Goal: Information Seeking & Learning: Compare options

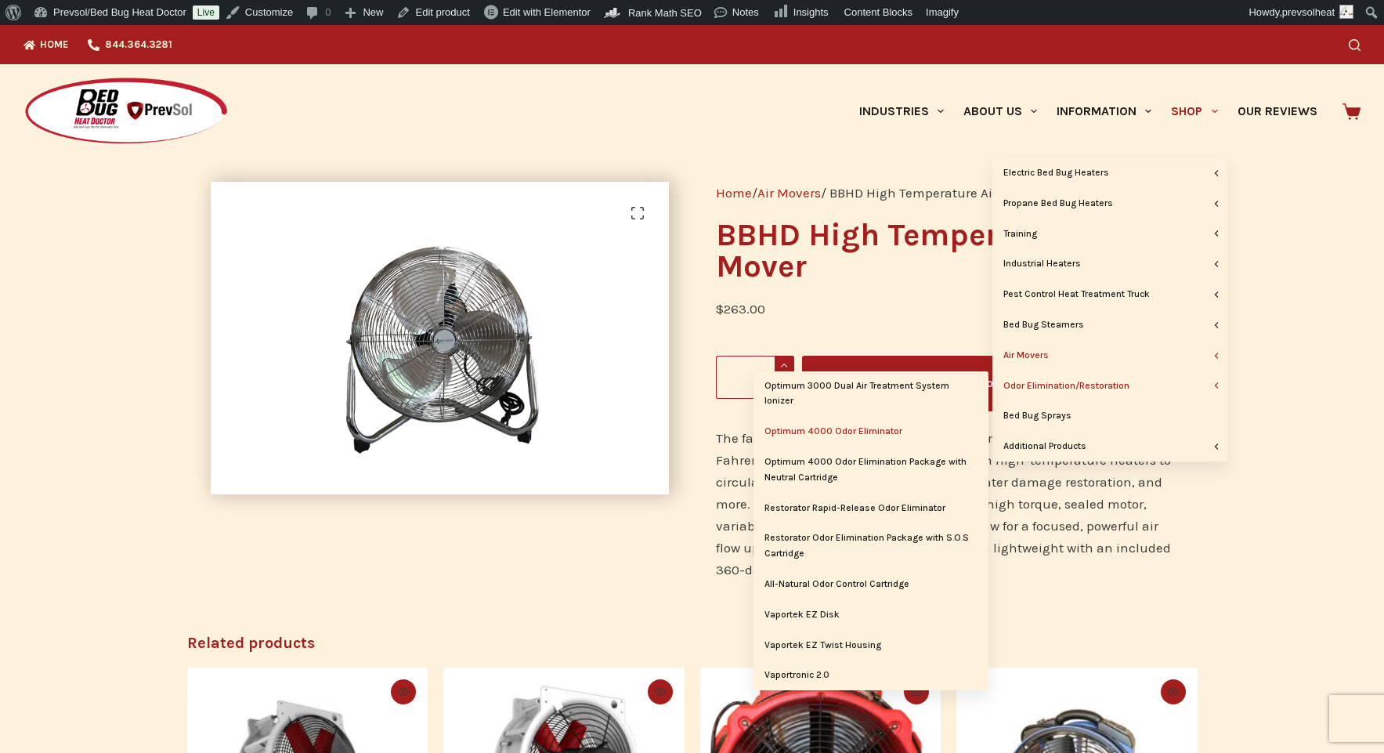
click at [874, 432] on link "Optimum 4000 Odor Eliminator" at bounding box center [871, 432] width 235 height 30
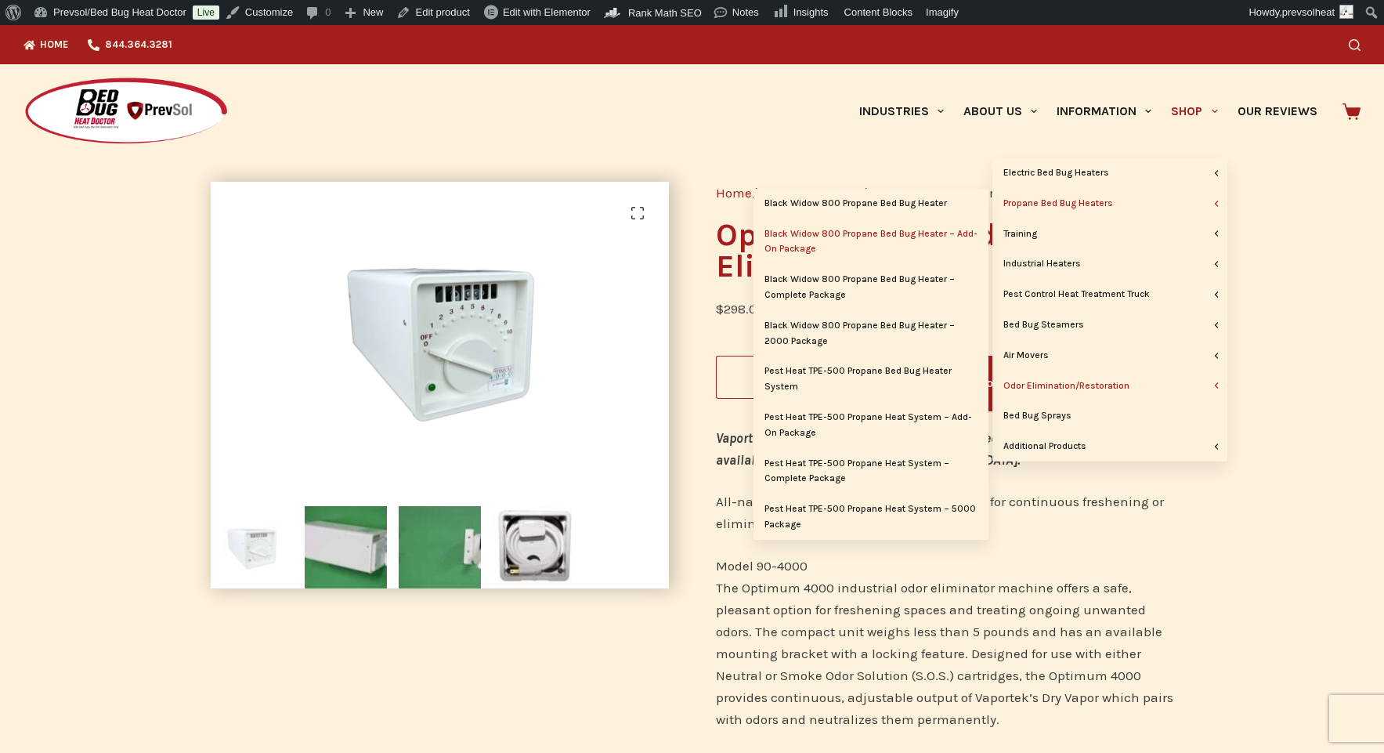
click at [837, 233] on link "Black Widow 800 Propane Bed Bug Heater – Add-On Package" at bounding box center [871, 241] width 235 height 45
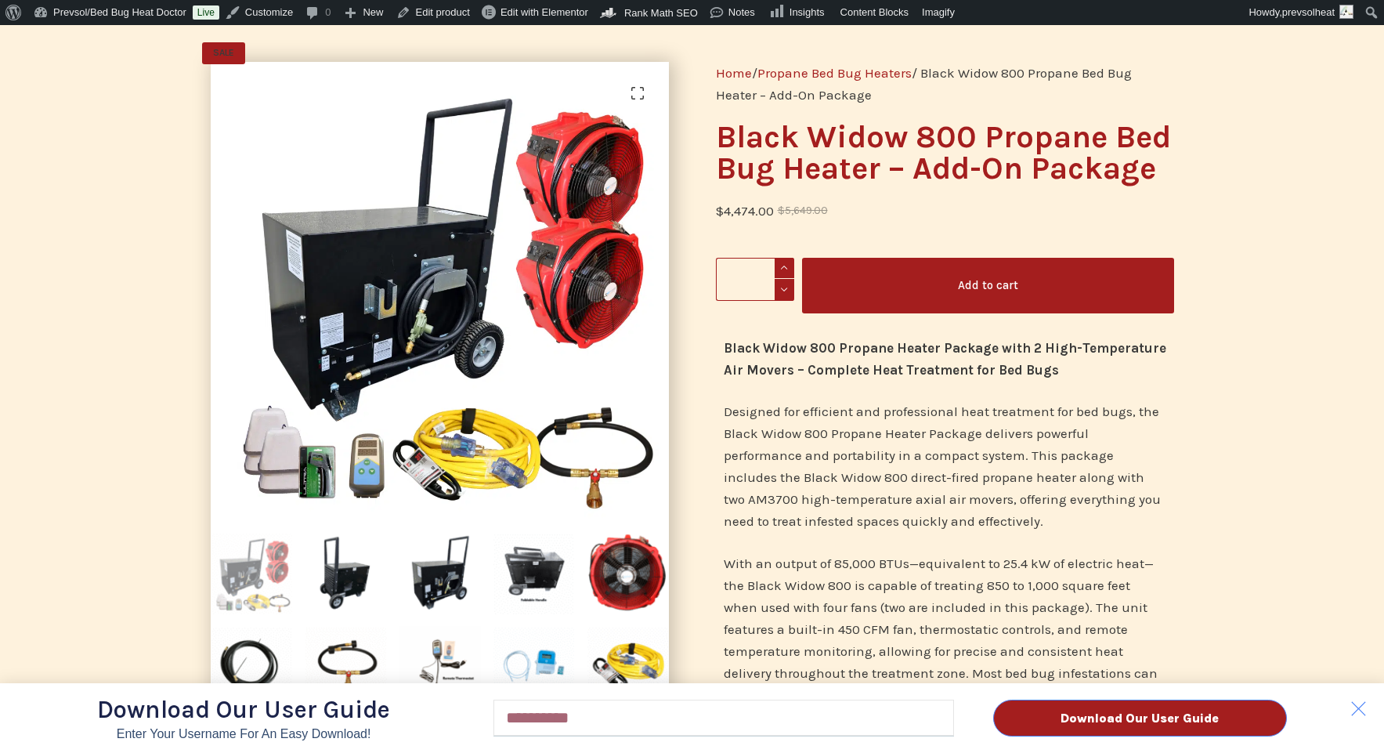
scroll to position [124, 0]
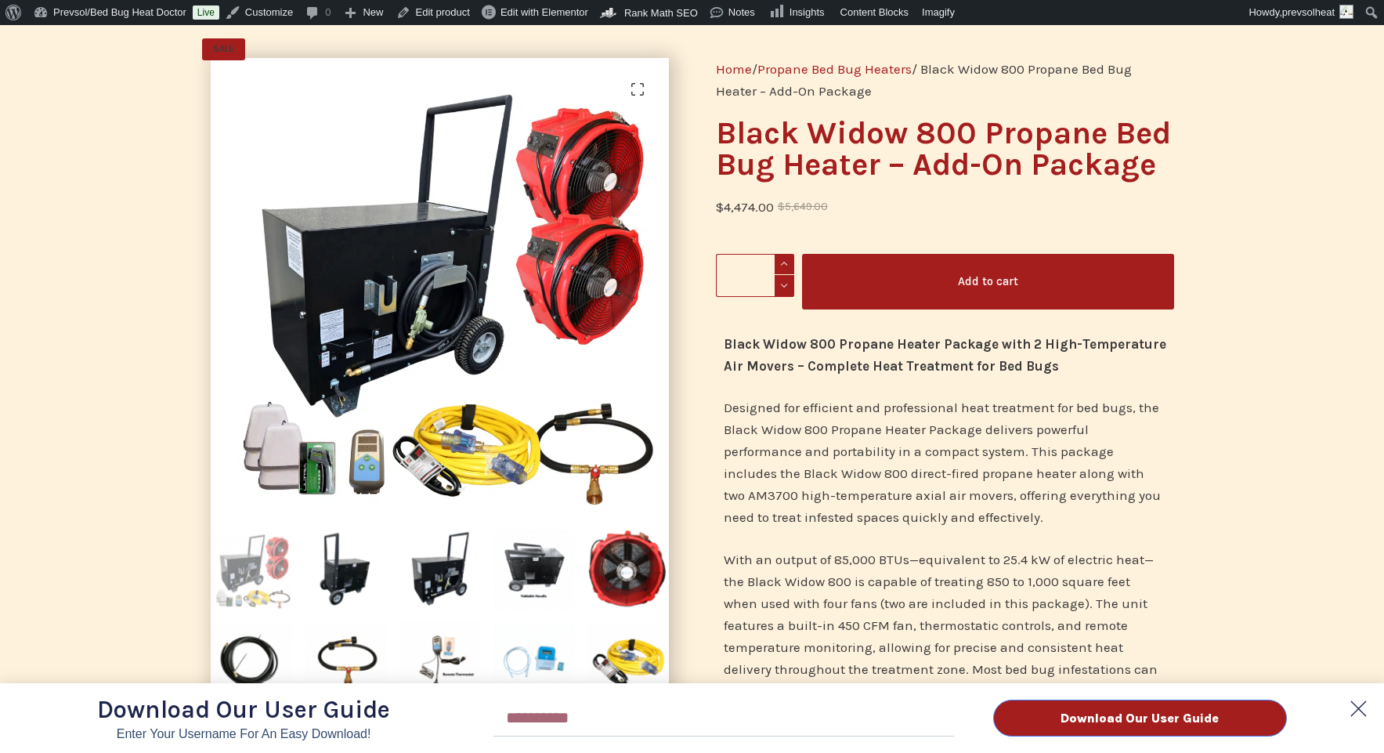
click at [1357, 708] on polygon at bounding box center [1358, 708] width 31 height 31
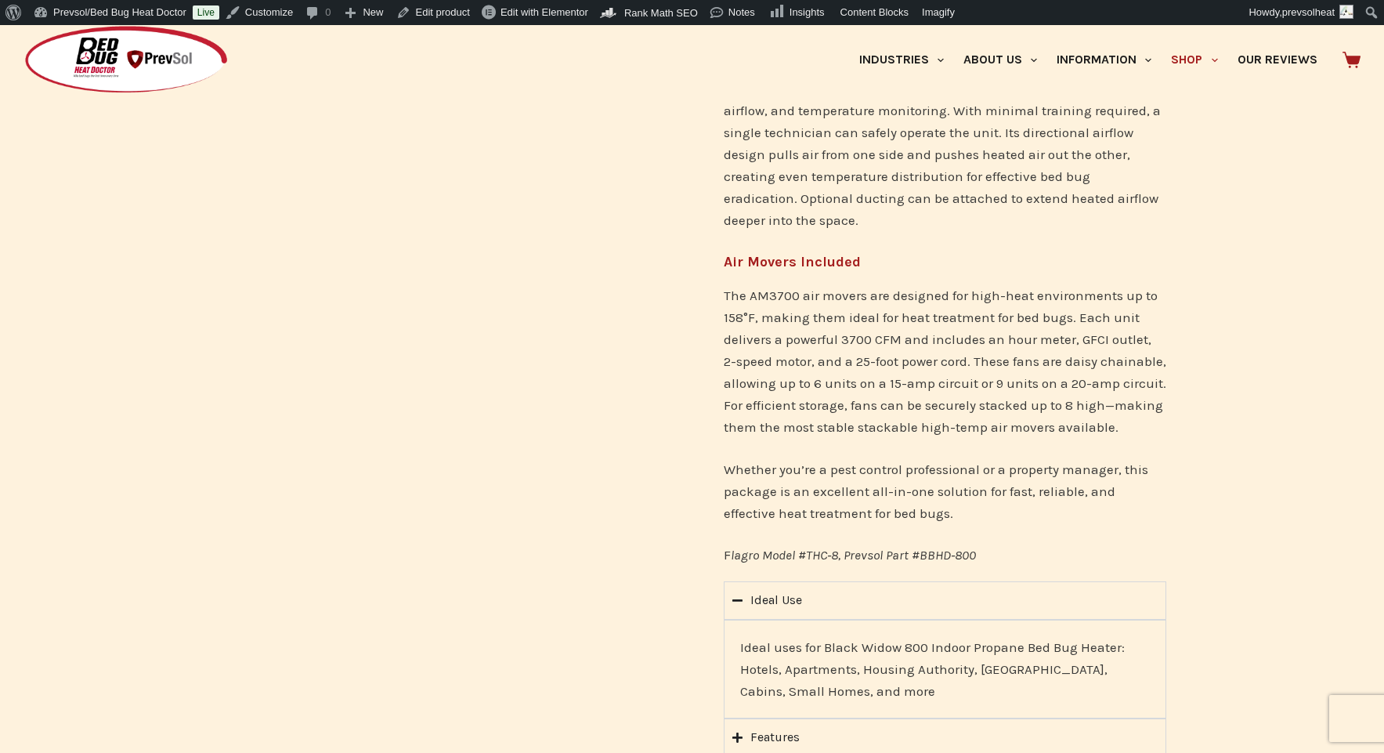
scroll to position [1035, 0]
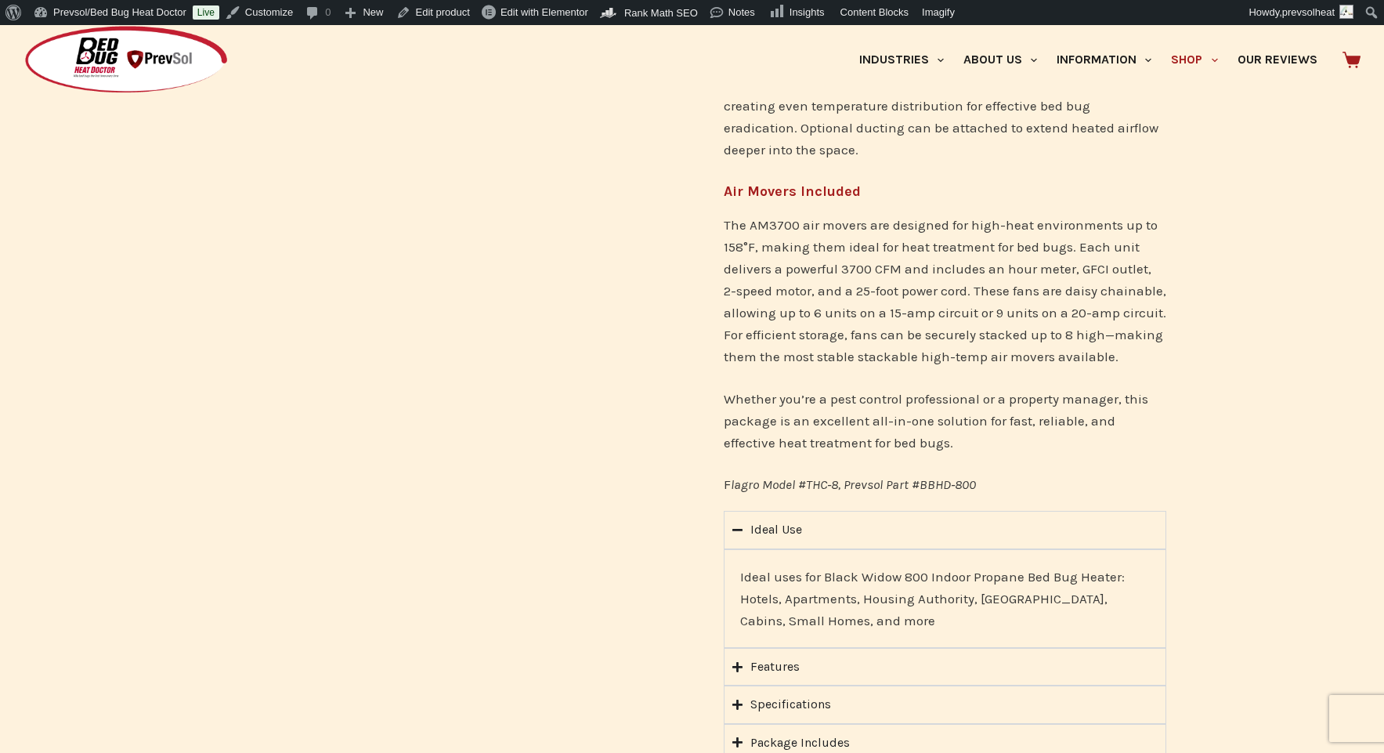
click at [787, 519] on div "Ideal Use" at bounding box center [776, 529] width 52 height 20
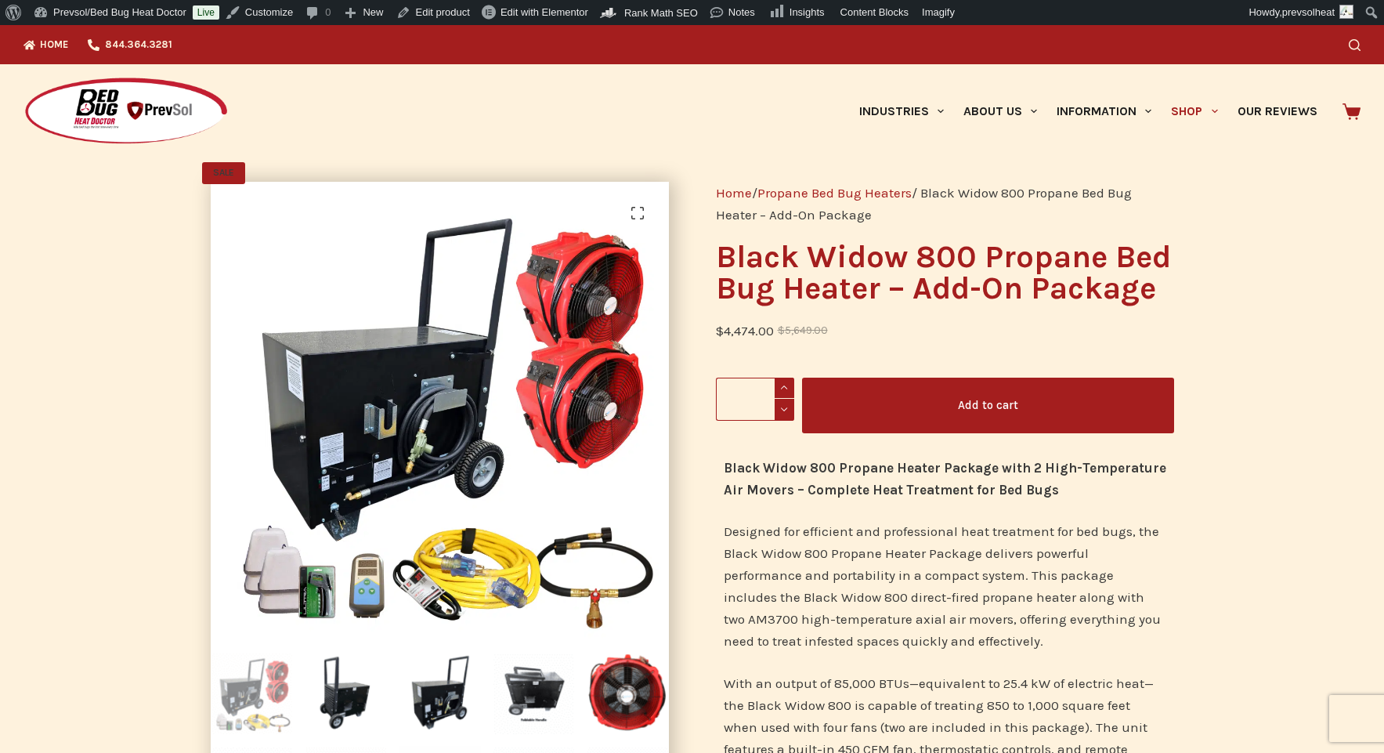
scroll to position [0, 0]
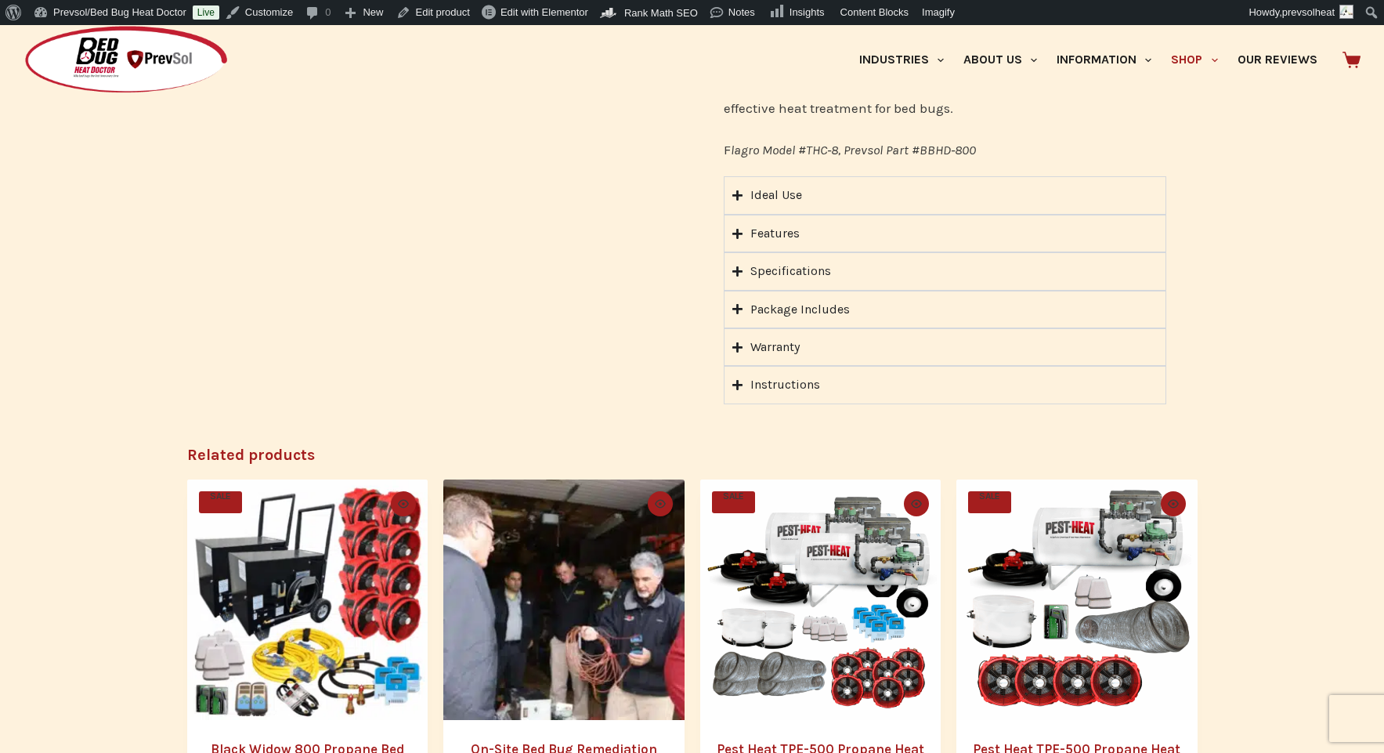
click at [819, 183] on summary "Ideal Use" at bounding box center [945, 195] width 443 height 38
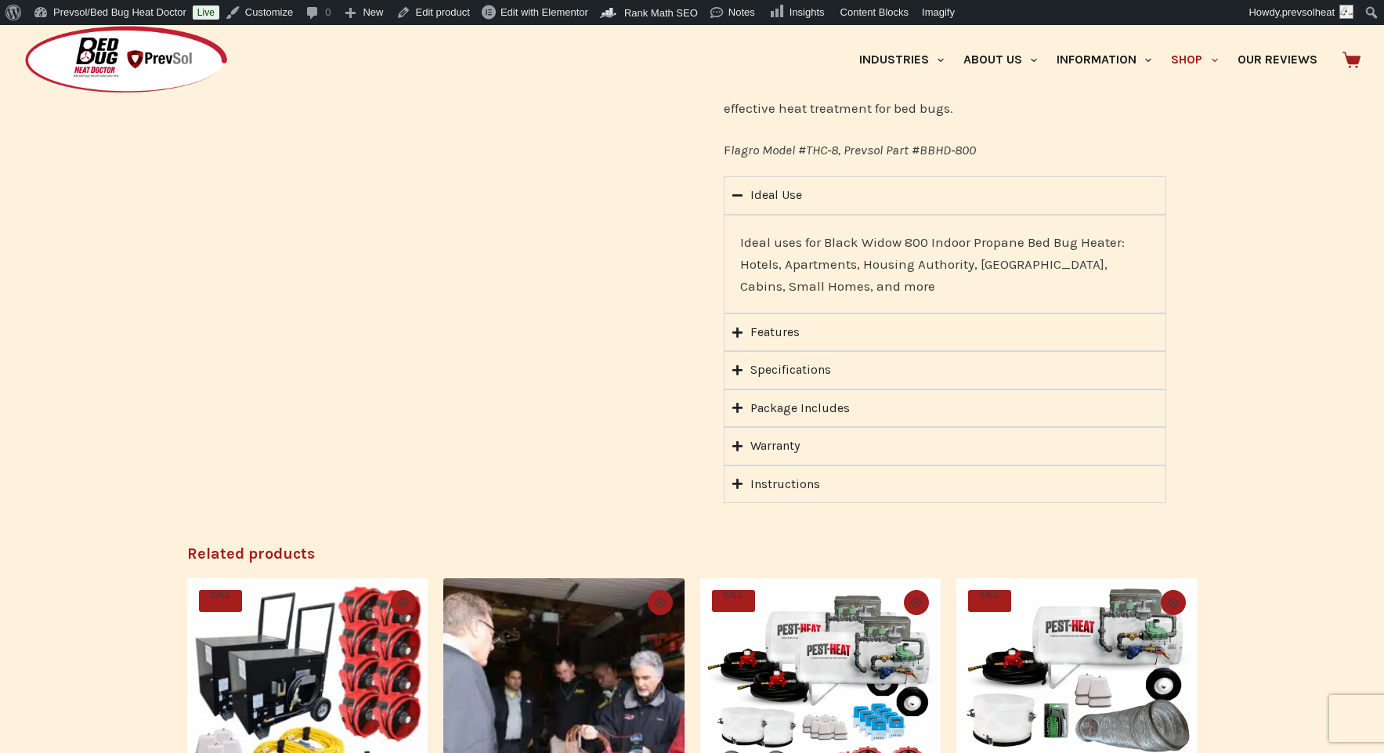
click at [819, 183] on summary "Ideal Use" at bounding box center [945, 195] width 443 height 38
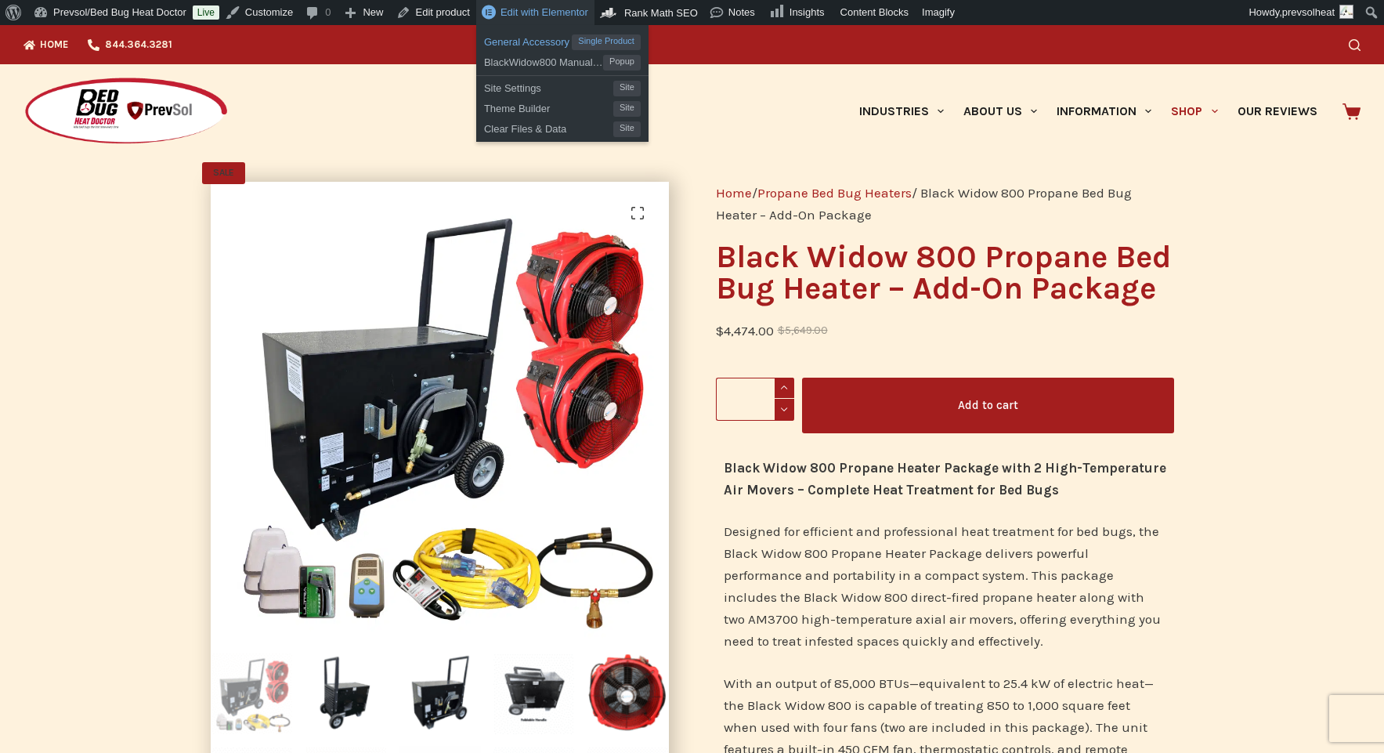
click at [545, 38] on span "General Accessory" at bounding box center [528, 40] width 88 height 20
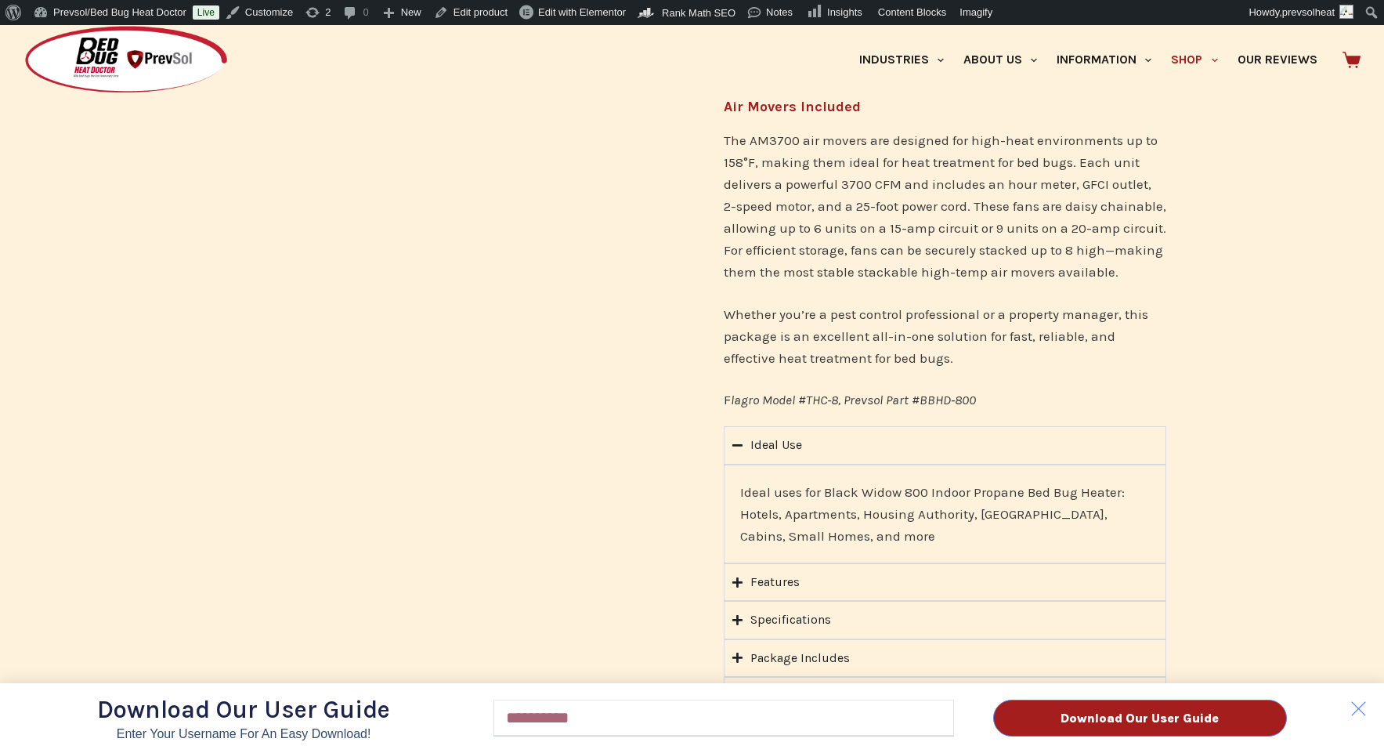
scroll to position [1187, 0]
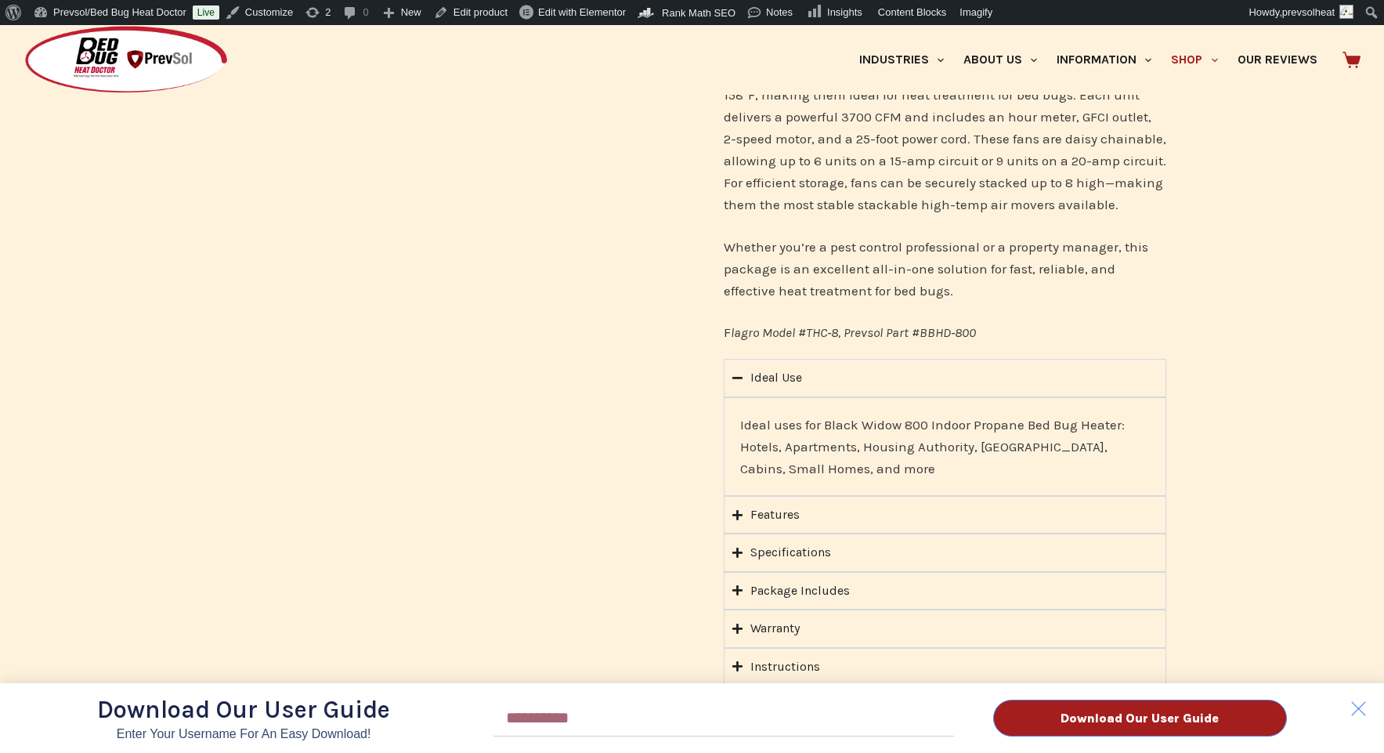
click at [781, 351] on div "Download Our User Guide Enter Your Username for an Easy Download! Email Downloa…" at bounding box center [692, 389] width 1384 height 728
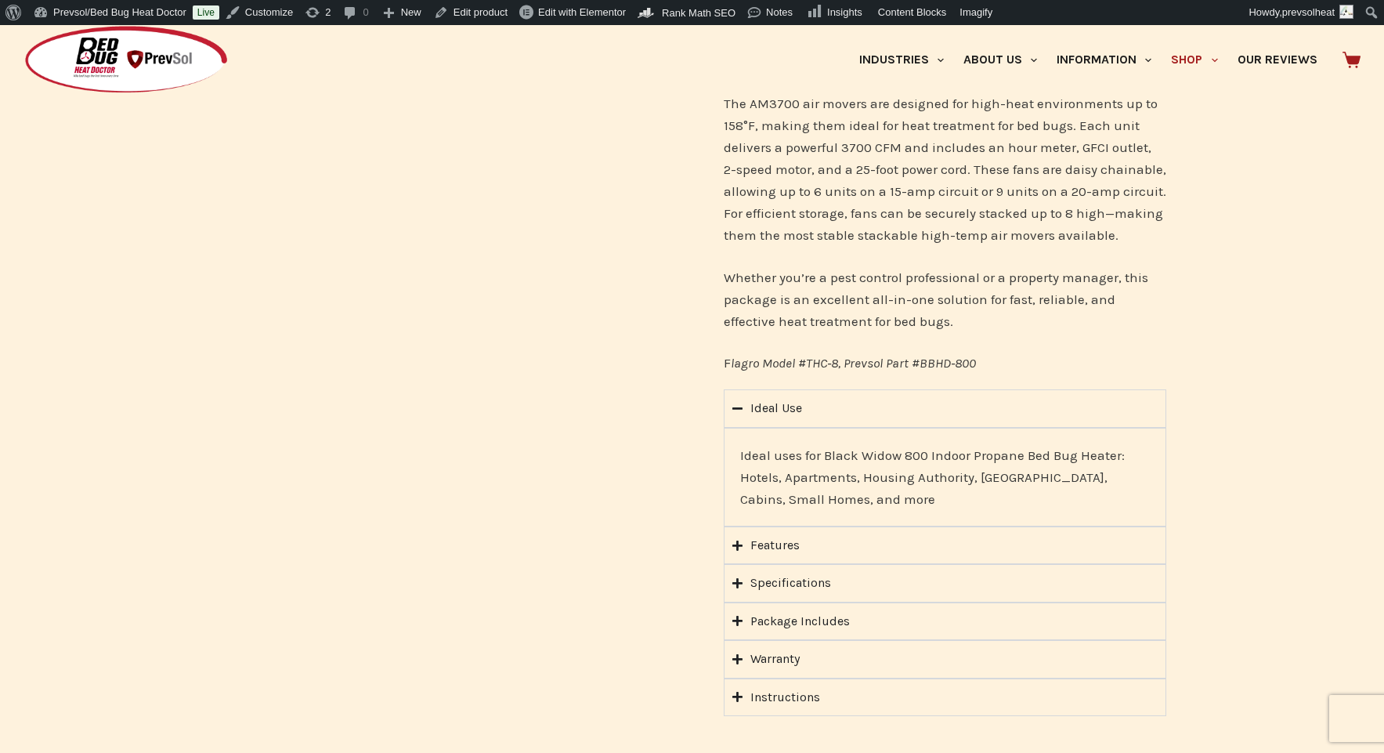
scroll to position [1157, 0]
click at [779, 397] on div "Ideal Use" at bounding box center [776, 407] width 52 height 20
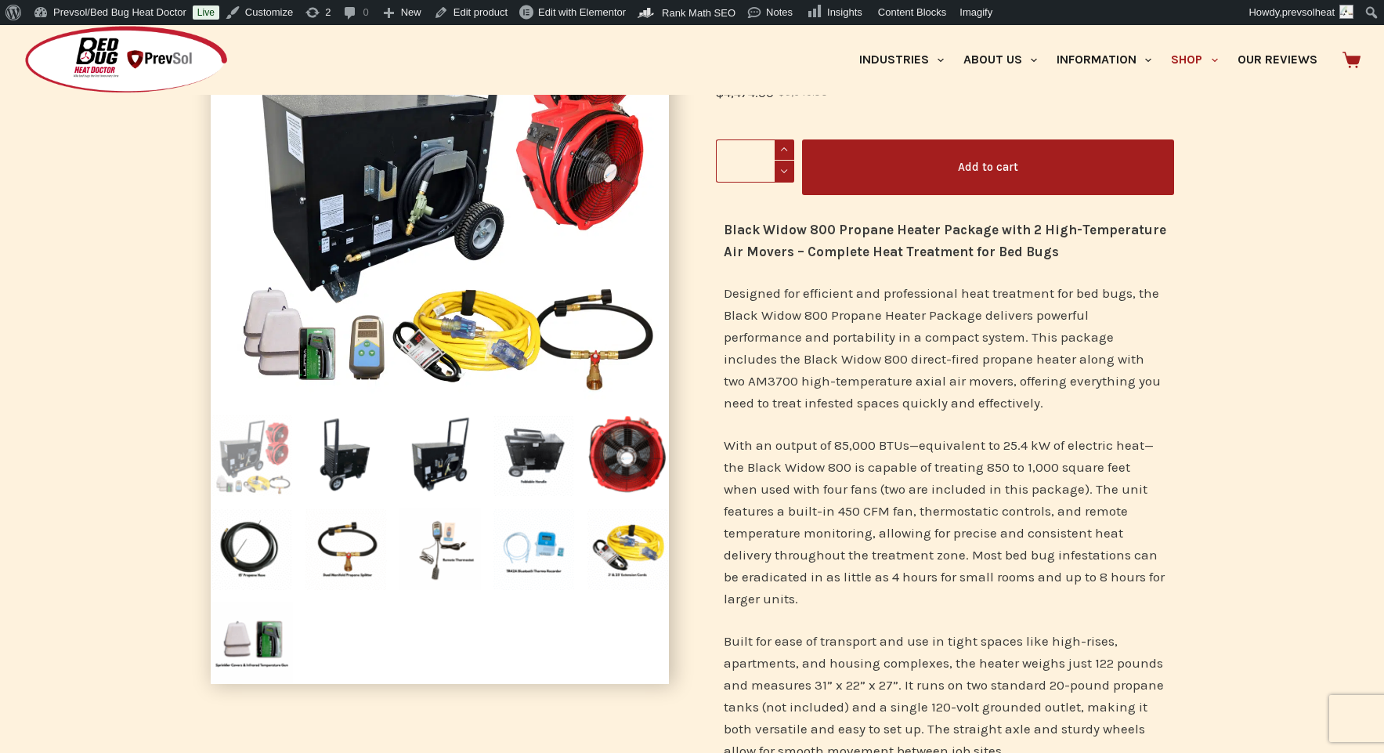
scroll to position [0, 0]
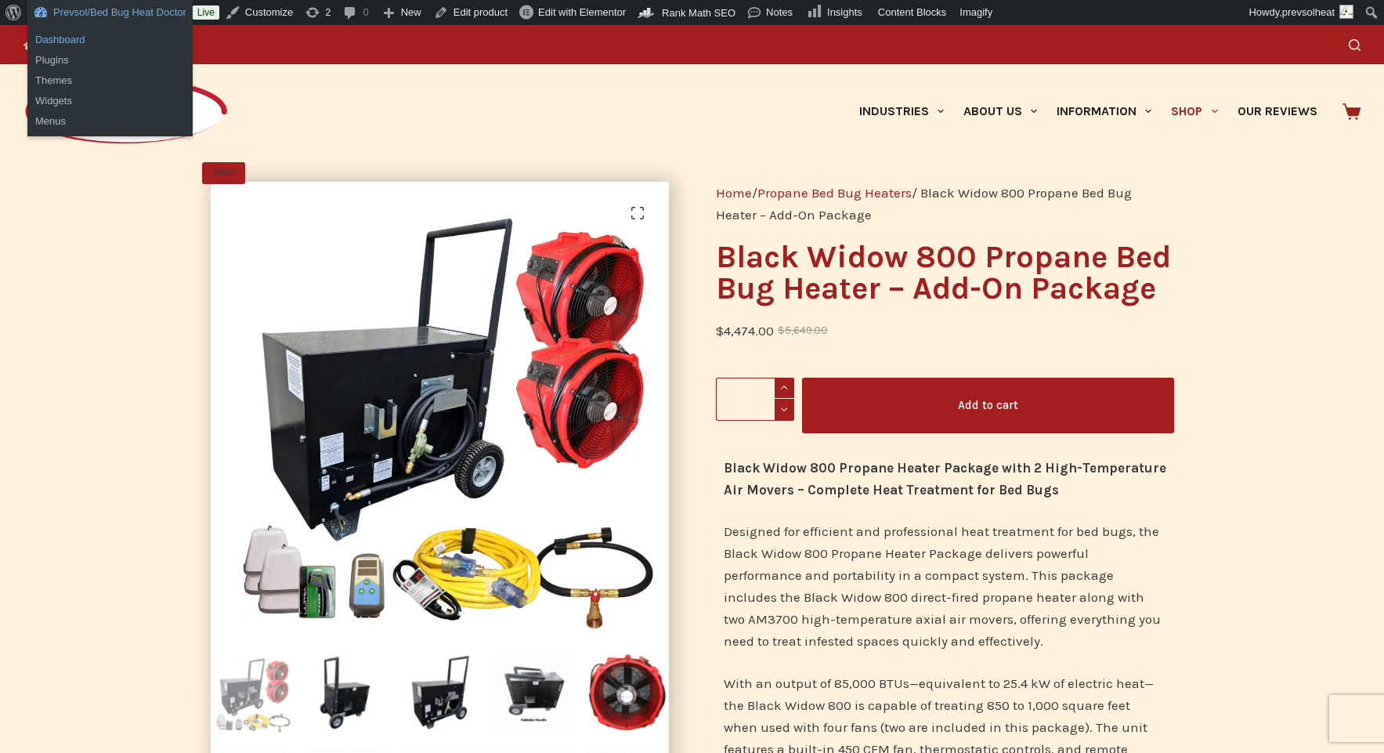
click at [72, 42] on link "Dashboard" at bounding box center [109, 40] width 165 height 20
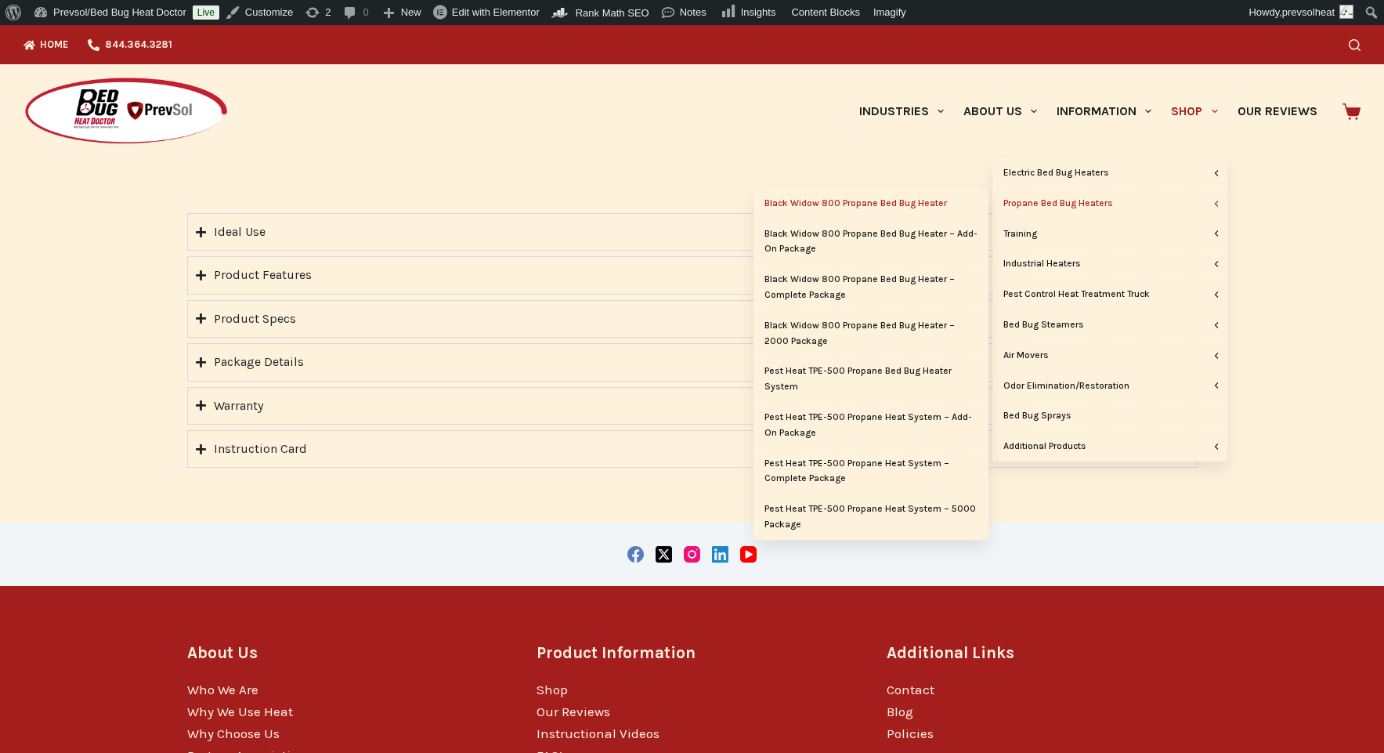
click at [869, 202] on link "Black Widow 800 Propane Bed Bug Heater" at bounding box center [871, 204] width 235 height 30
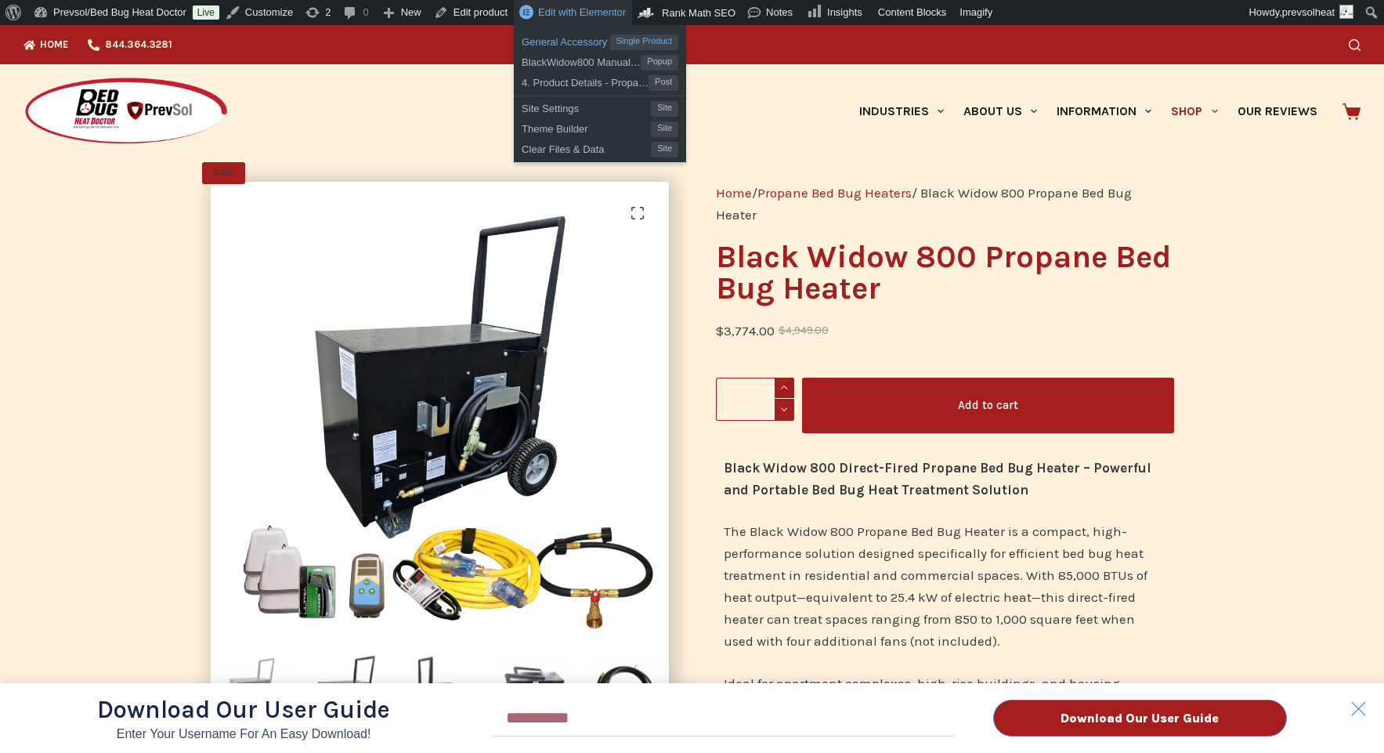
click at [584, 42] on span "General Accessory" at bounding box center [566, 40] width 88 height 20
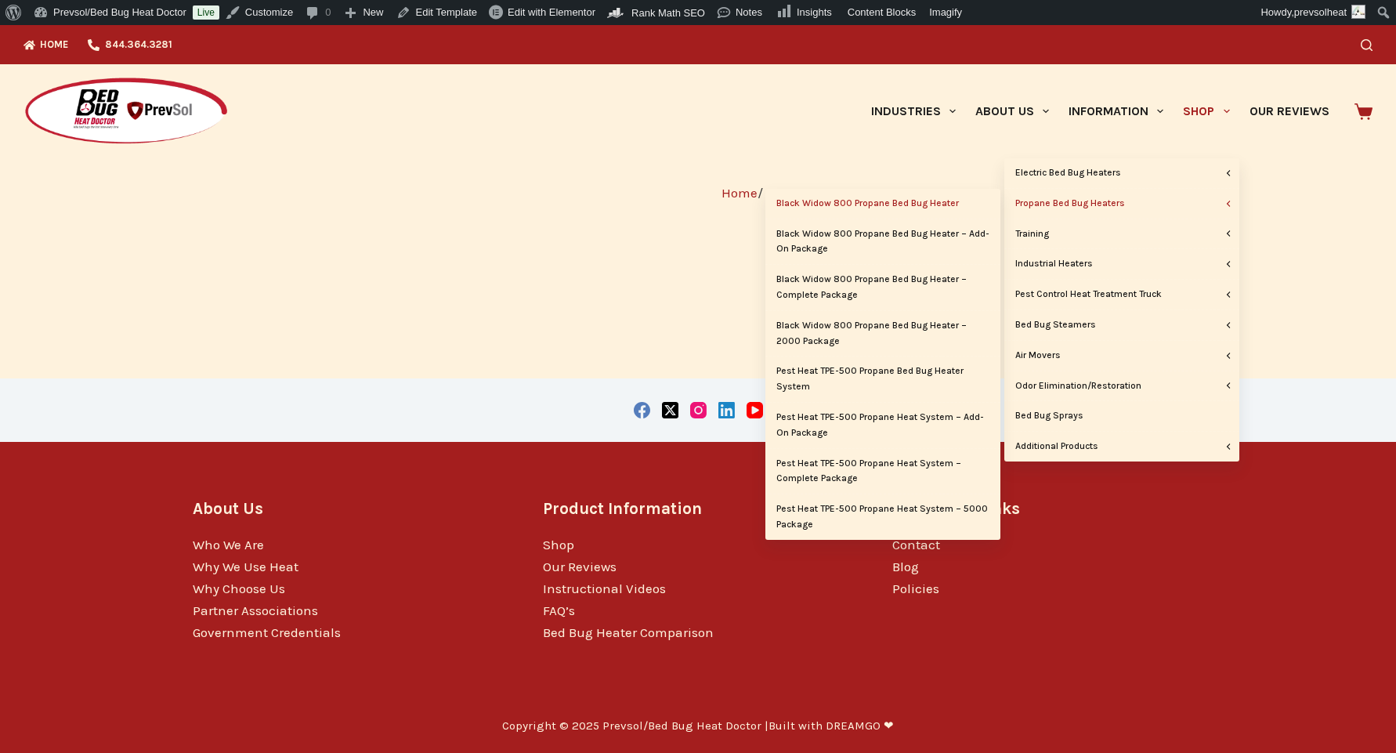
click at [873, 211] on link "Black Widow 800 Propane Bed Bug Heater" at bounding box center [882, 204] width 235 height 30
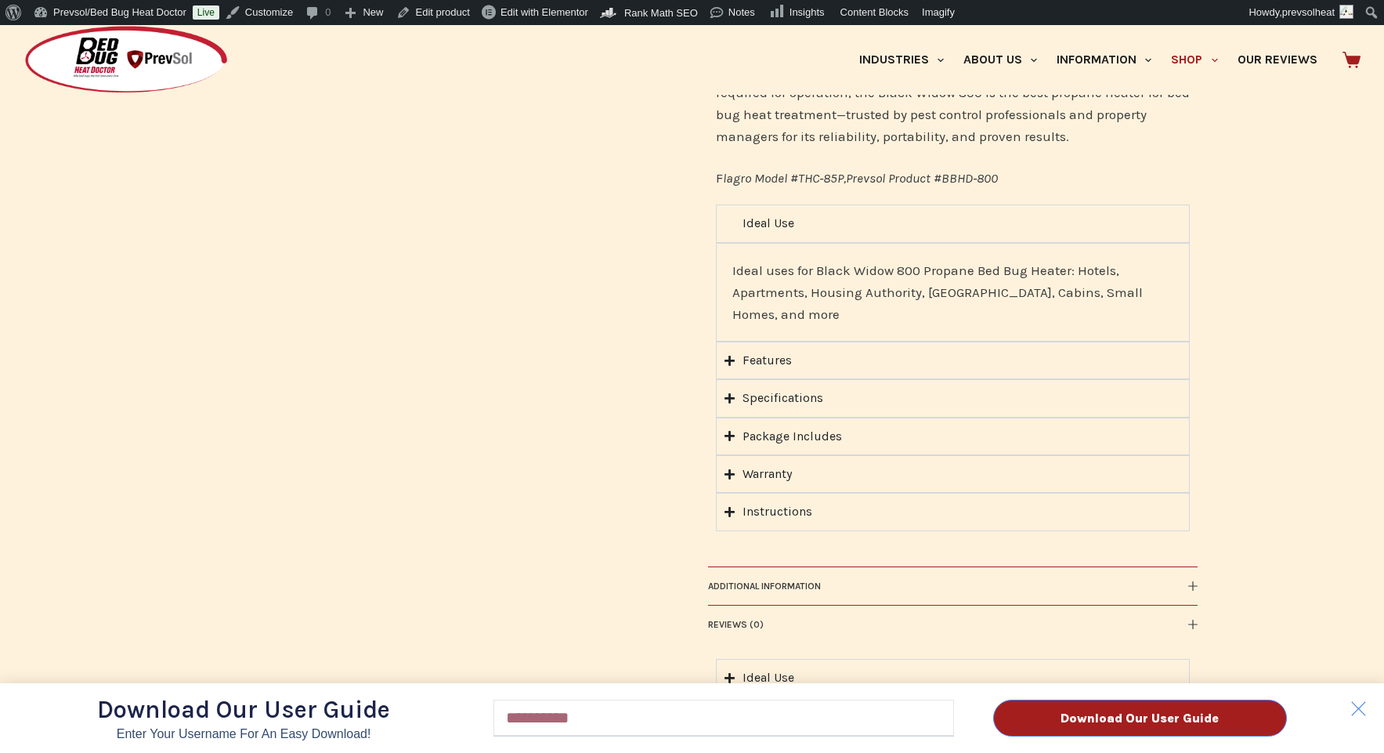
scroll to position [1217, 0]
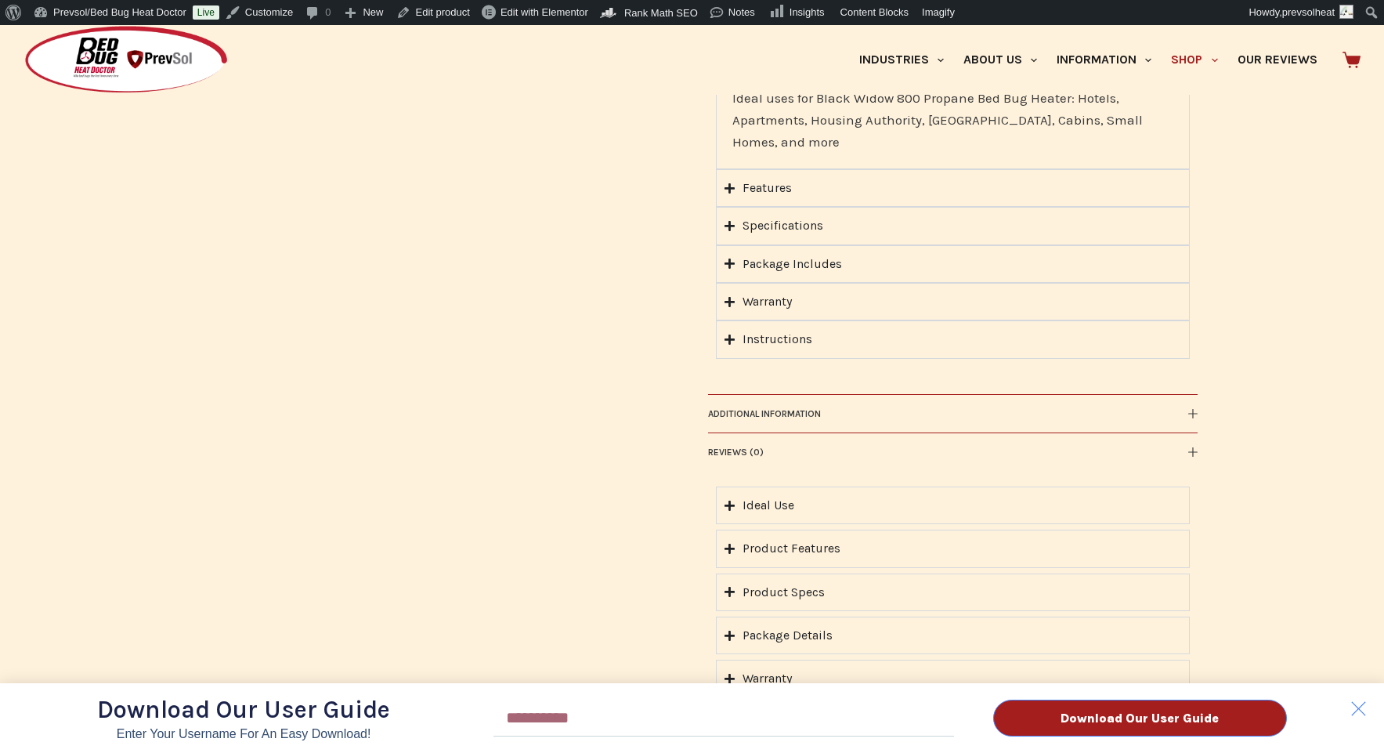
click at [873, 467] on div "Download Our User Guide Enter Your Username for an Easy Download! Email Downloa…" at bounding box center [692, 389] width 1384 height 728
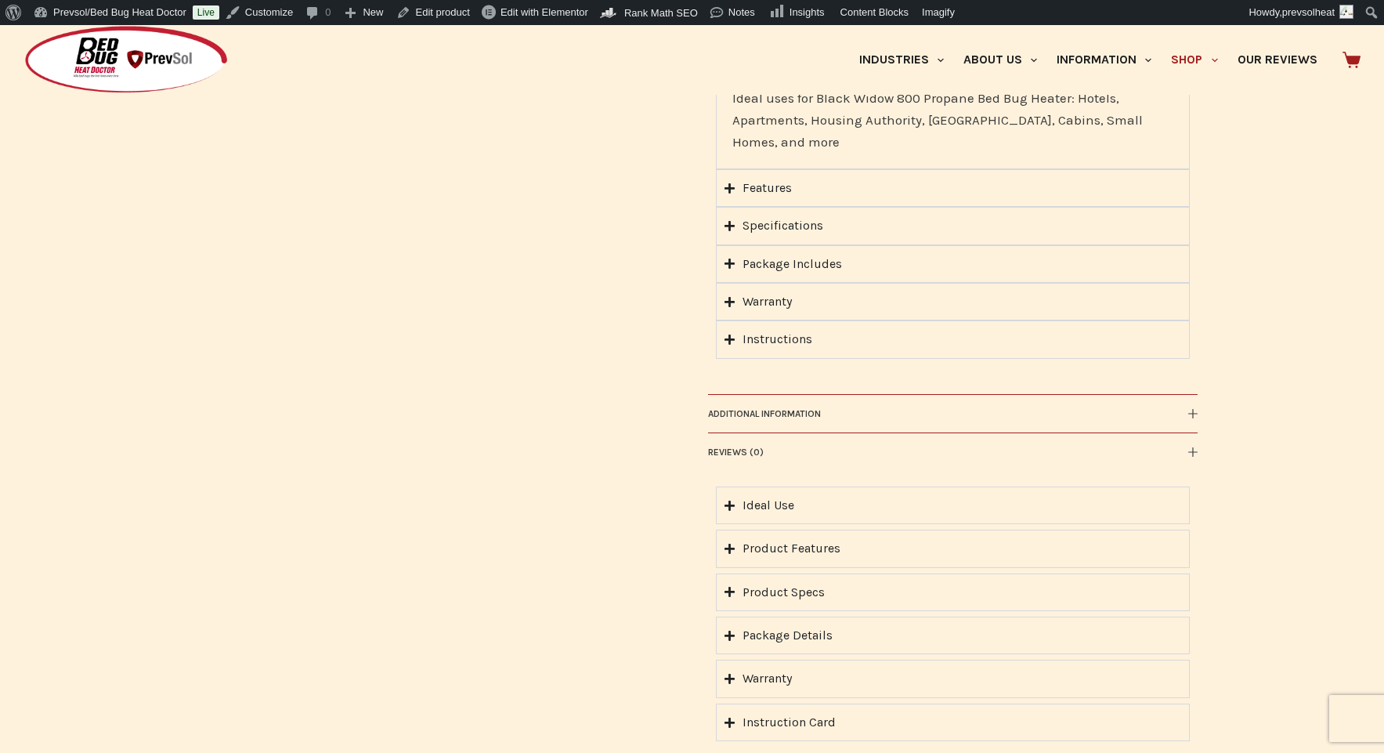
click at [870, 462] on div "Download Our User Guide Enter Your Username for an Easy Download! Email Downloa…" at bounding box center [692, 389] width 1384 height 728
click at [733, 500] on icon "Accordion. Open links with Enter or Space, close with Escape, and navigate with…" at bounding box center [730, 506] width 10 height 12
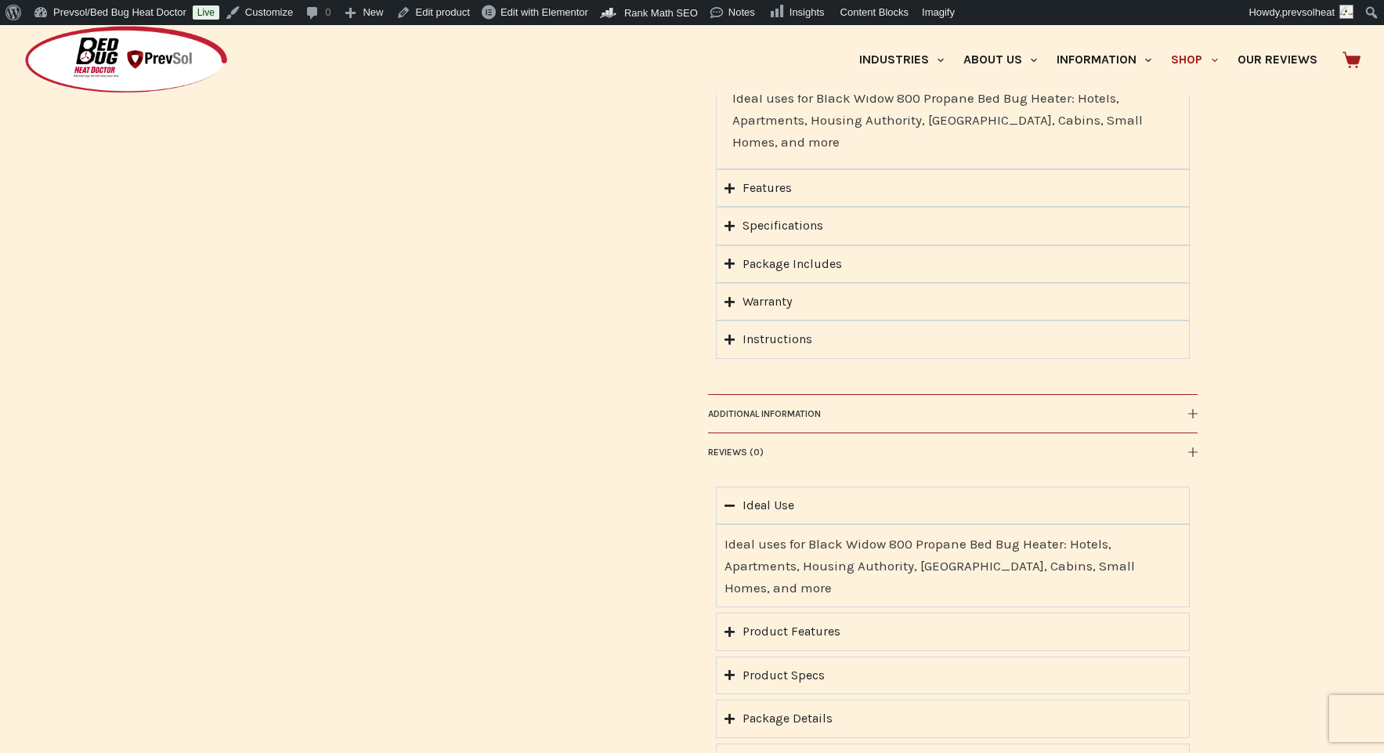
click at [733, 500] on icon "Accordion. Open links with Enter or Space, close with Escape, and navigate with…" at bounding box center [730, 506] width 10 height 12
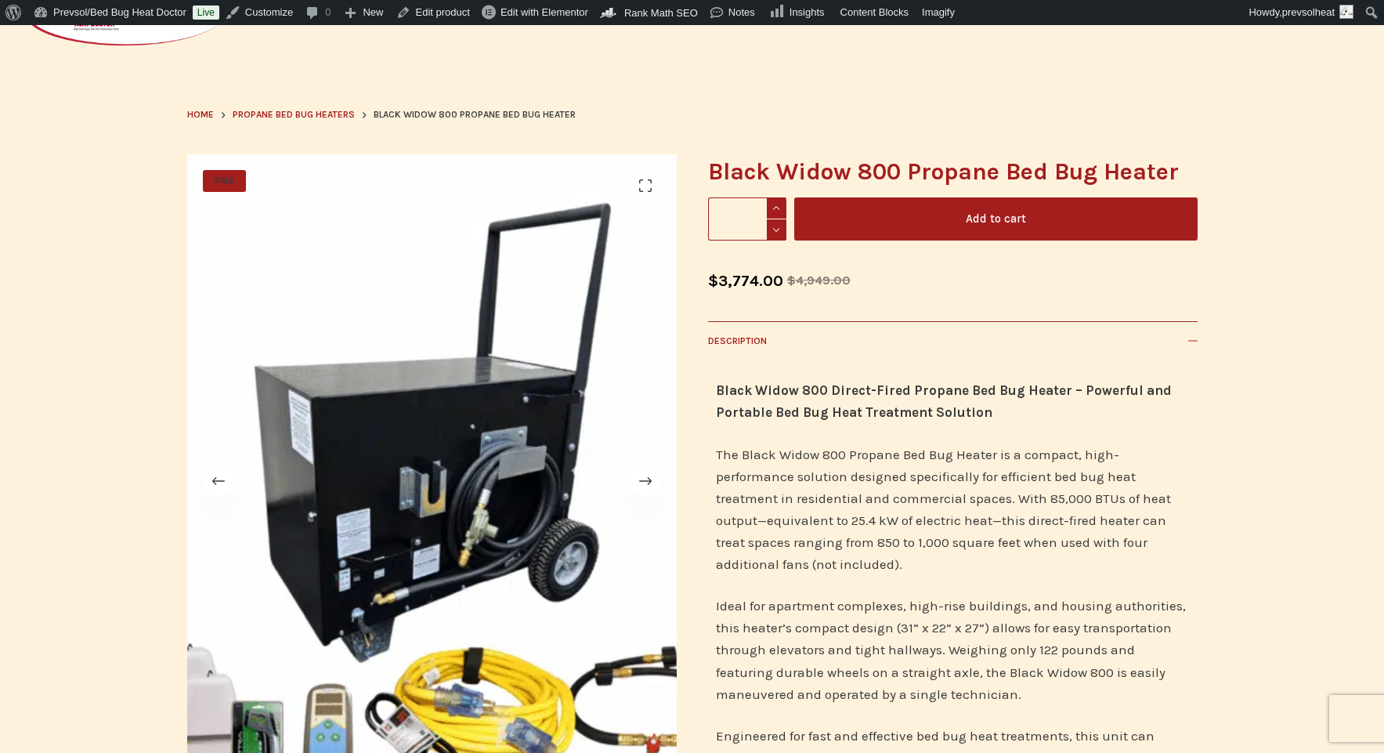
scroll to position [0, 0]
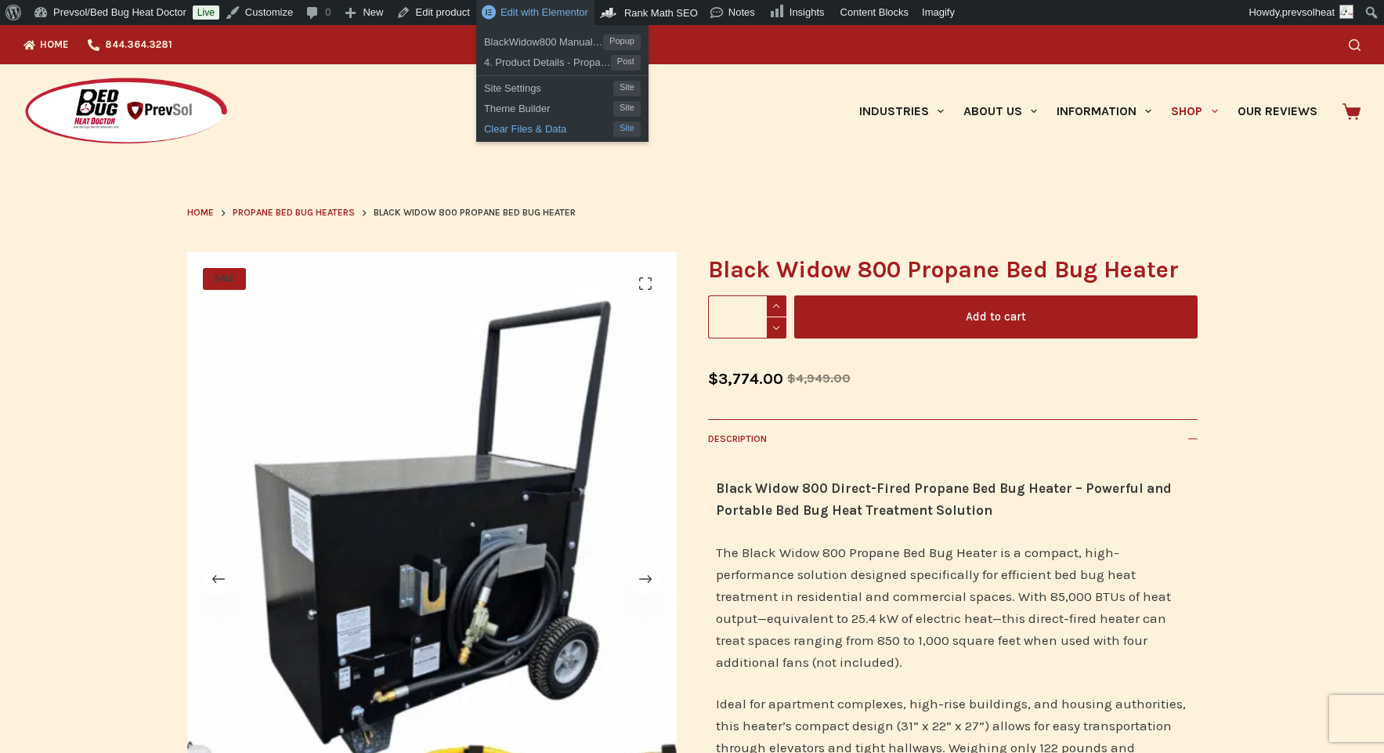
click at [566, 127] on span "Clear Files & Data" at bounding box center [548, 127] width 129 height 20
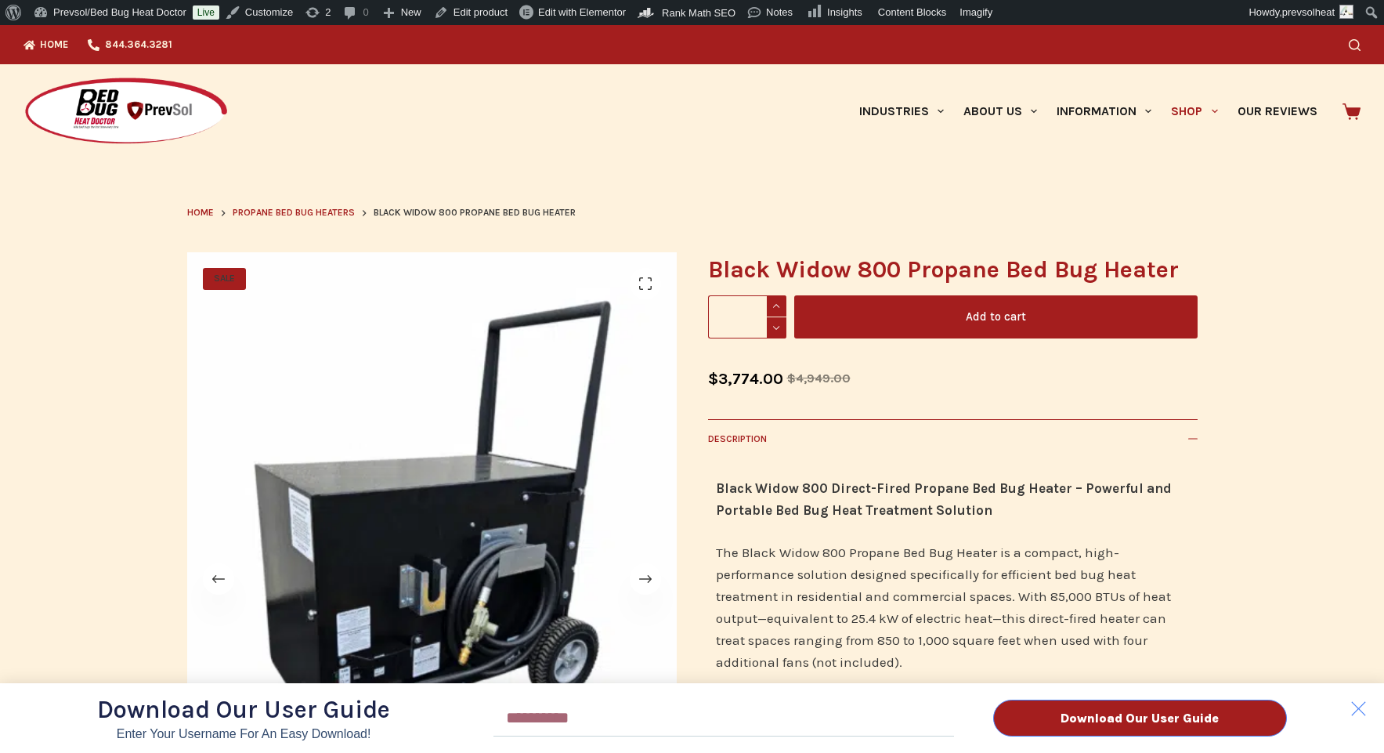
click at [1278, 406] on div "Download Our User Guide Enter Your Username for an Easy Download! Email Downloa…" at bounding box center [692, 389] width 1384 height 728
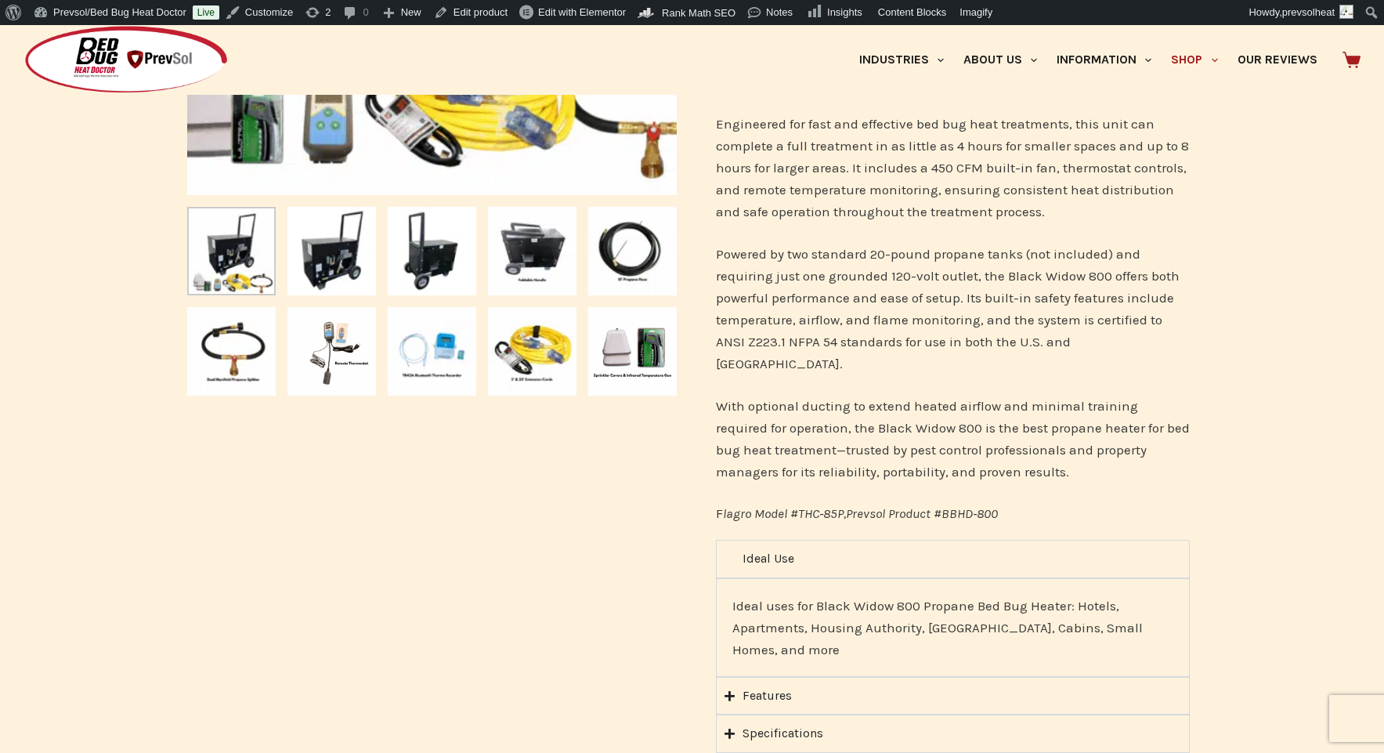
scroll to position [789, 0]
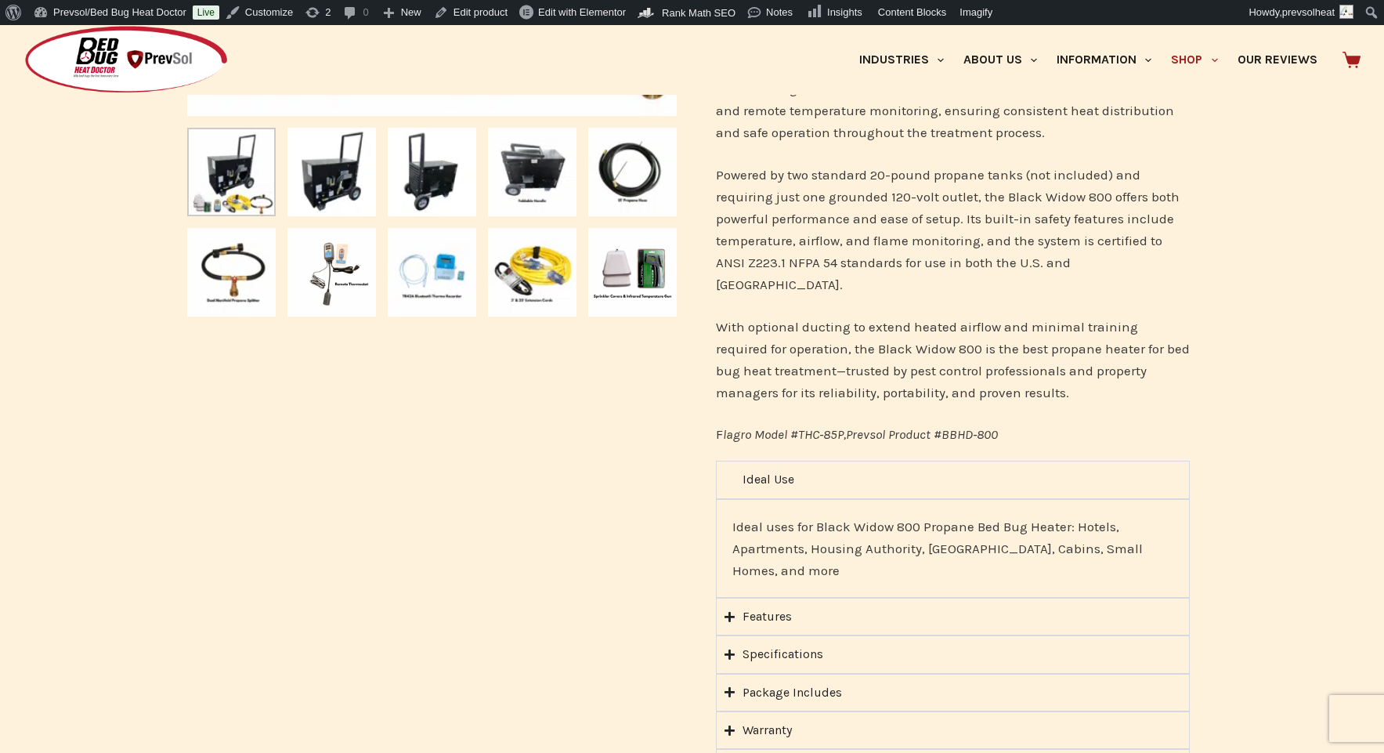
click at [956, 461] on summary "Ideal Use" at bounding box center [953, 480] width 474 height 38
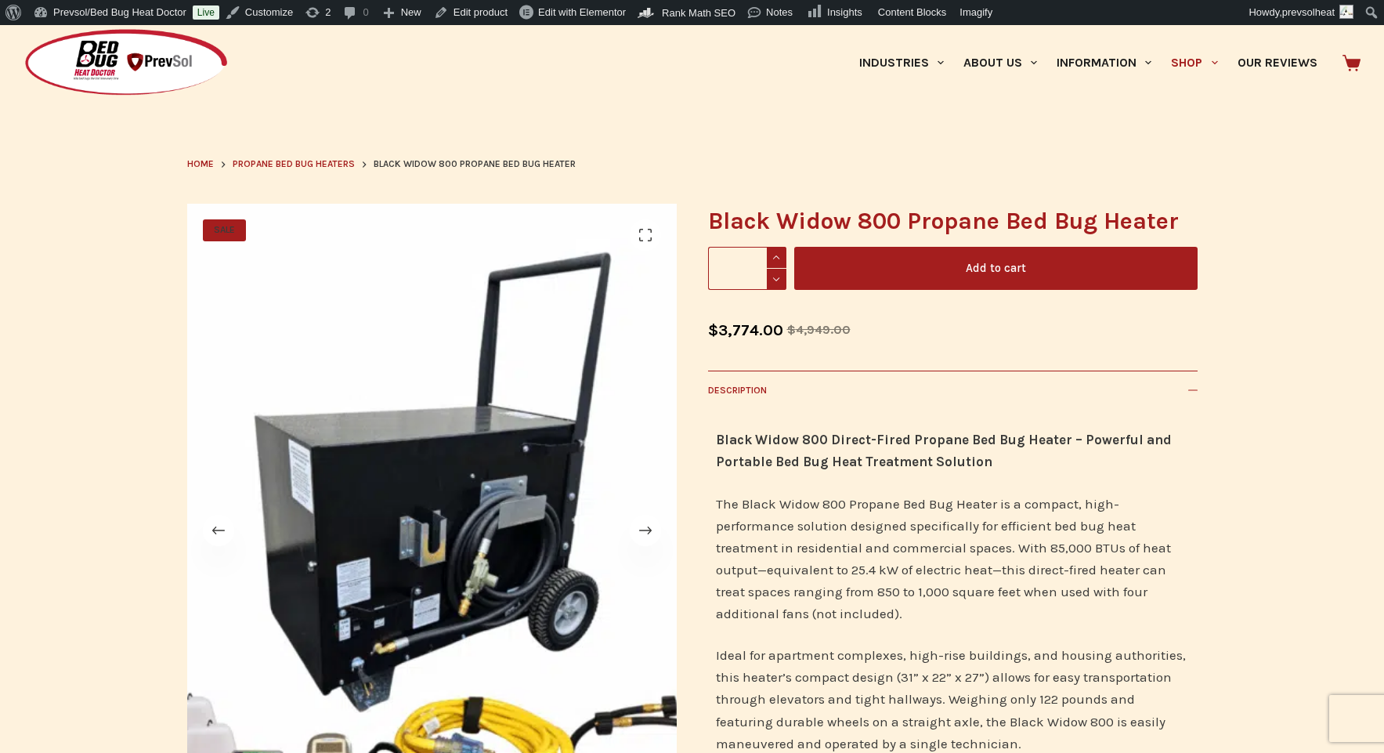
scroll to position [45, 0]
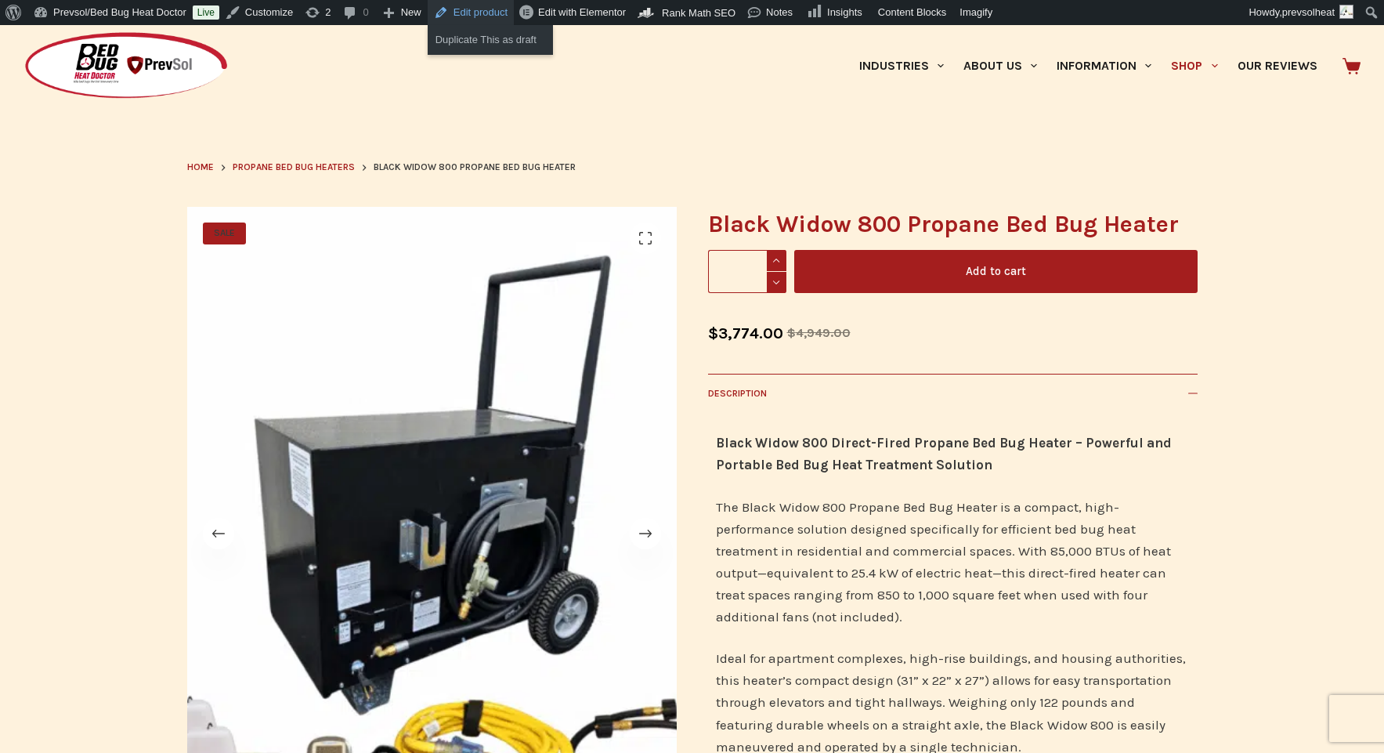
click at [486, 16] on link "Edit product" at bounding box center [471, 12] width 86 height 25
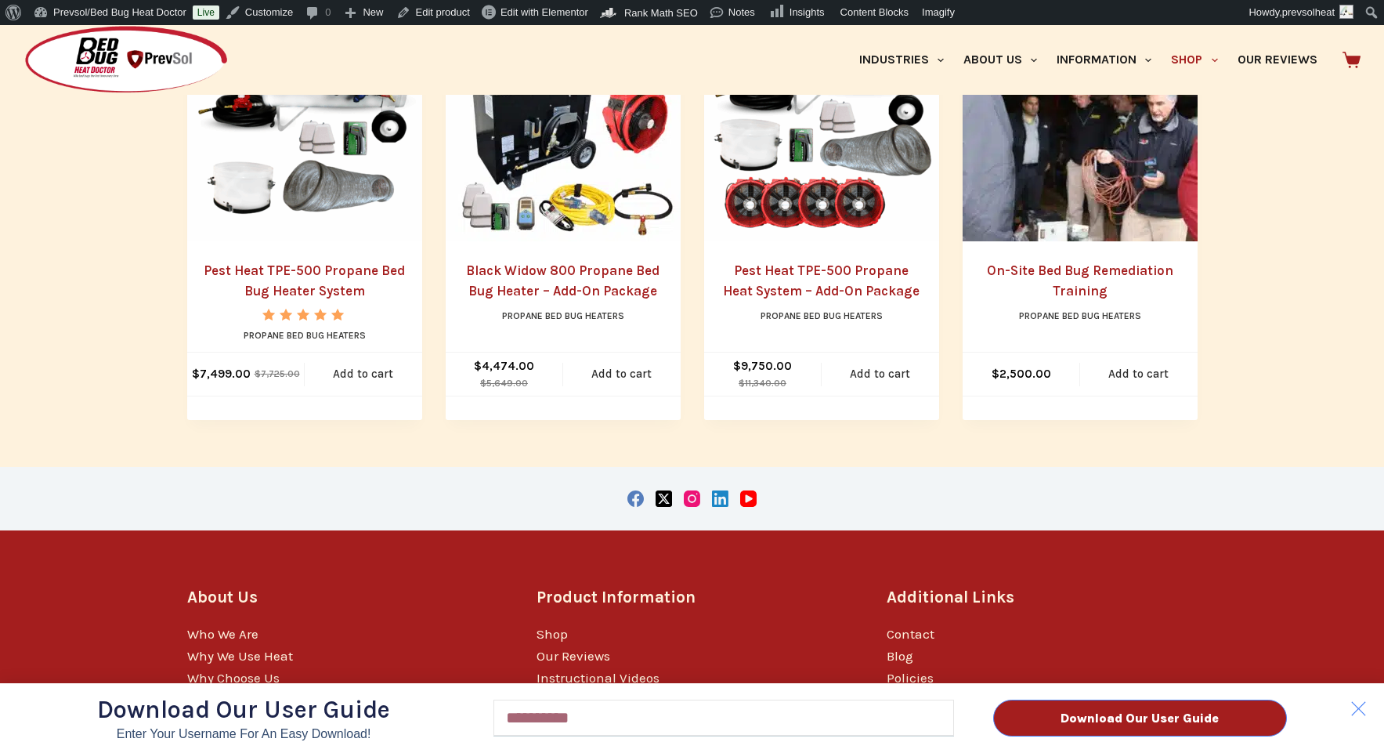
scroll to position [2101, 0]
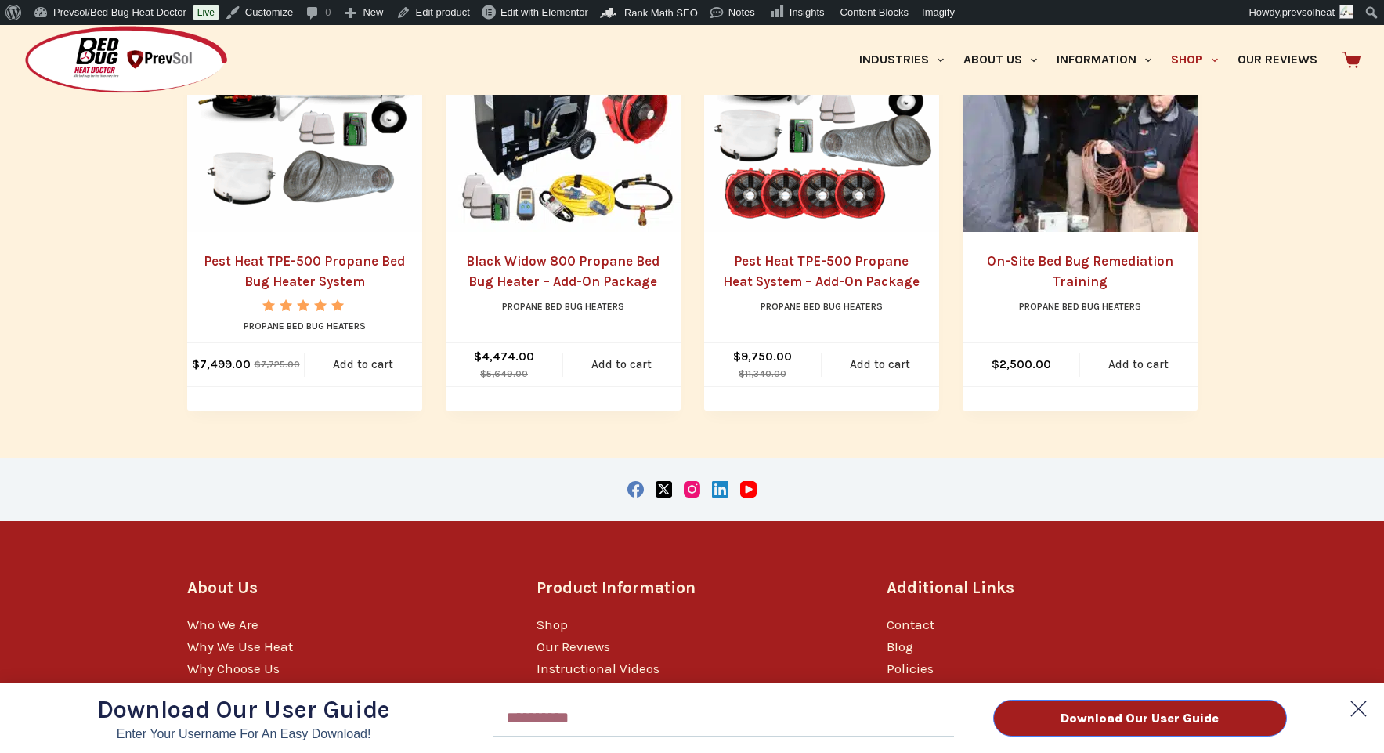
click at [1364, 707] on icon at bounding box center [1358, 708] width 31 height 31
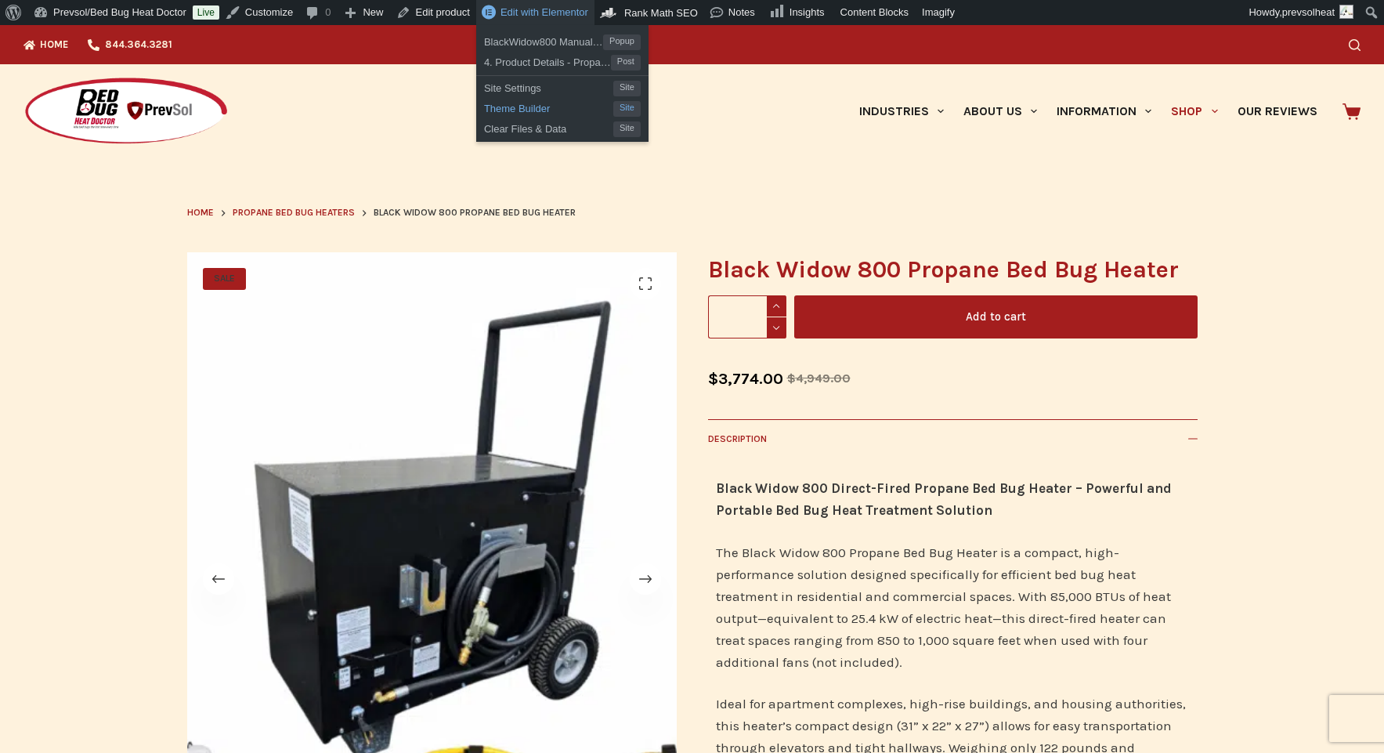
scroll to position [0, 0]
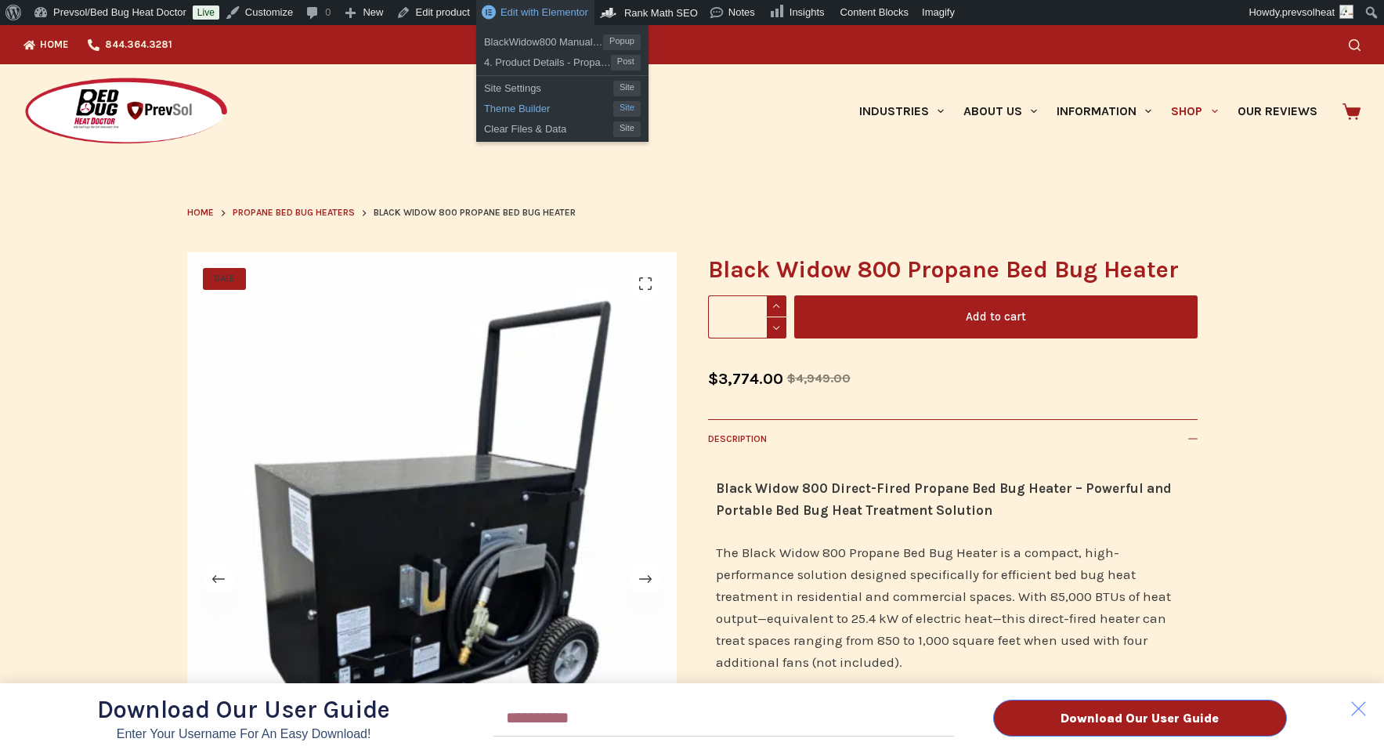
click at [561, 109] on span "Theme Builder" at bounding box center [548, 106] width 129 height 20
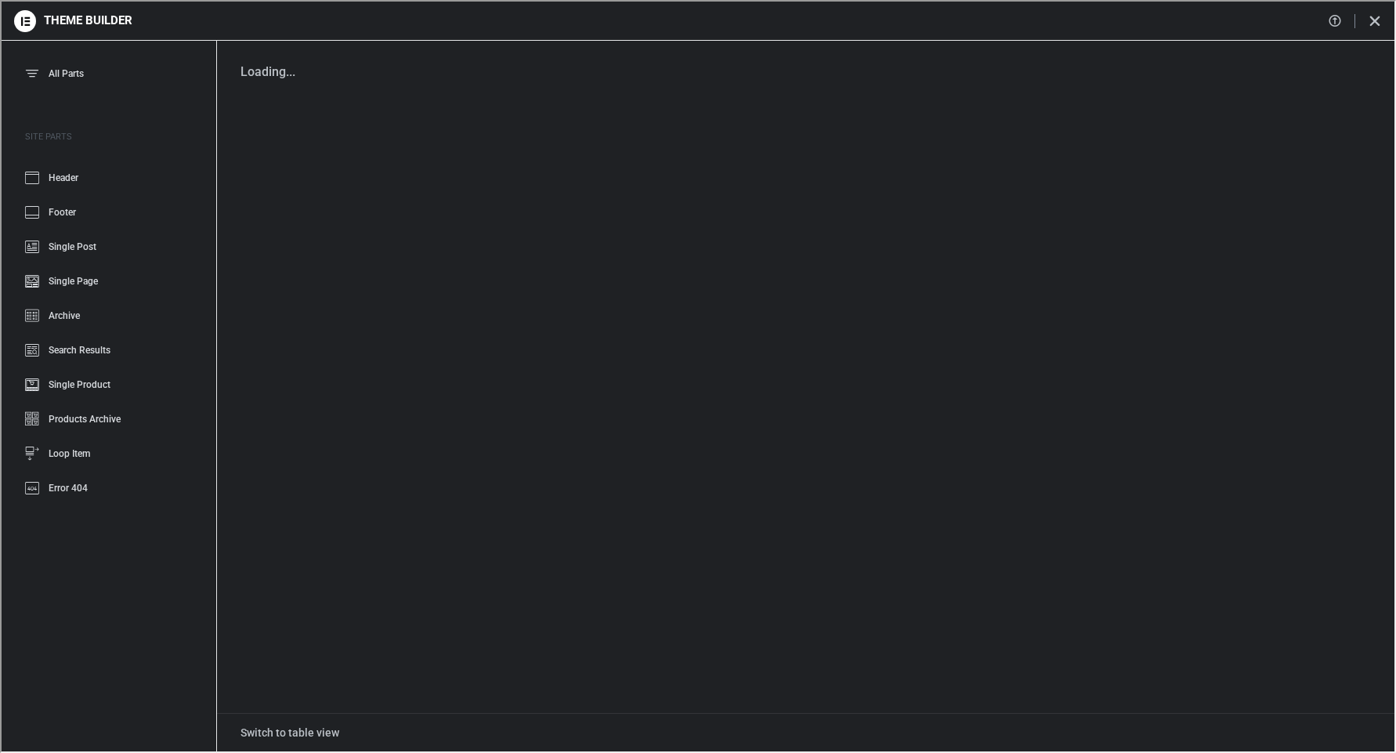
scroll to position [23, 0]
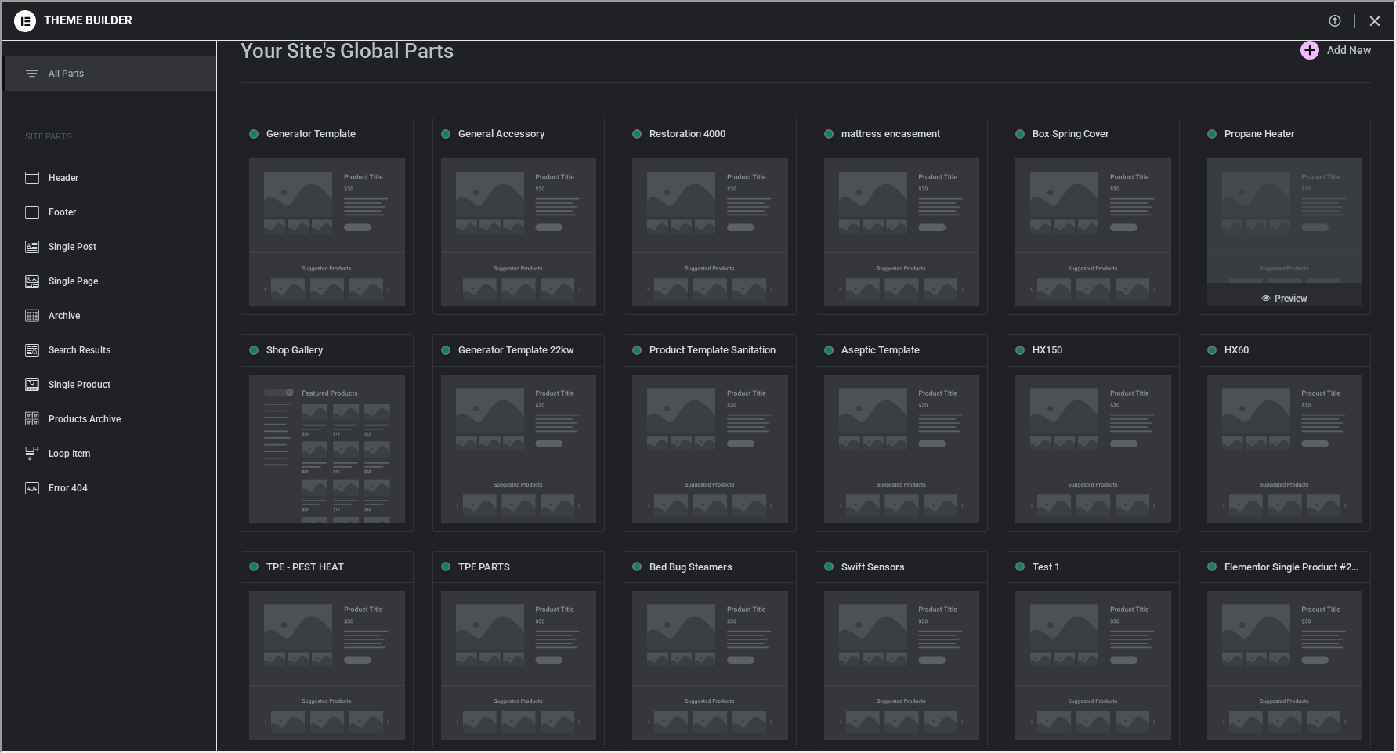
click at [1249, 281] on link "Preview" at bounding box center [1284, 292] width 156 height 23
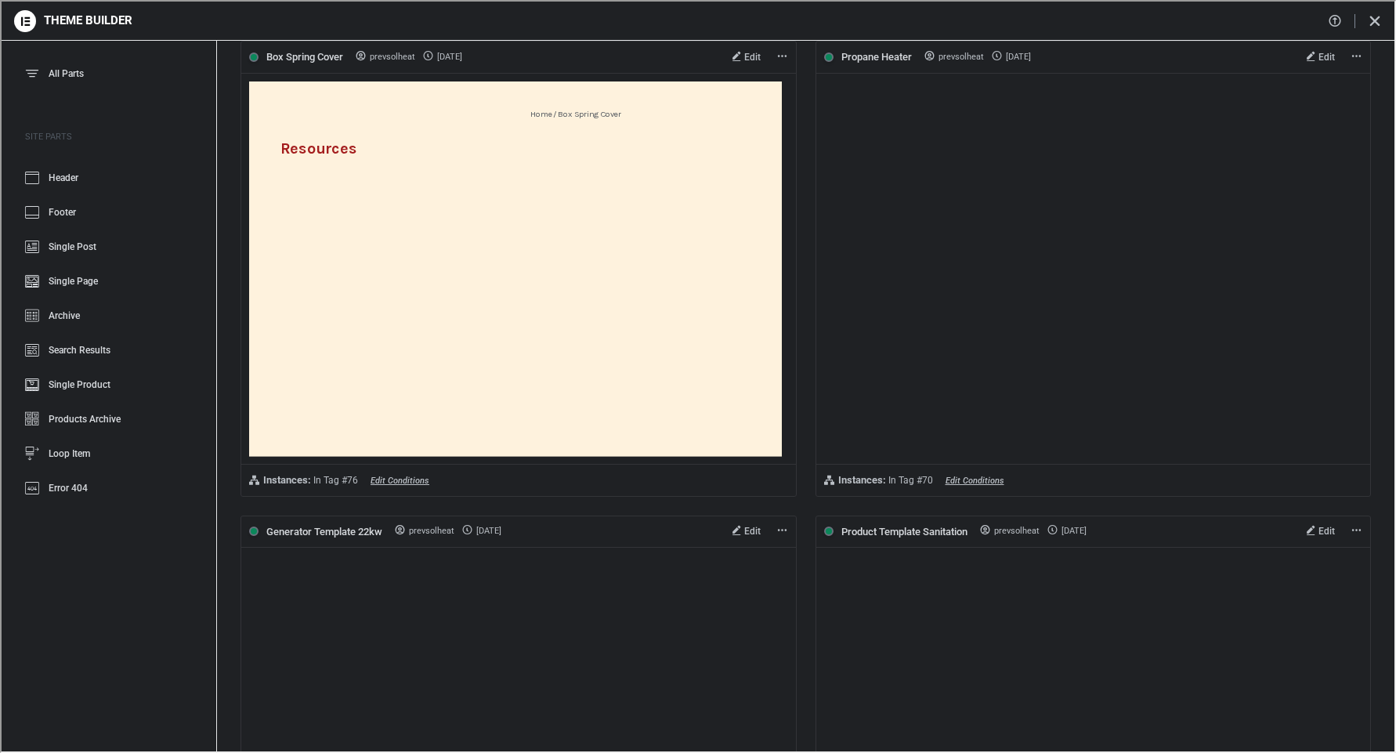
scroll to position [0, 0]
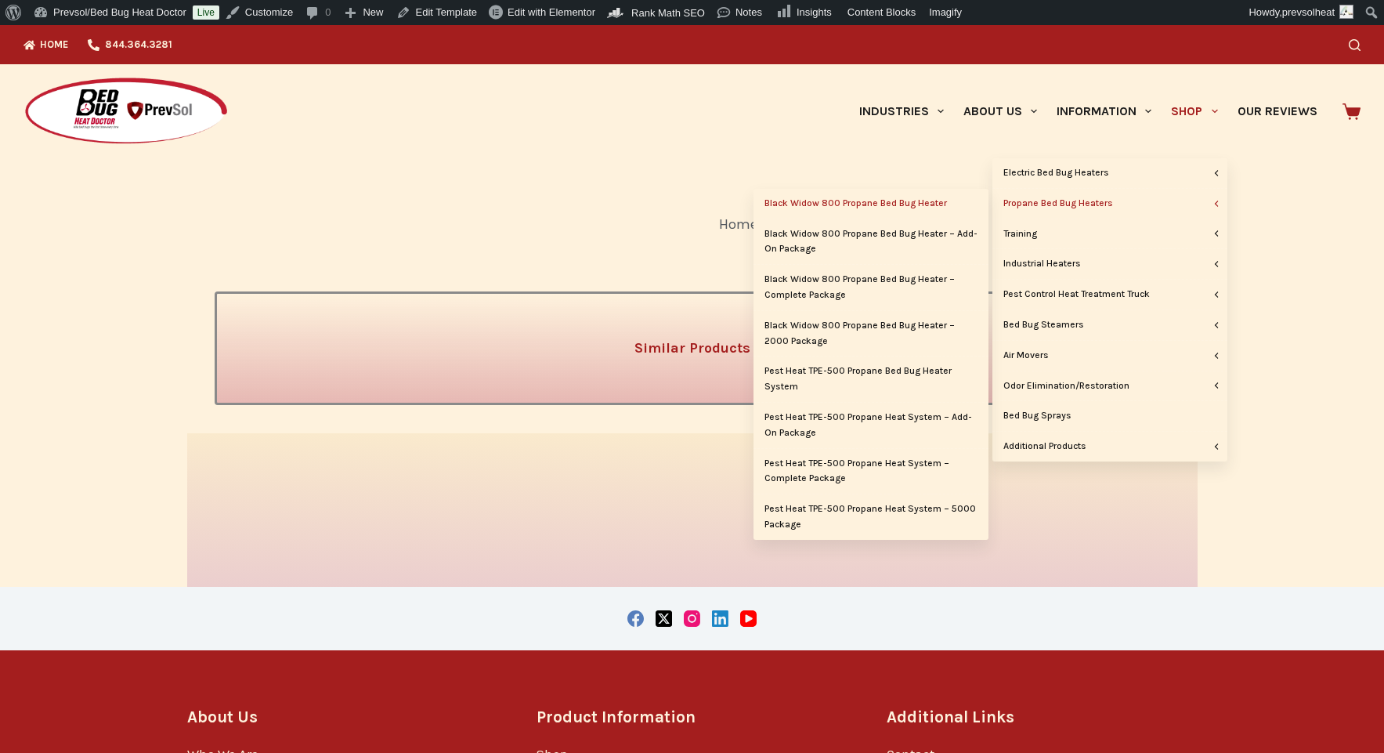
click at [906, 206] on link "Black Widow 800 Propane Bed Bug Heater" at bounding box center [871, 204] width 235 height 30
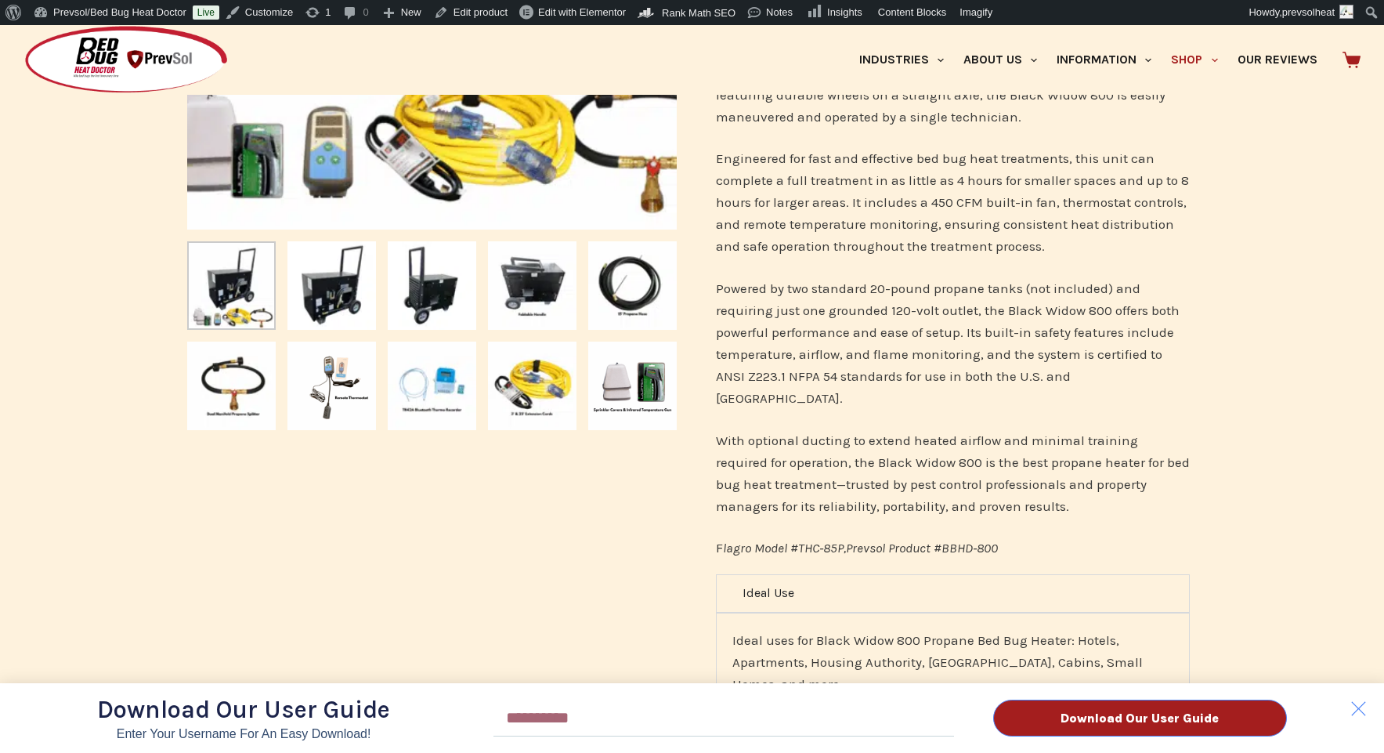
scroll to position [865, 0]
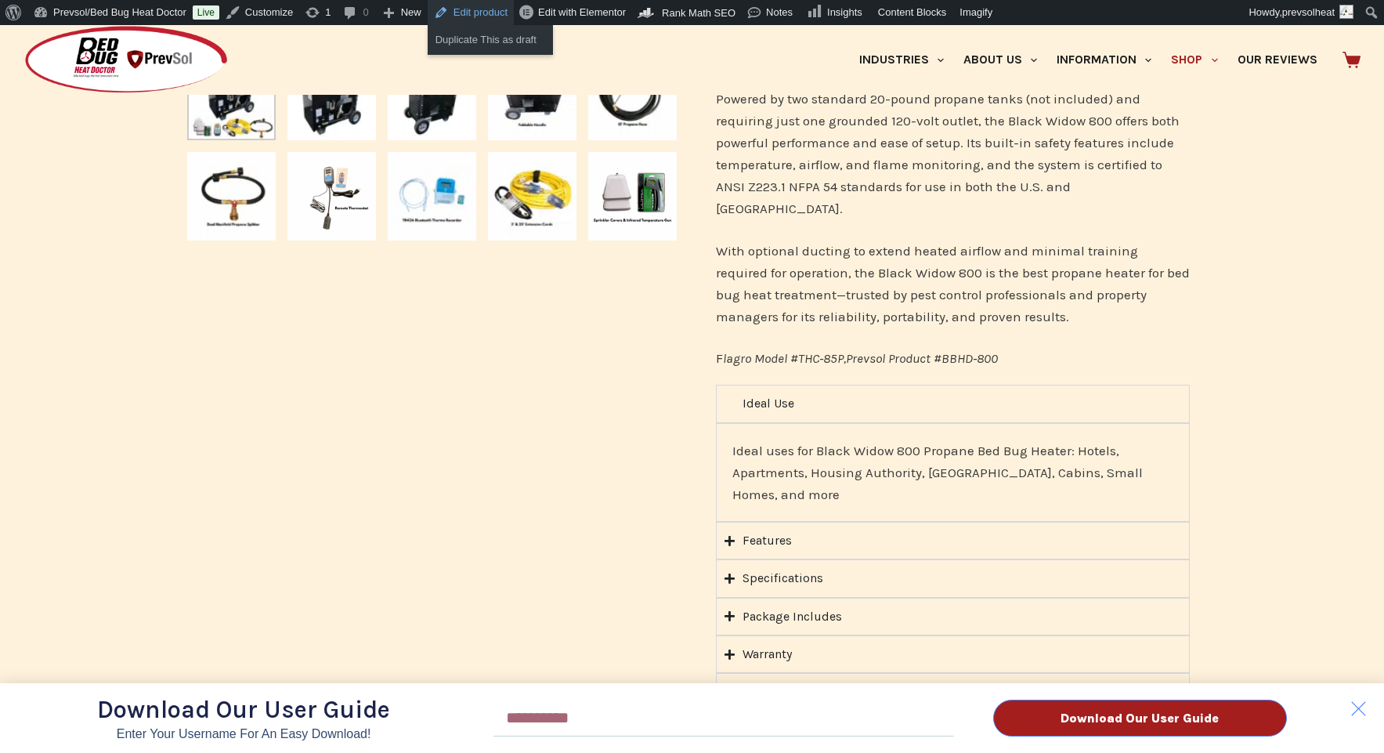
click at [483, 13] on link "Edit product" at bounding box center [471, 12] width 86 height 25
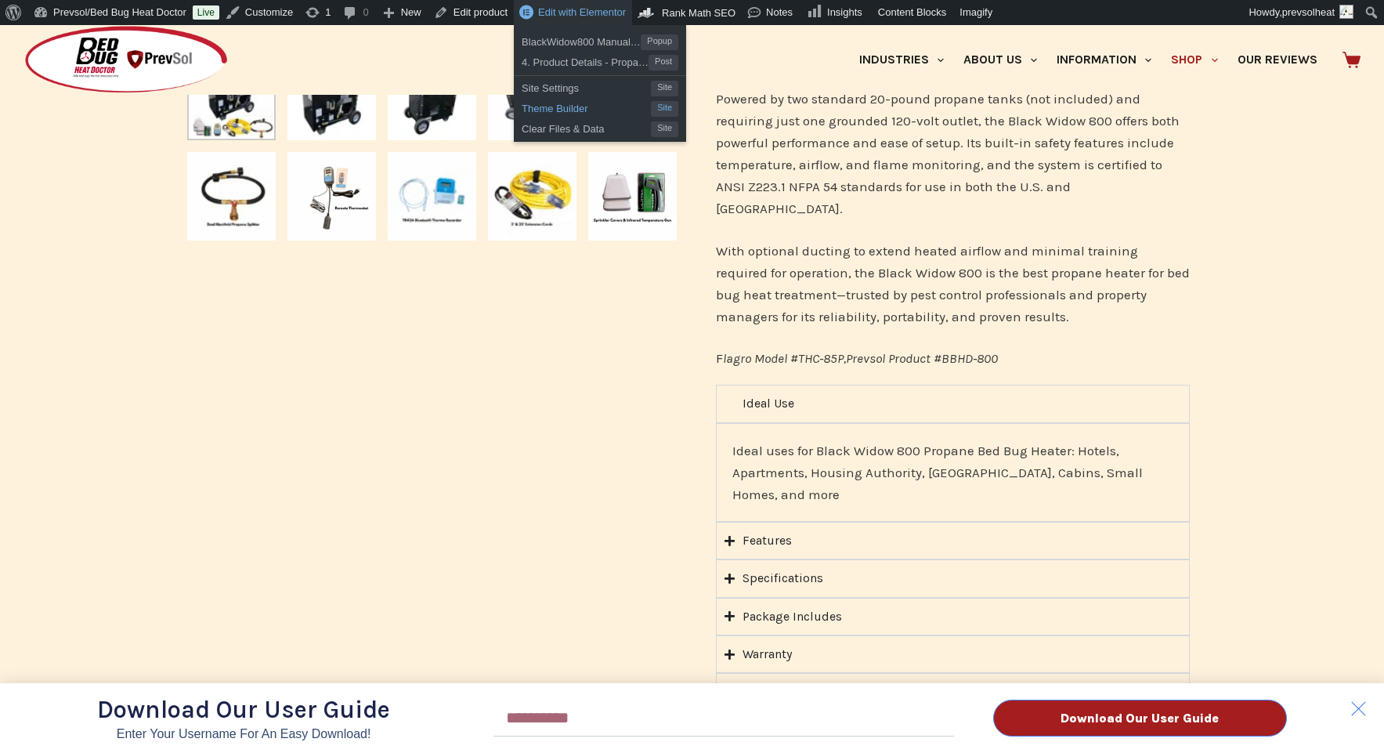
click at [602, 108] on span "Theme Builder" at bounding box center [586, 106] width 129 height 20
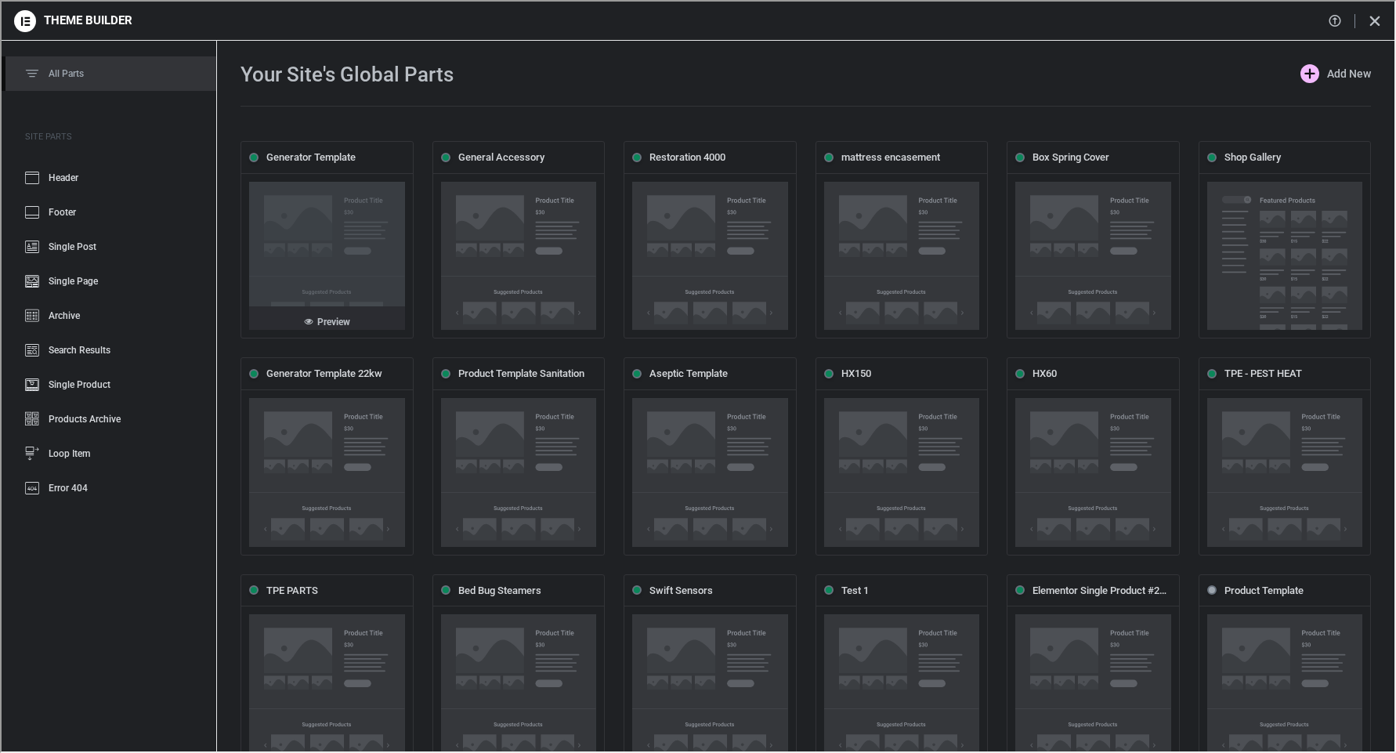
click at [295, 305] on link "Preview" at bounding box center [326, 316] width 156 height 23
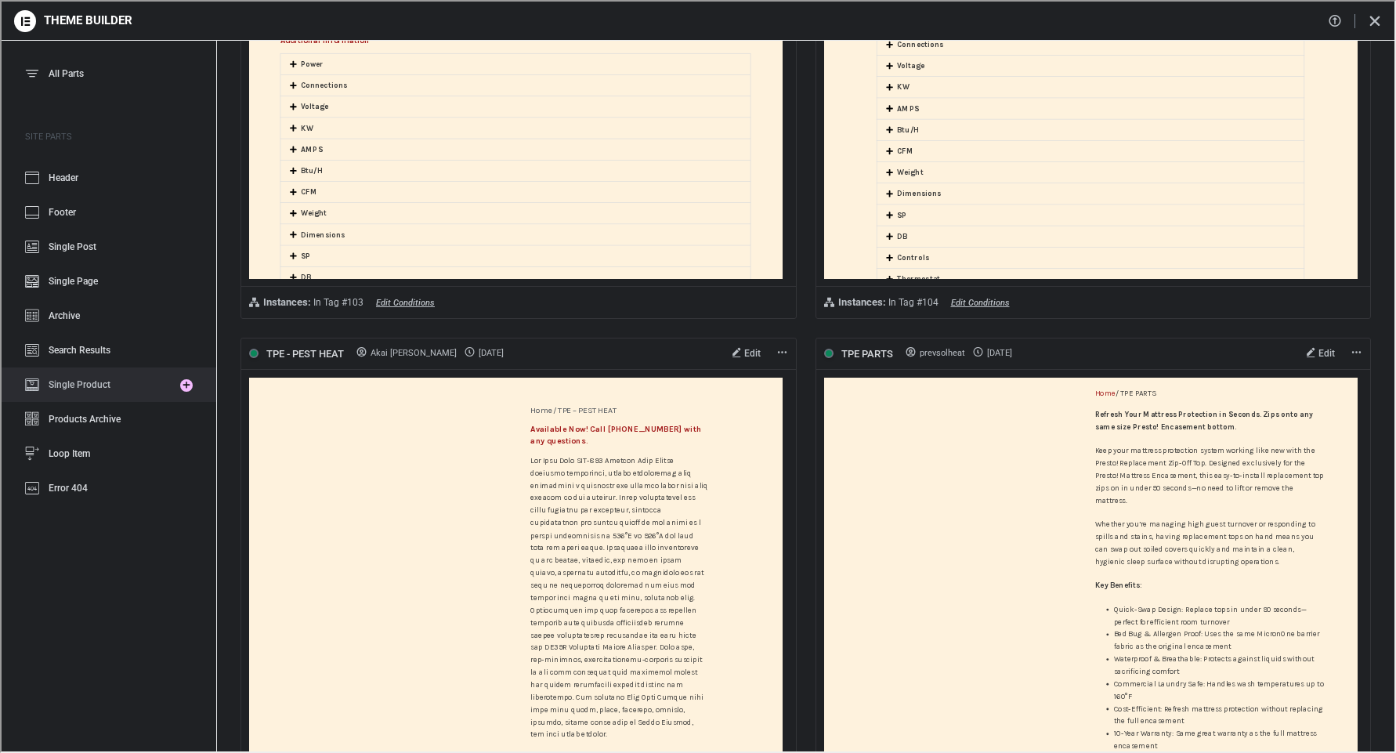
click at [87, 376] on link "Single Product" at bounding box center [85, 383] width 171 height 34
click at [63, 386] on span "Single Product" at bounding box center [78, 383] width 62 height 11
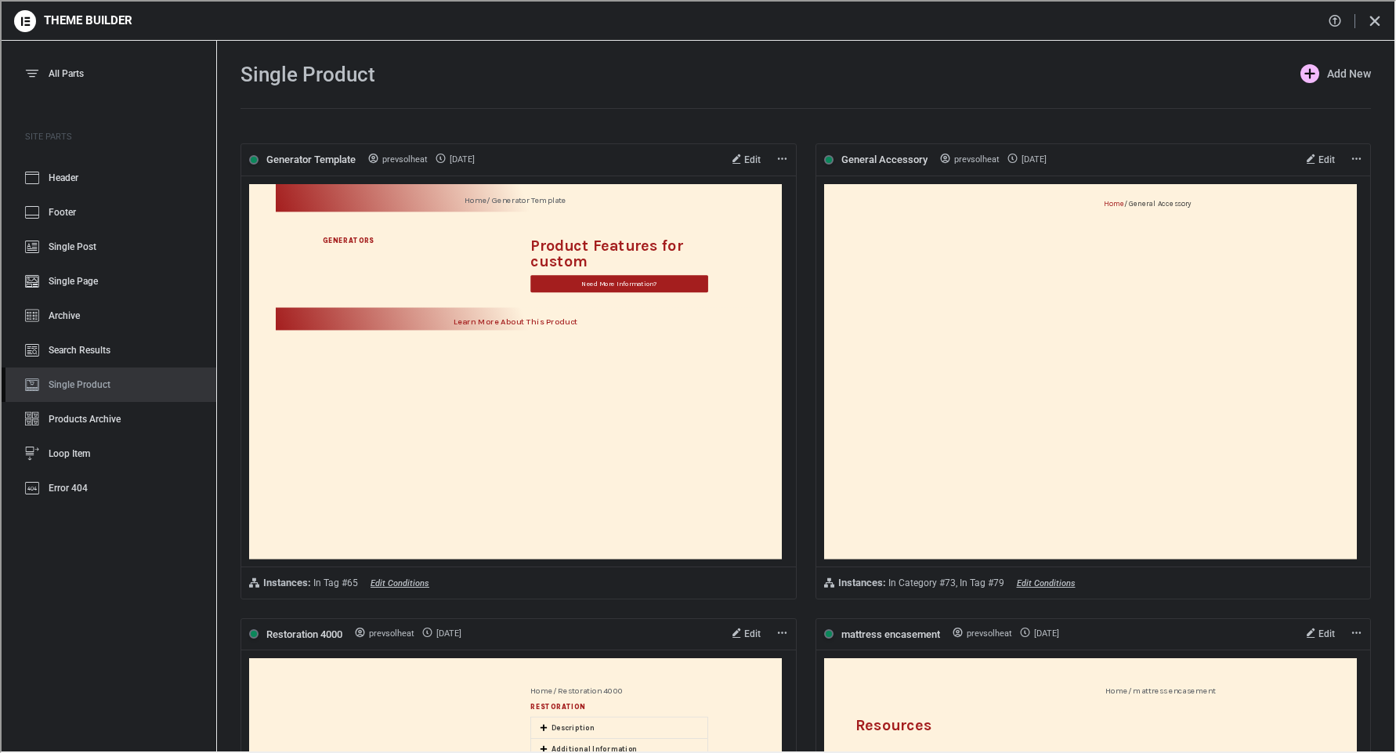
click at [89, 381] on span "Single Product" at bounding box center [78, 383] width 62 height 11
click at [493, 71] on div "Single Product Add New" at bounding box center [804, 81] width 1130 height 36
click at [80, 346] on span "Search Results" at bounding box center [78, 348] width 62 height 11
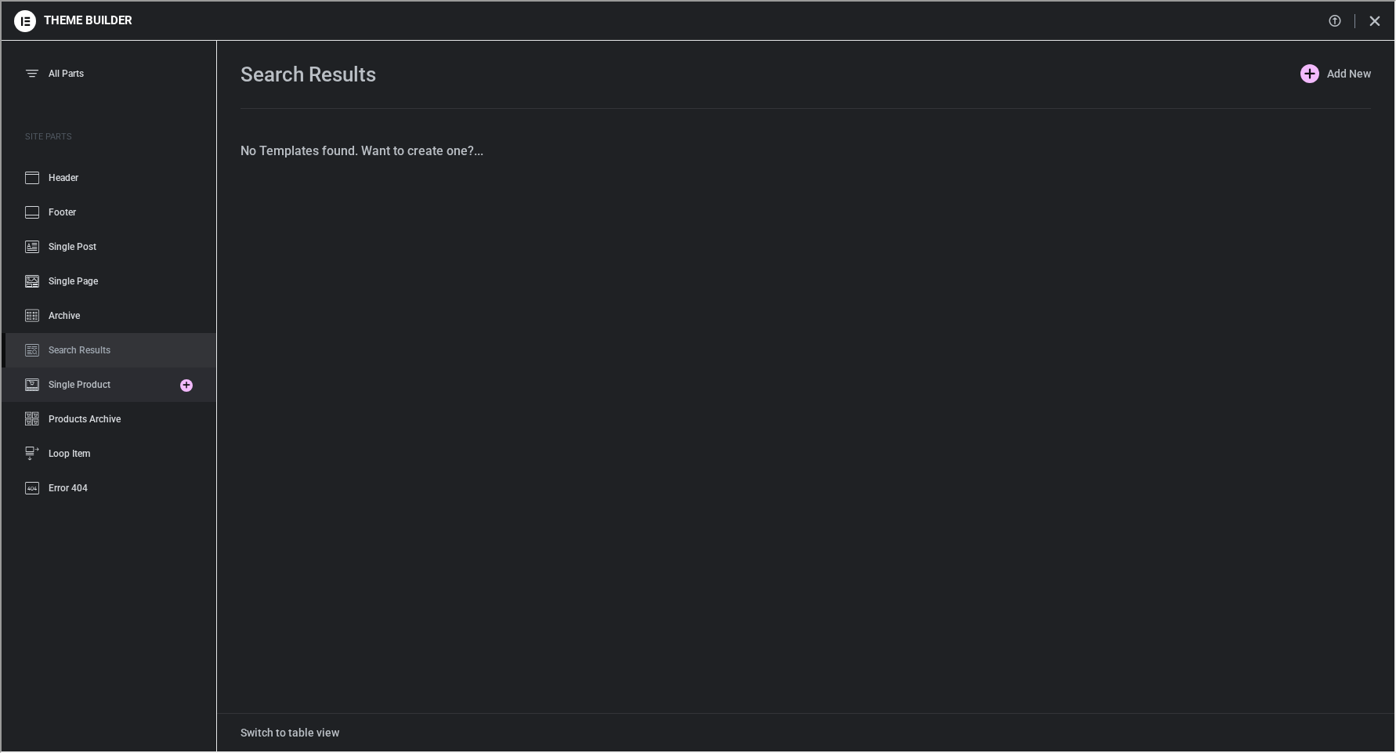
click at [78, 380] on span "Single Product" at bounding box center [78, 383] width 62 height 11
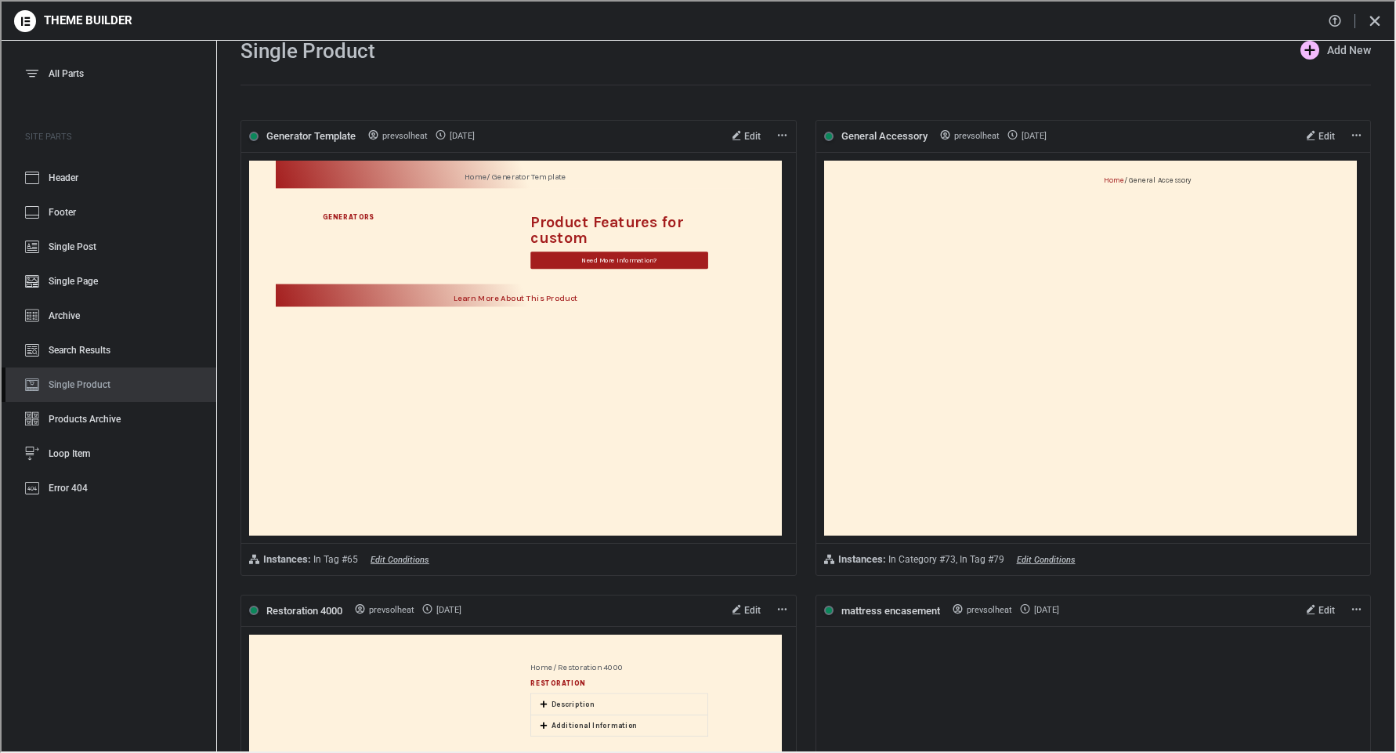
click at [78, 380] on span "Single Product" at bounding box center [78, 383] width 62 height 11
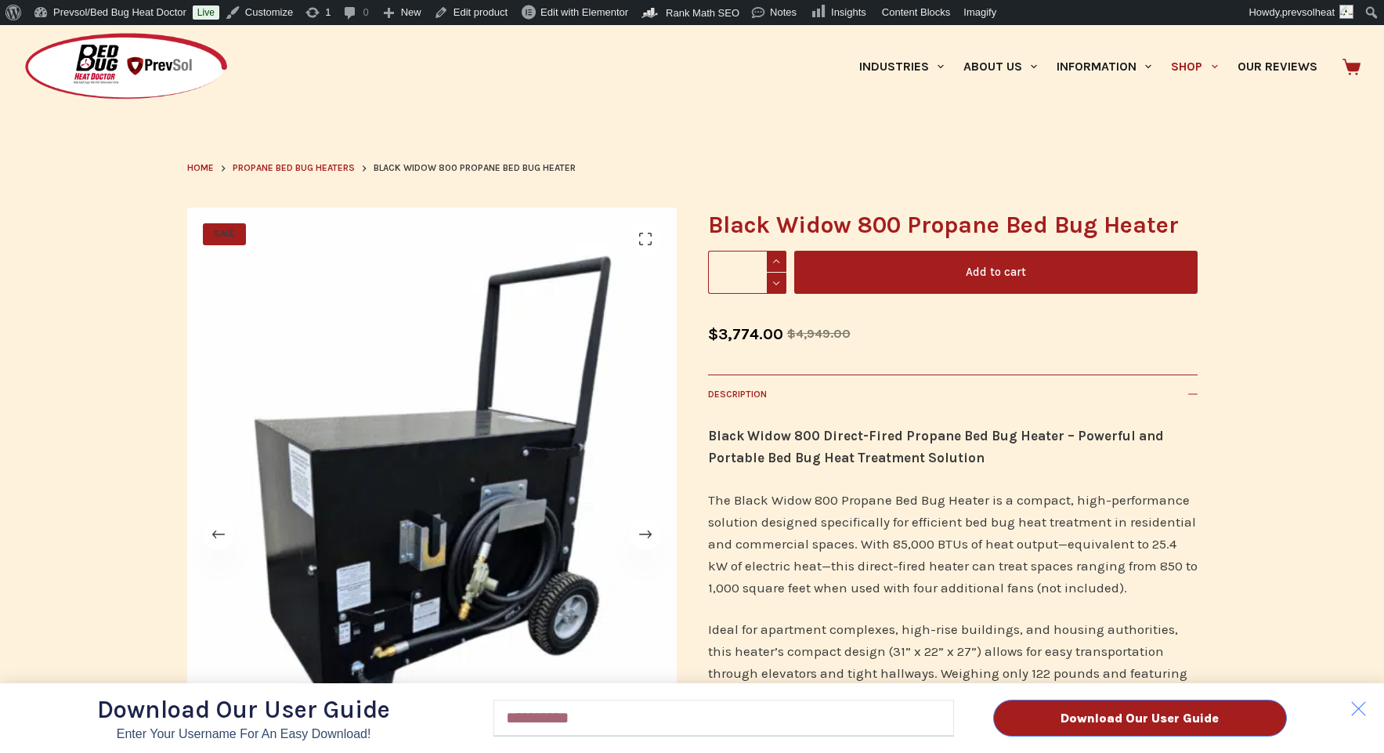
scroll to position [44, 0]
click at [1191, 393] on div "Download Our User Guide Enter Your Username for an Easy Download! Email Downloa…" at bounding box center [692, 389] width 1384 height 728
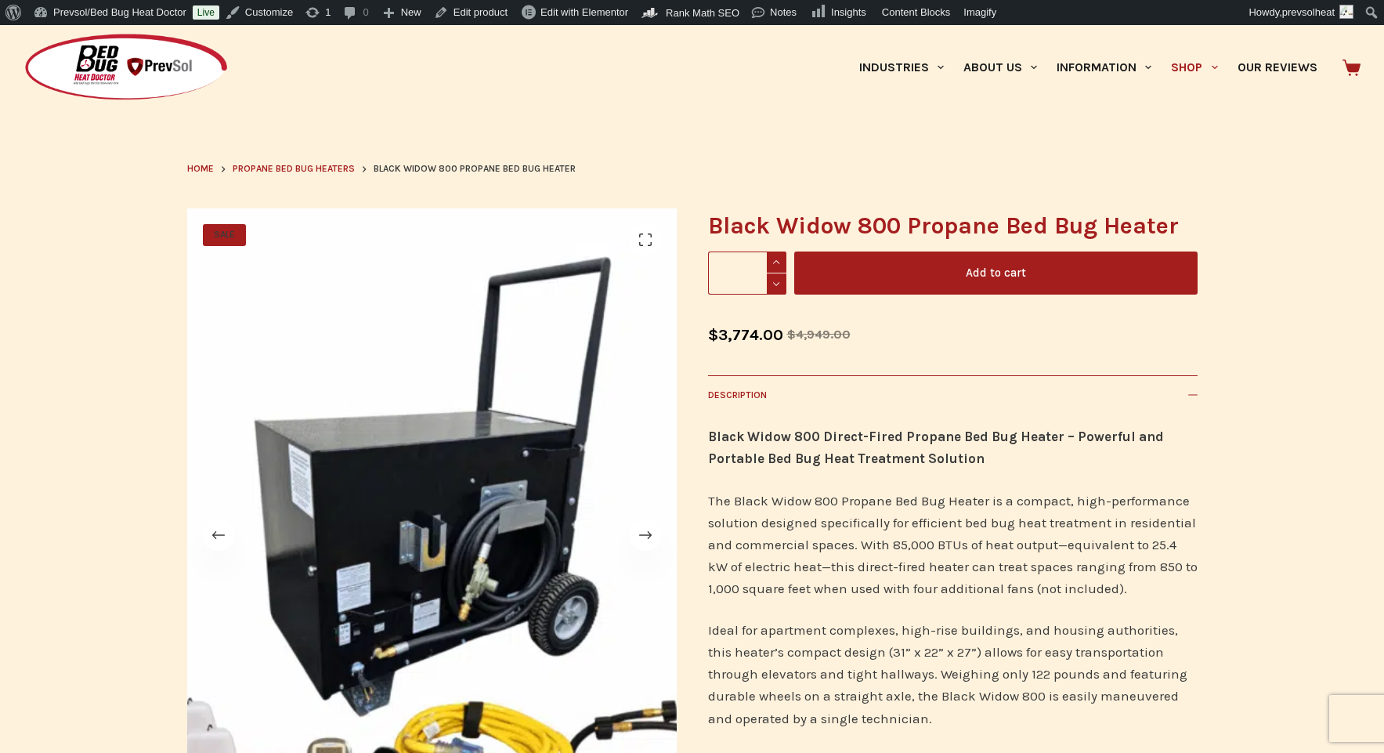
click at [1193, 397] on div "Download Our User Guide Enter Your Username for an Easy Download! Email Downloa…" at bounding box center [692, 389] width 1384 height 728
click at [1195, 392] on icon at bounding box center [1192, 394] width 9 height 9
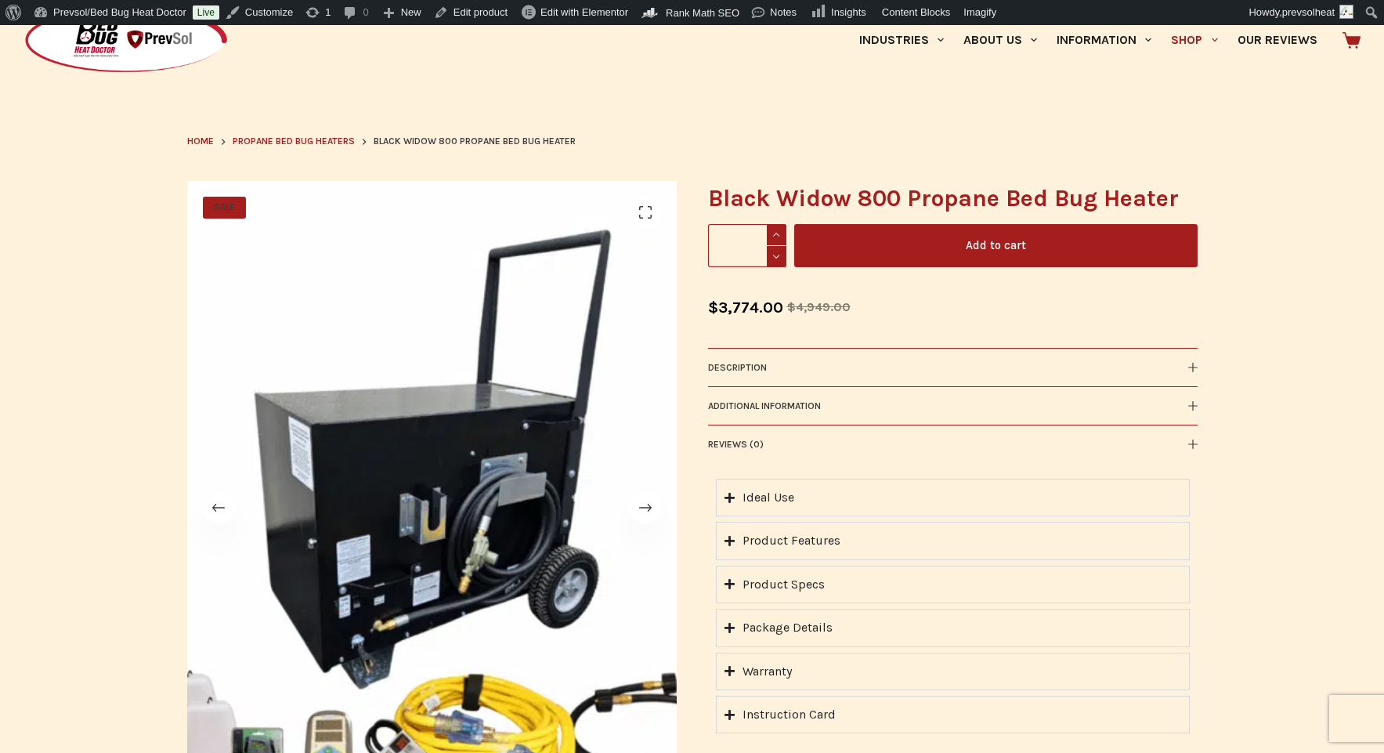
scroll to position [96, 0]
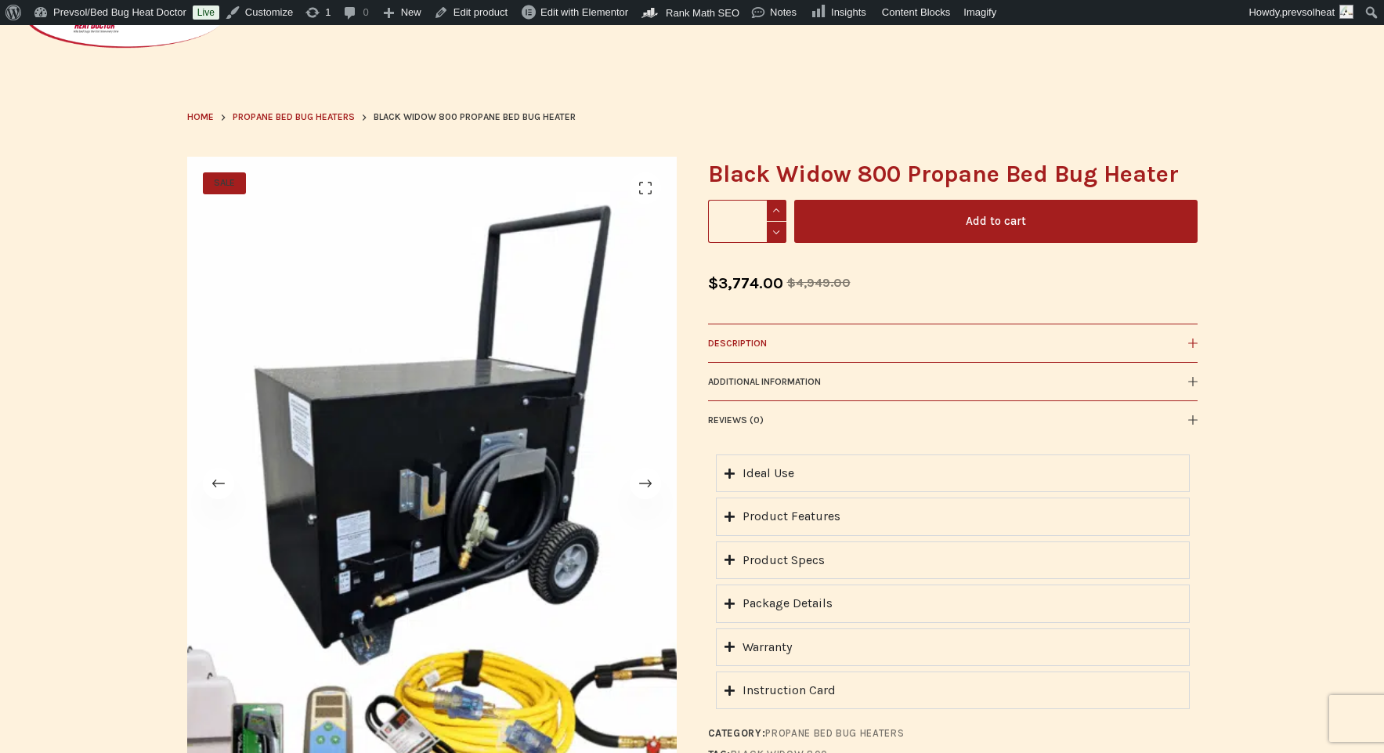
click at [1191, 340] on icon at bounding box center [1192, 342] width 9 height 9
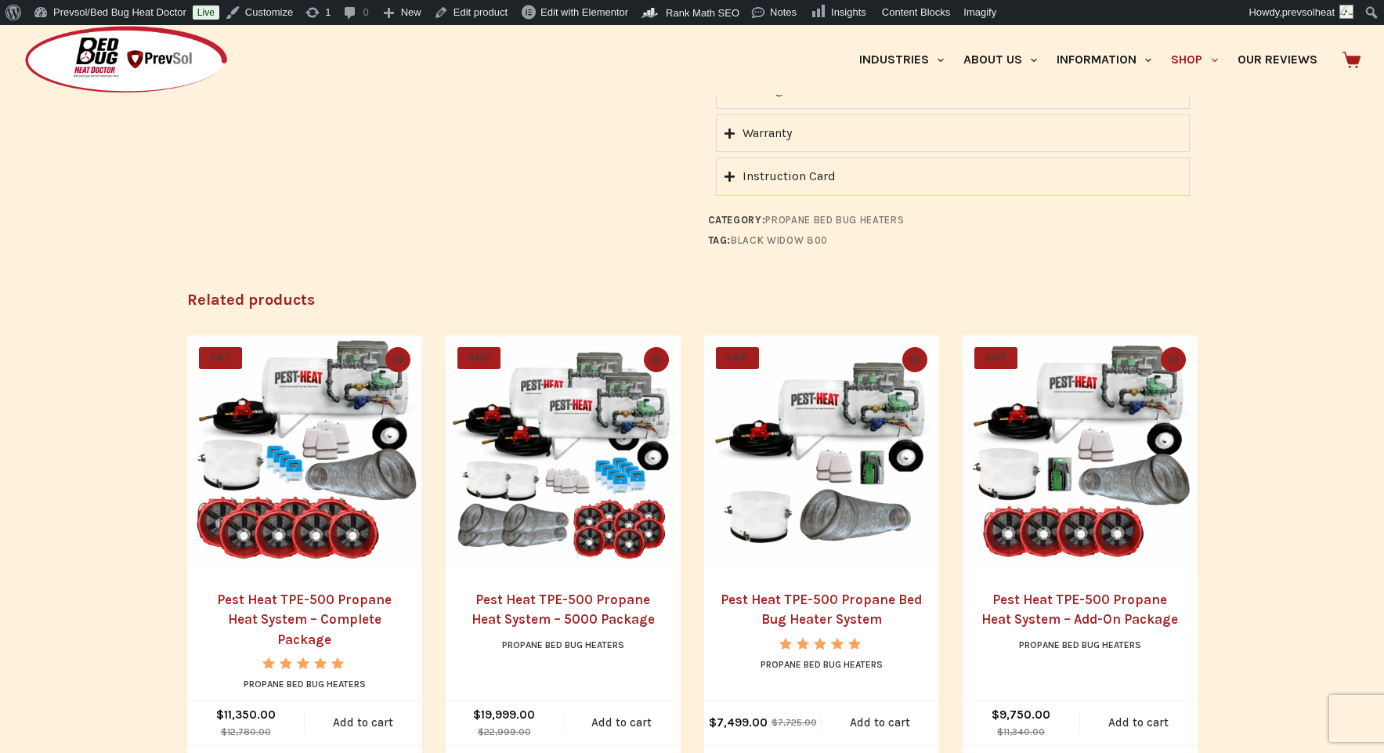
scroll to position [1339, 0]
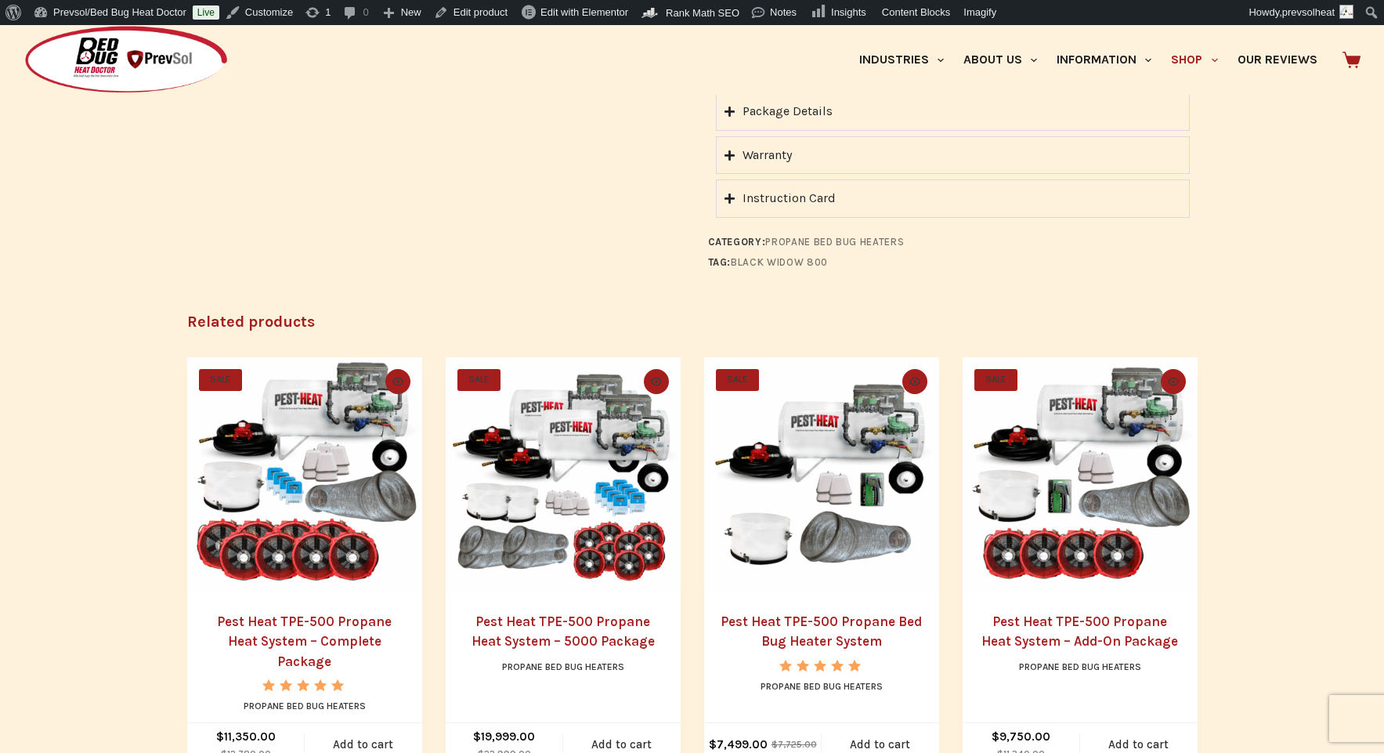
click at [312, 621] on link "Pest Heat TPE-500 Propane Heat System – Complete Package" at bounding box center [304, 641] width 175 height 56
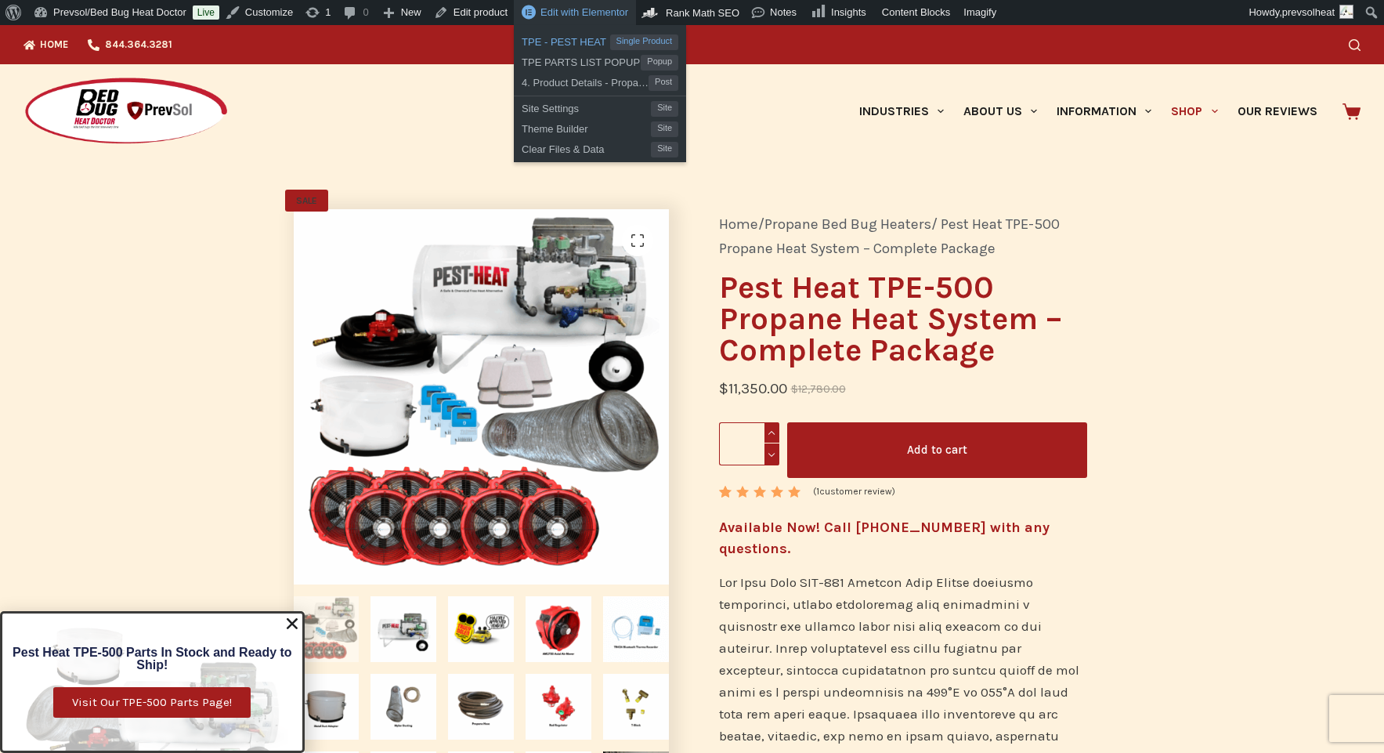
click at [581, 46] on span "TPE - PEST HEAT" at bounding box center [566, 40] width 88 height 20
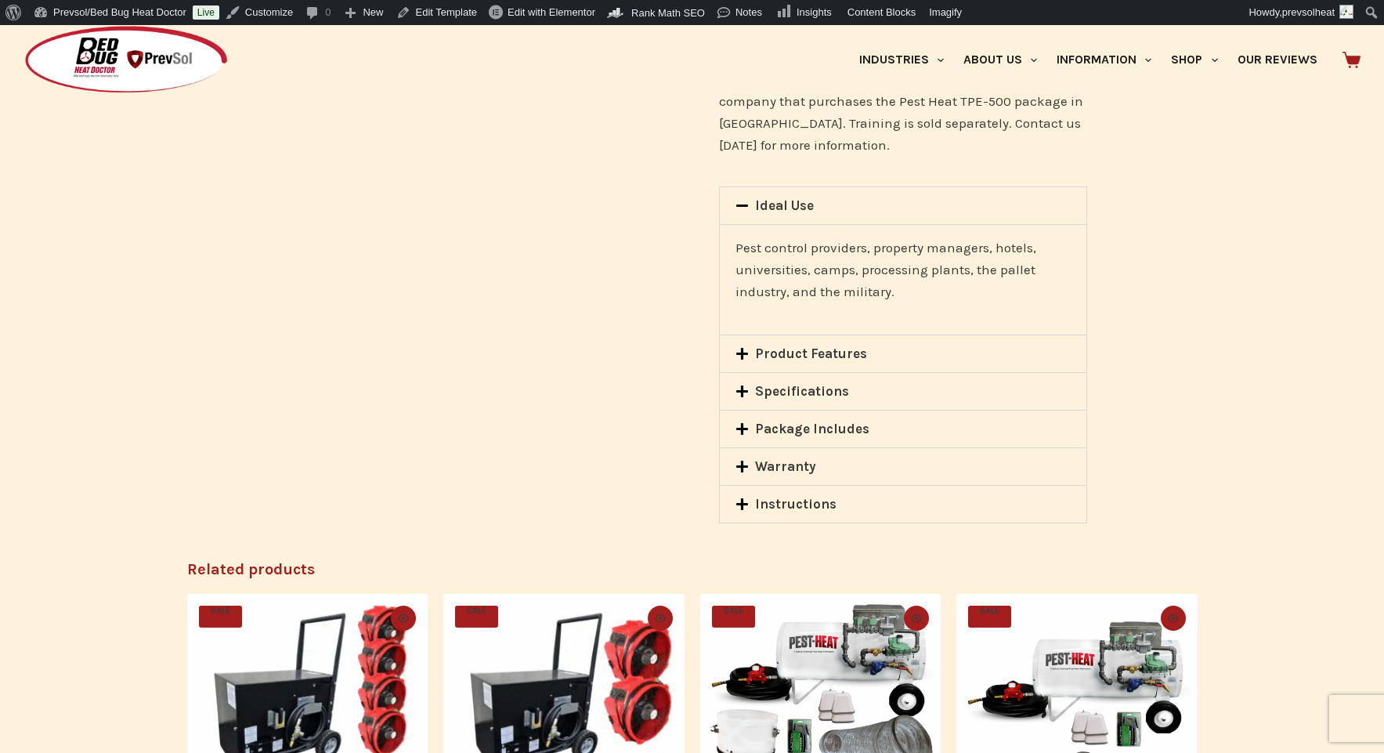
click at [787, 197] on link "Ideal Use" at bounding box center [784, 205] width 59 height 16
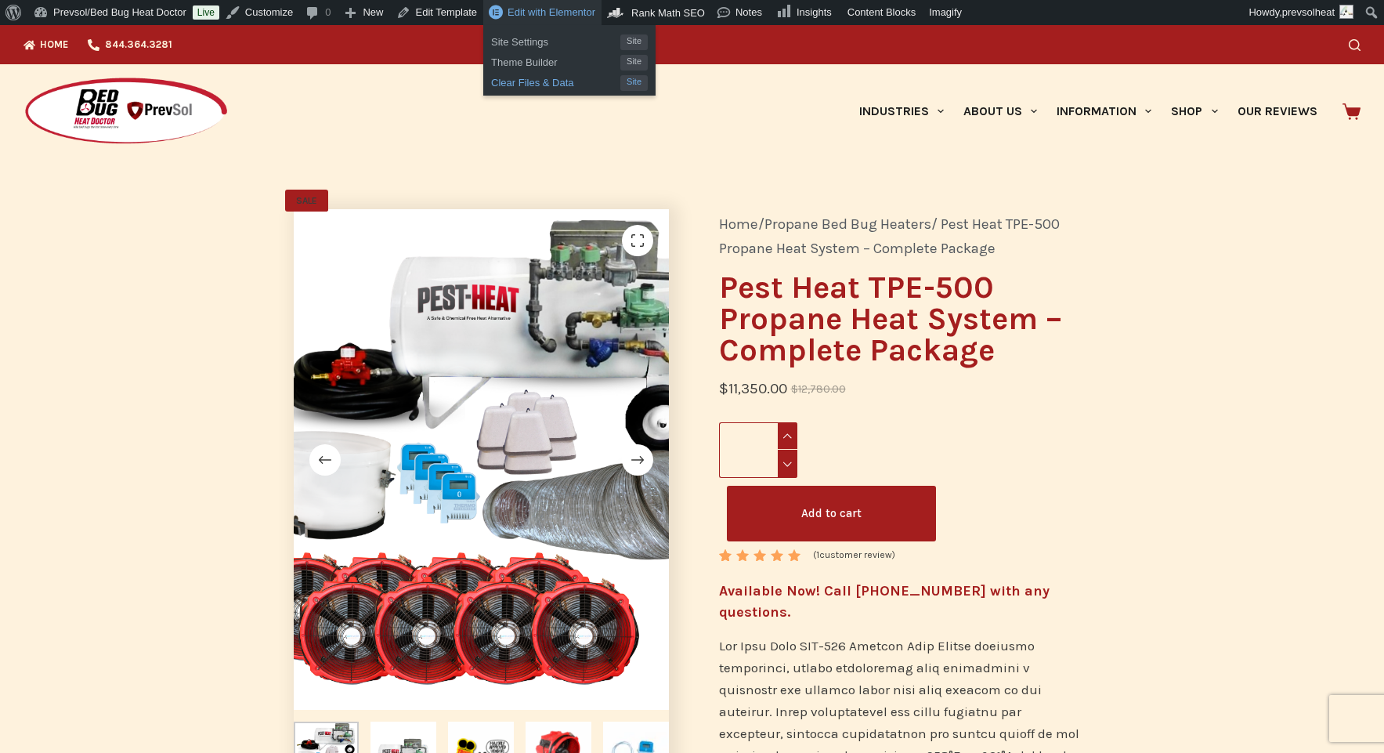
click at [560, 85] on span "Clear Files & Data" at bounding box center [555, 80] width 129 height 20
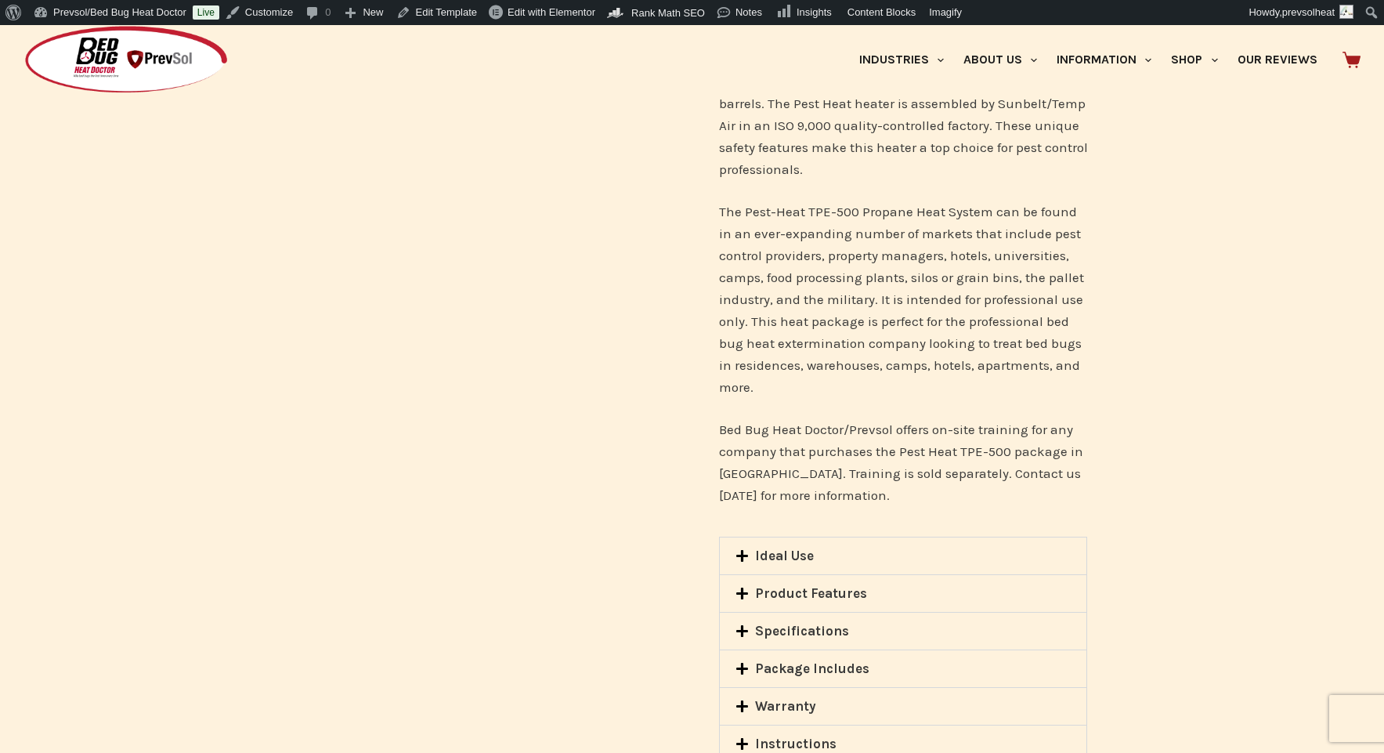
scroll to position [2053, 0]
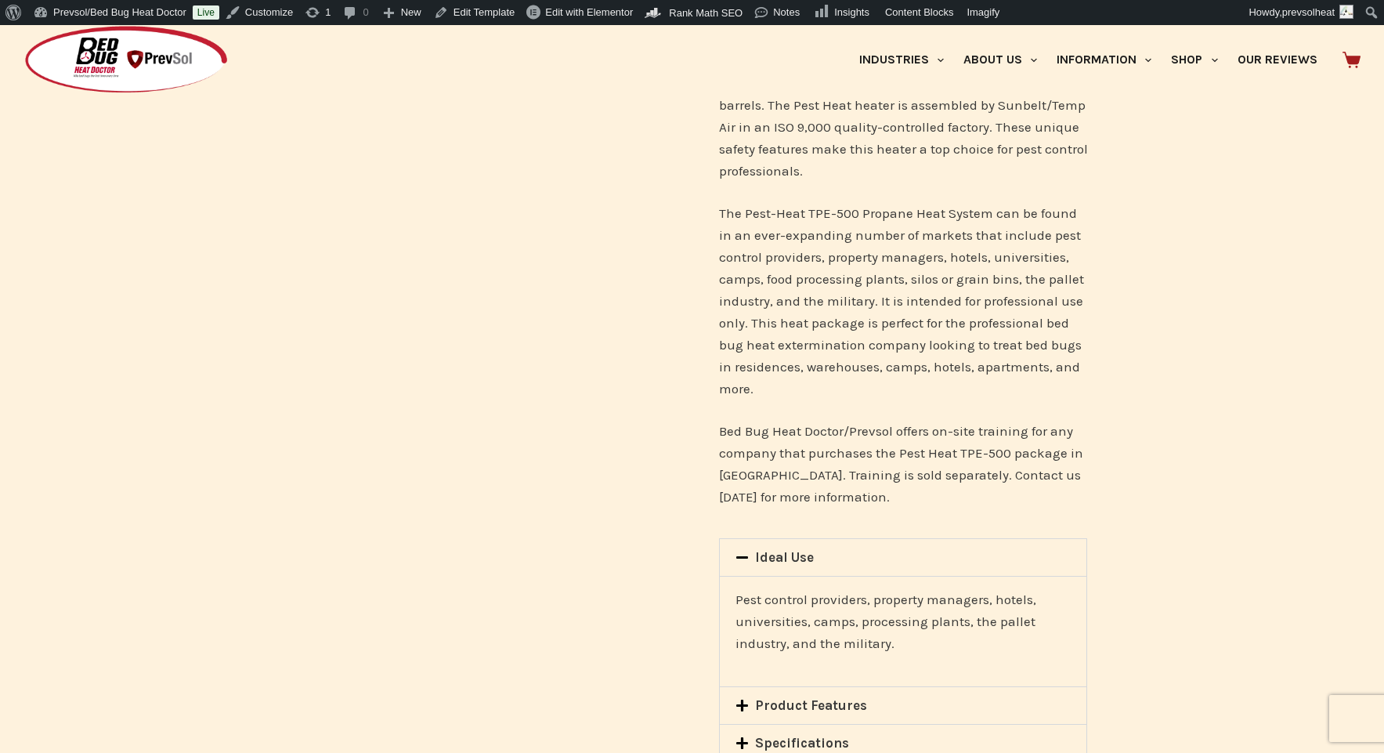
scroll to position [1641, 0]
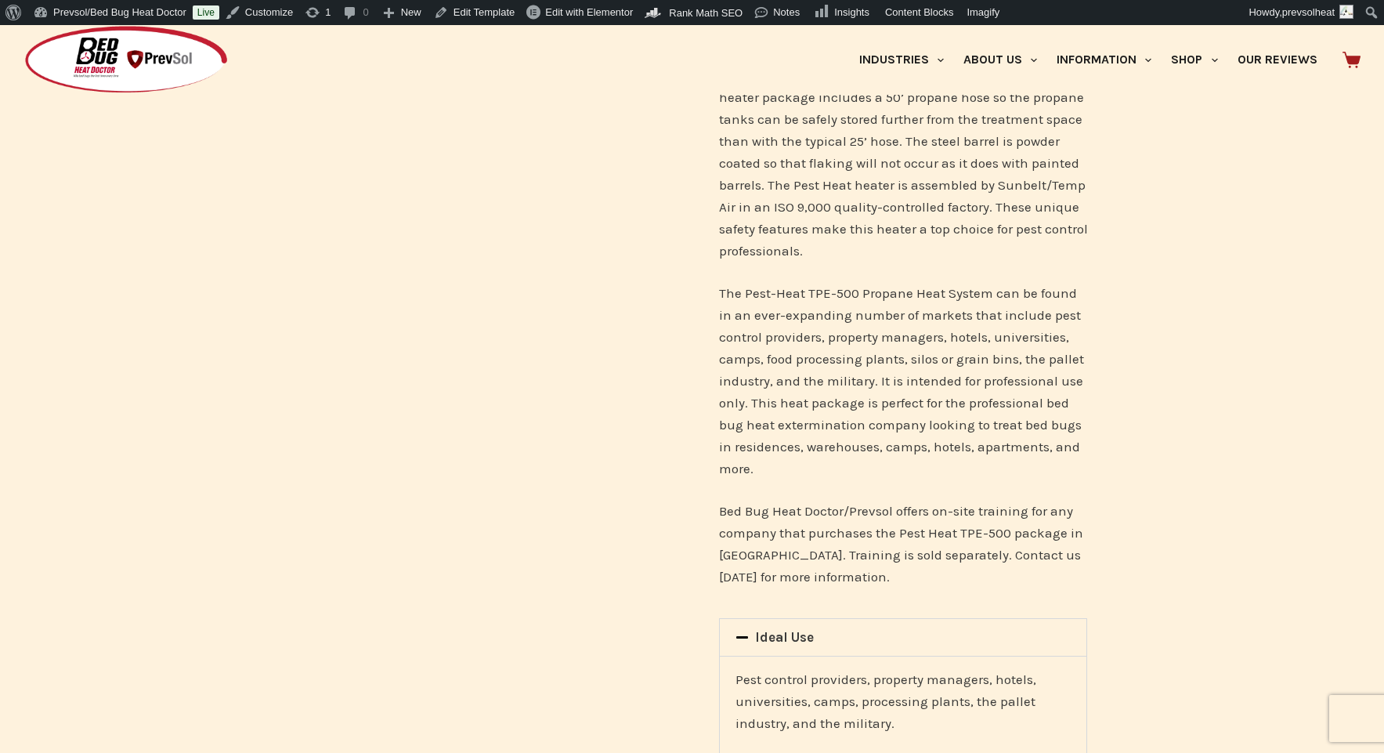
click at [865, 619] on div "Ideal Use" at bounding box center [903, 637] width 367 height 37
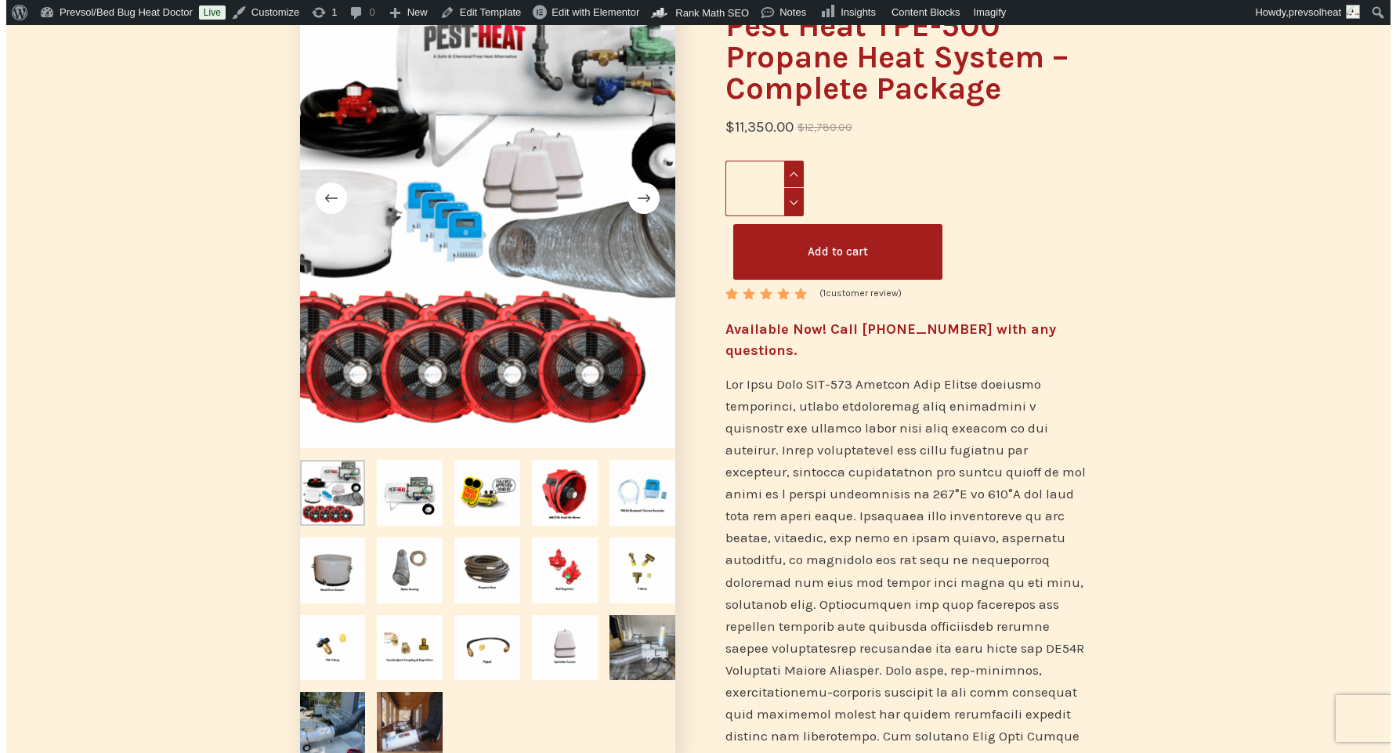
scroll to position [0, 0]
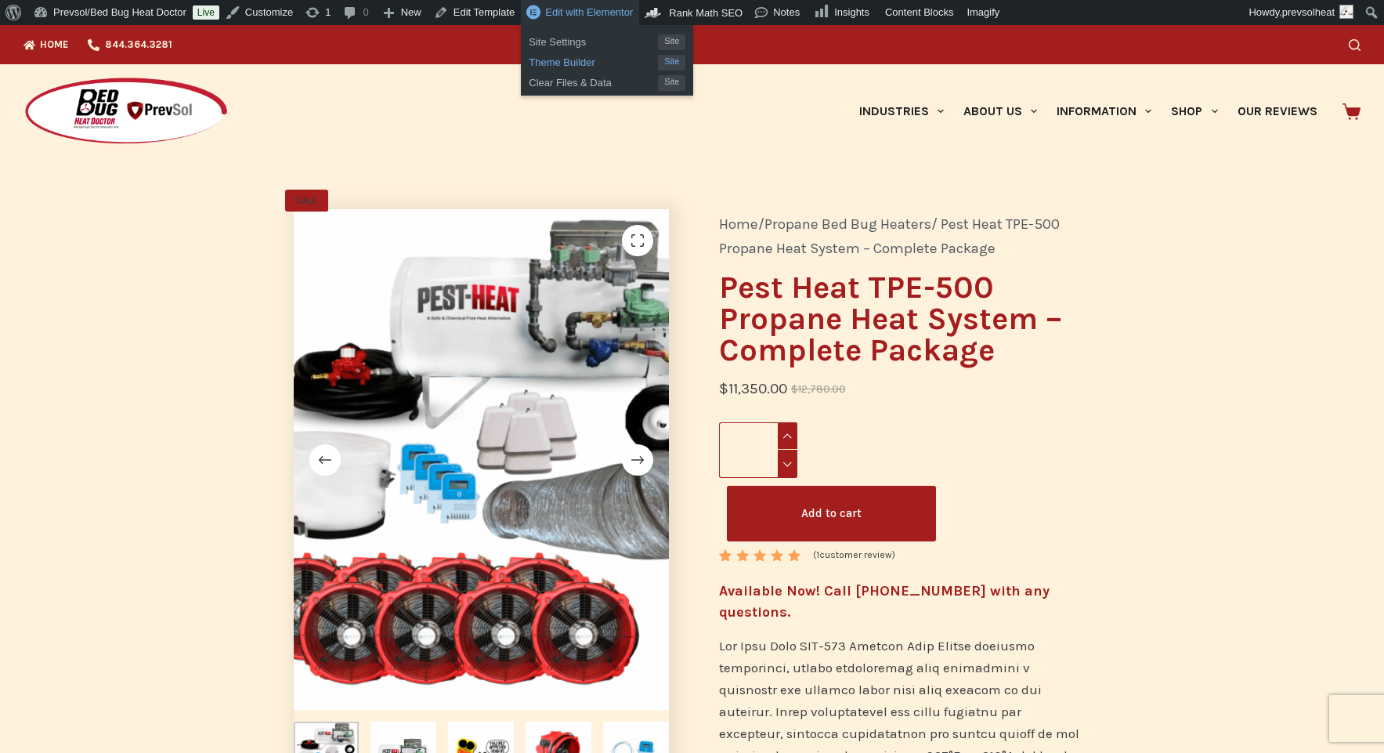
click at [581, 61] on span "Theme Builder" at bounding box center [593, 60] width 129 height 20
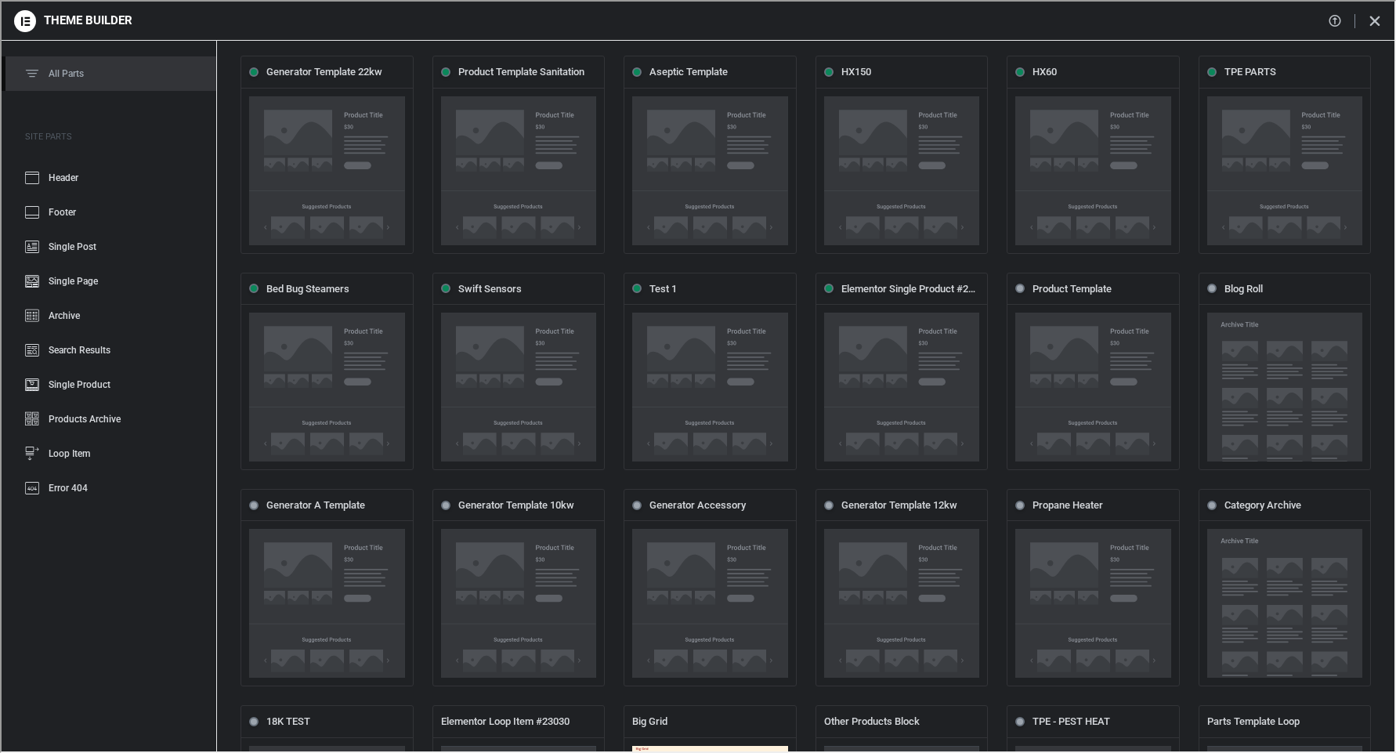
scroll to position [351, 0]
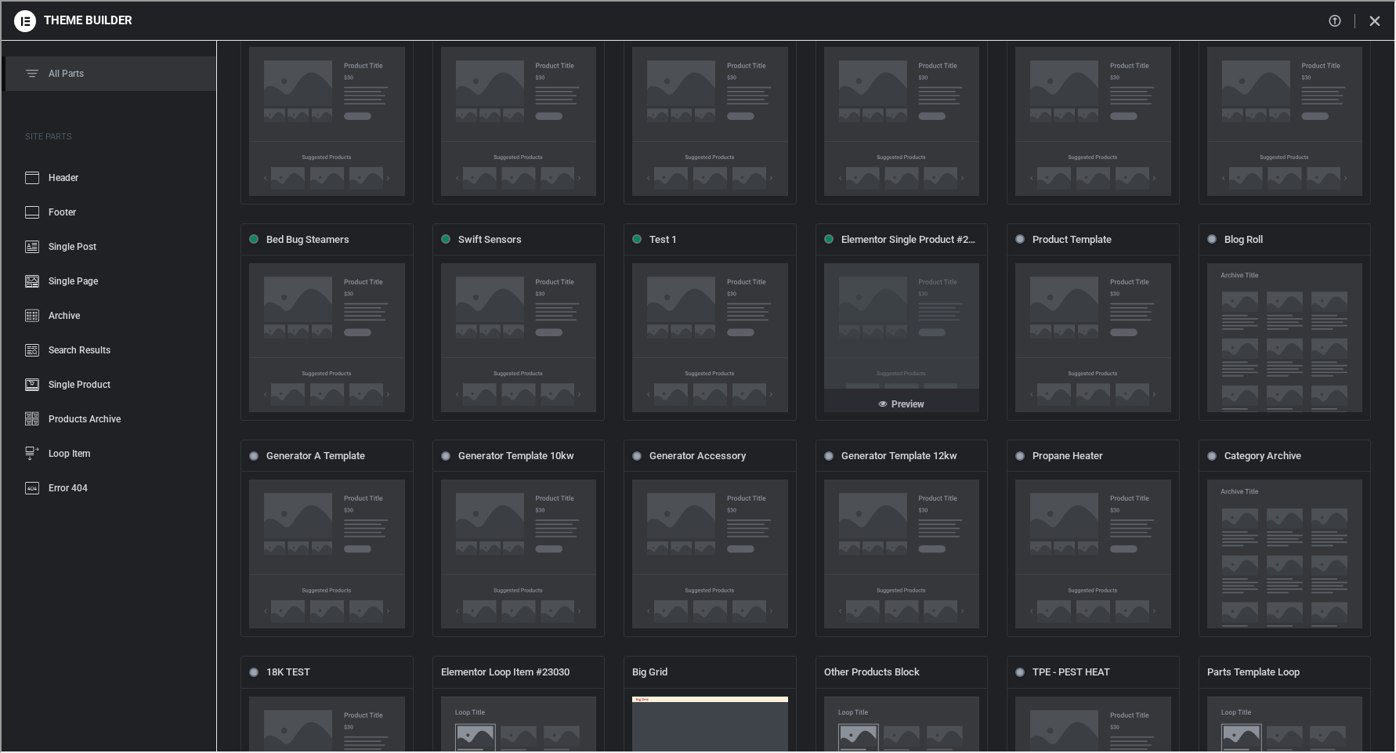
click at [902, 387] on link "Preview" at bounding box center [900, 398] width 156 height 23
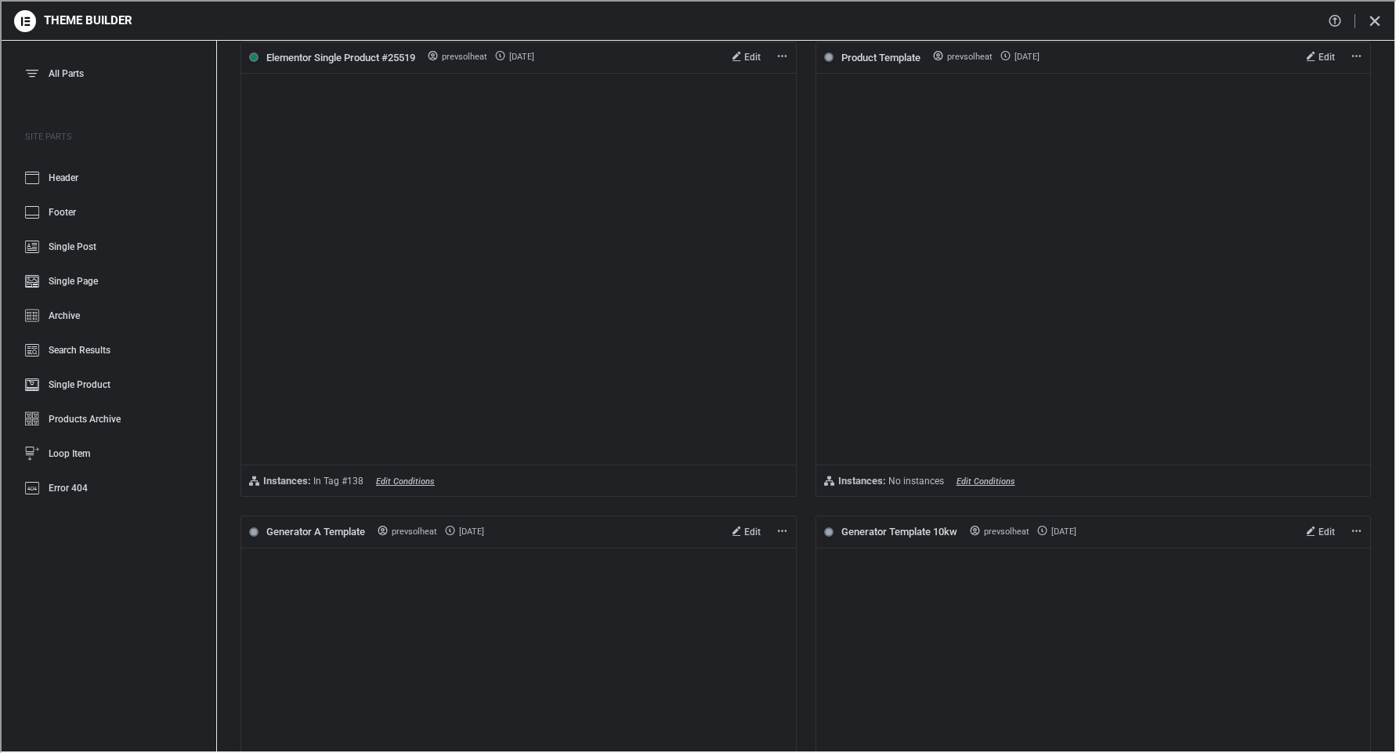
scroll to position [0, 0]
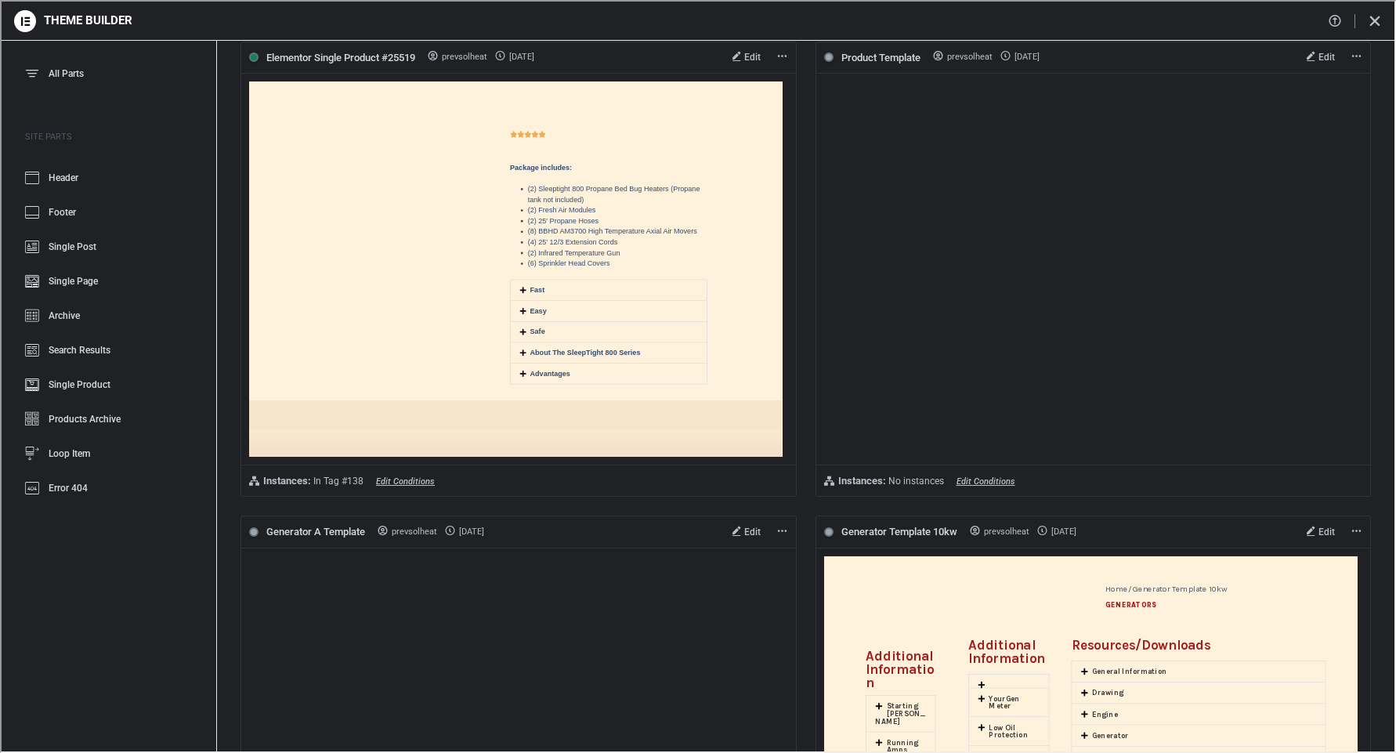
click at [775, 53] on icon at bounding box center [781, 55] width 12 height 12
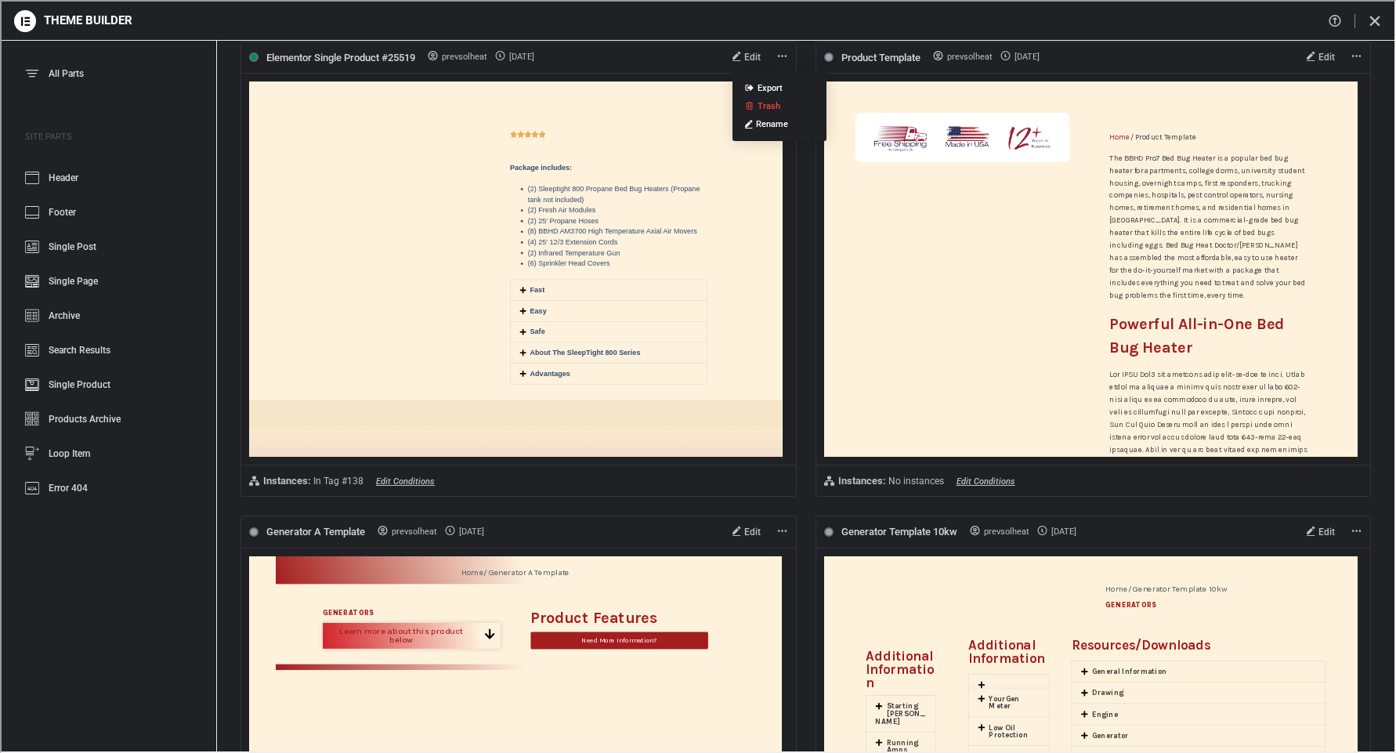
click at [757, 103] on span "Trash" at bounding box center [767, 104] width 23 height 10
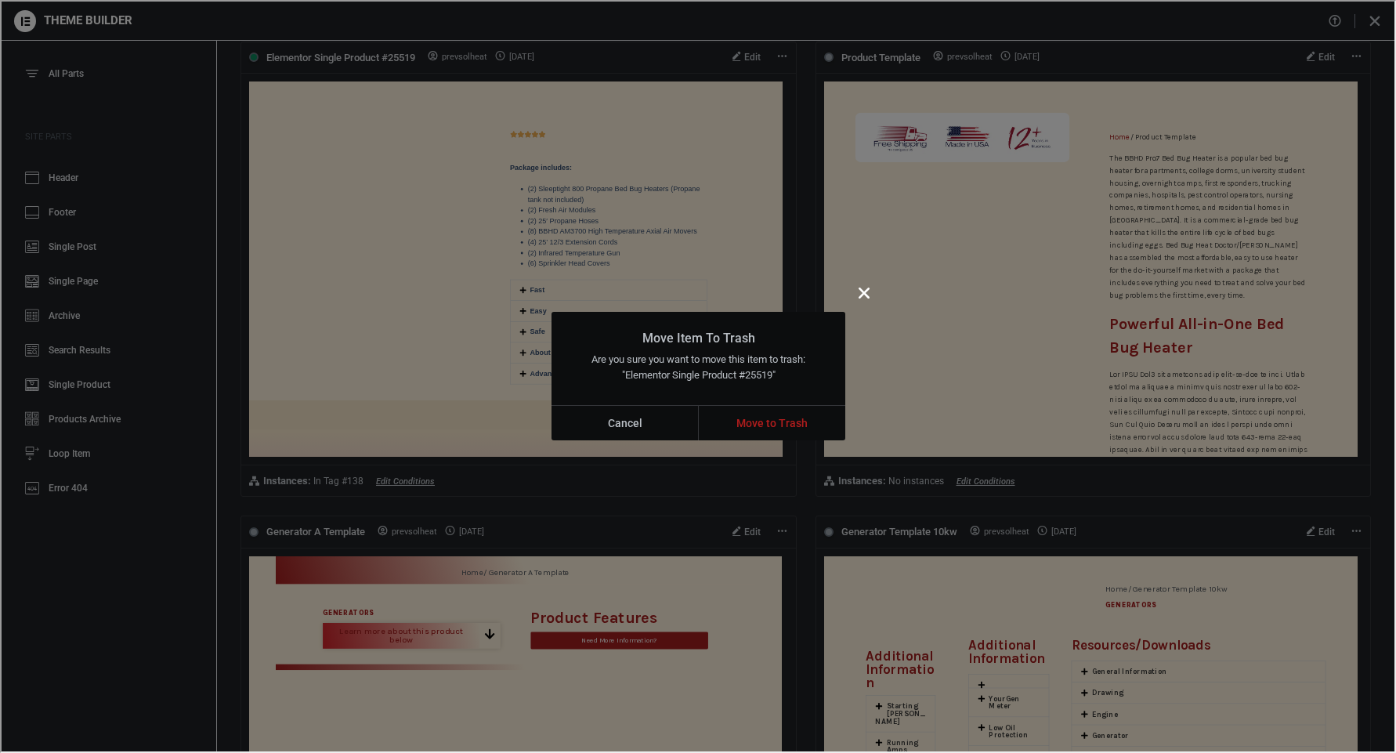
click at [769, 421] on span "Move to Trash" at bounding box center [770, 422] width 71 height 34
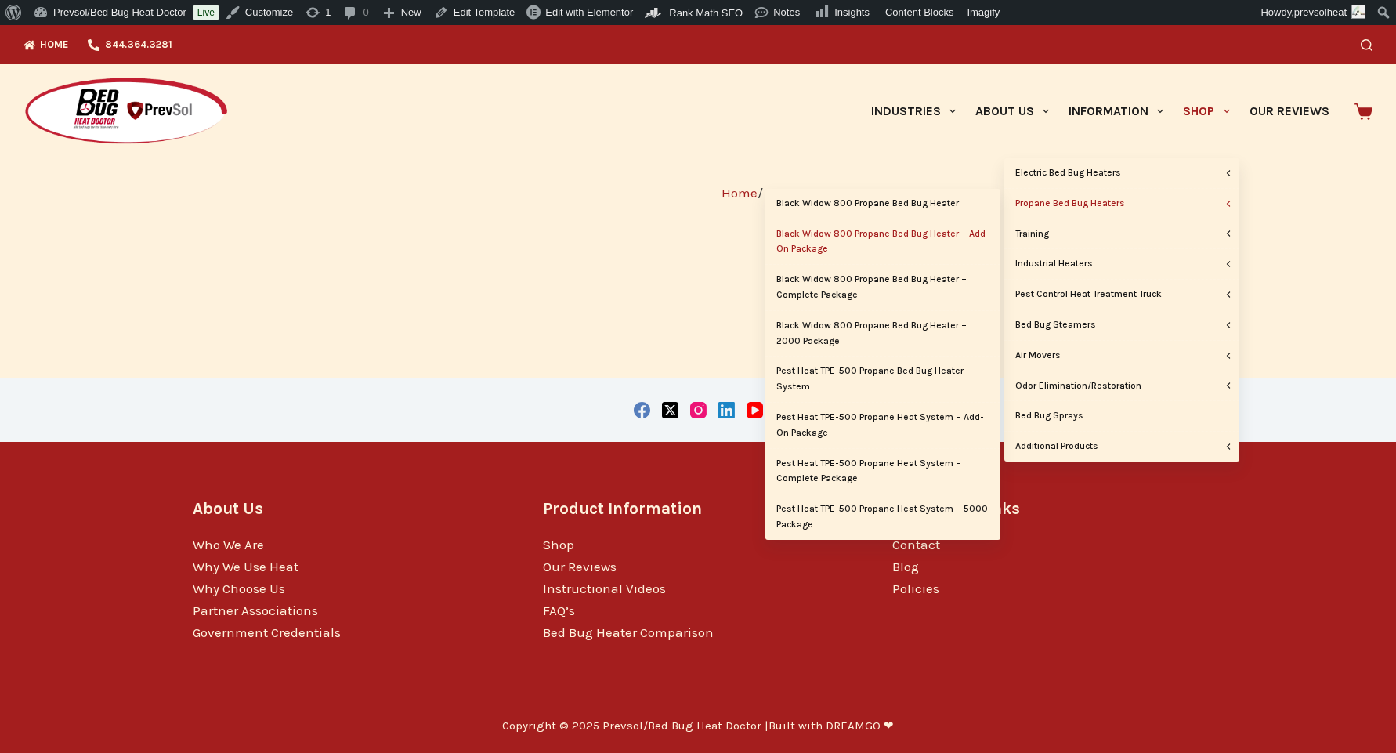
click at [830, 230] on link "Black Widow 800 Propane Bed Bug Heater – Add-On Package" at bounding box center [882, 241] width 235 height 45
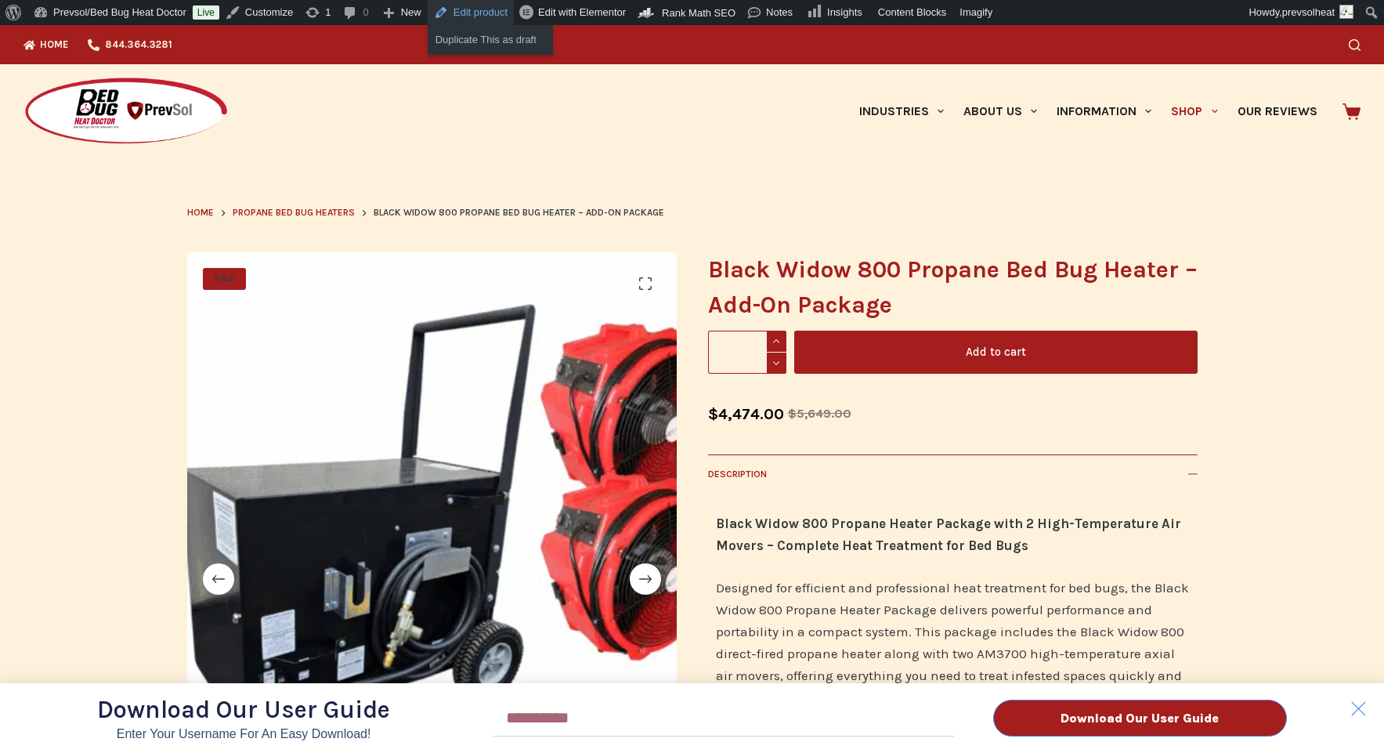
click at [479, 16] on link "Edit product" at bounding box center [471, 12] width 86 height 25
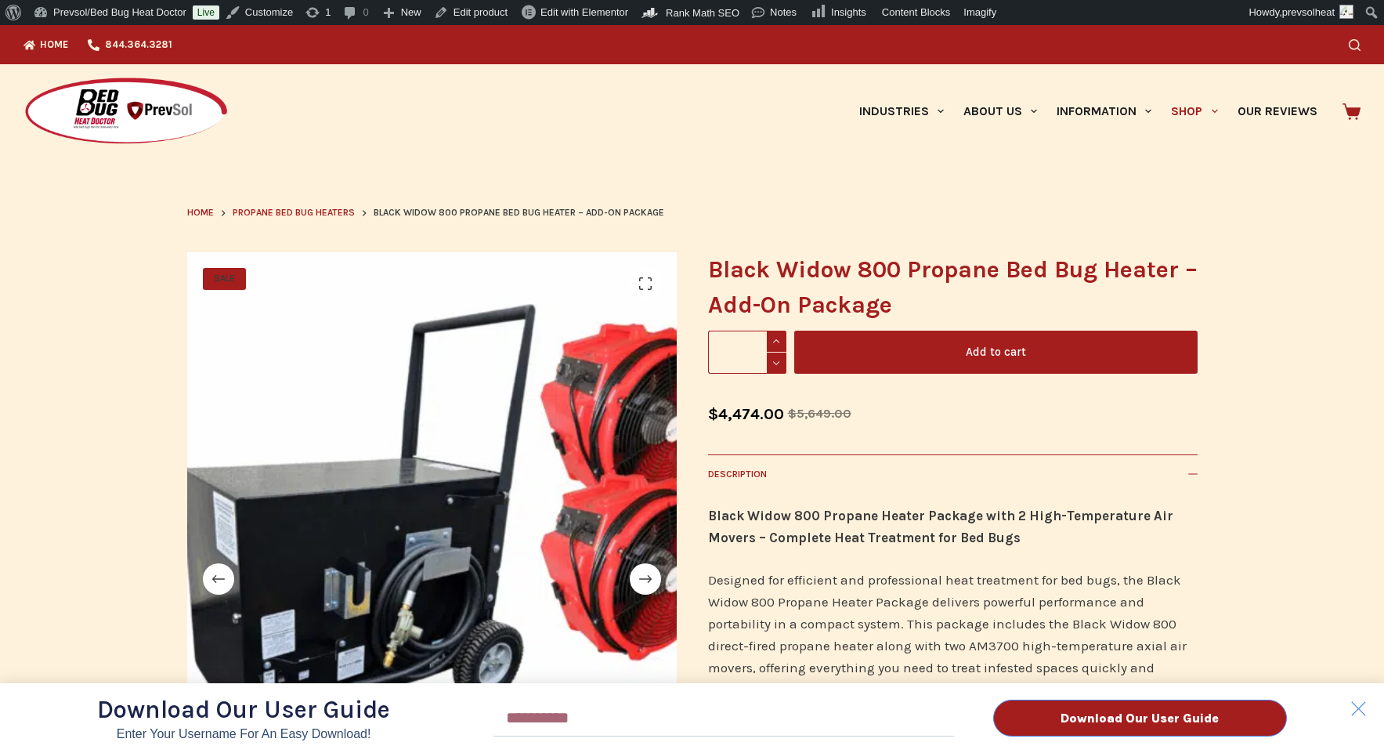
click at [307, 213] on div "Download Our User Guide Enter Your Username for an Easy Download! Email Downloa…" at bounding box center [692, 389] width 1384 height 728
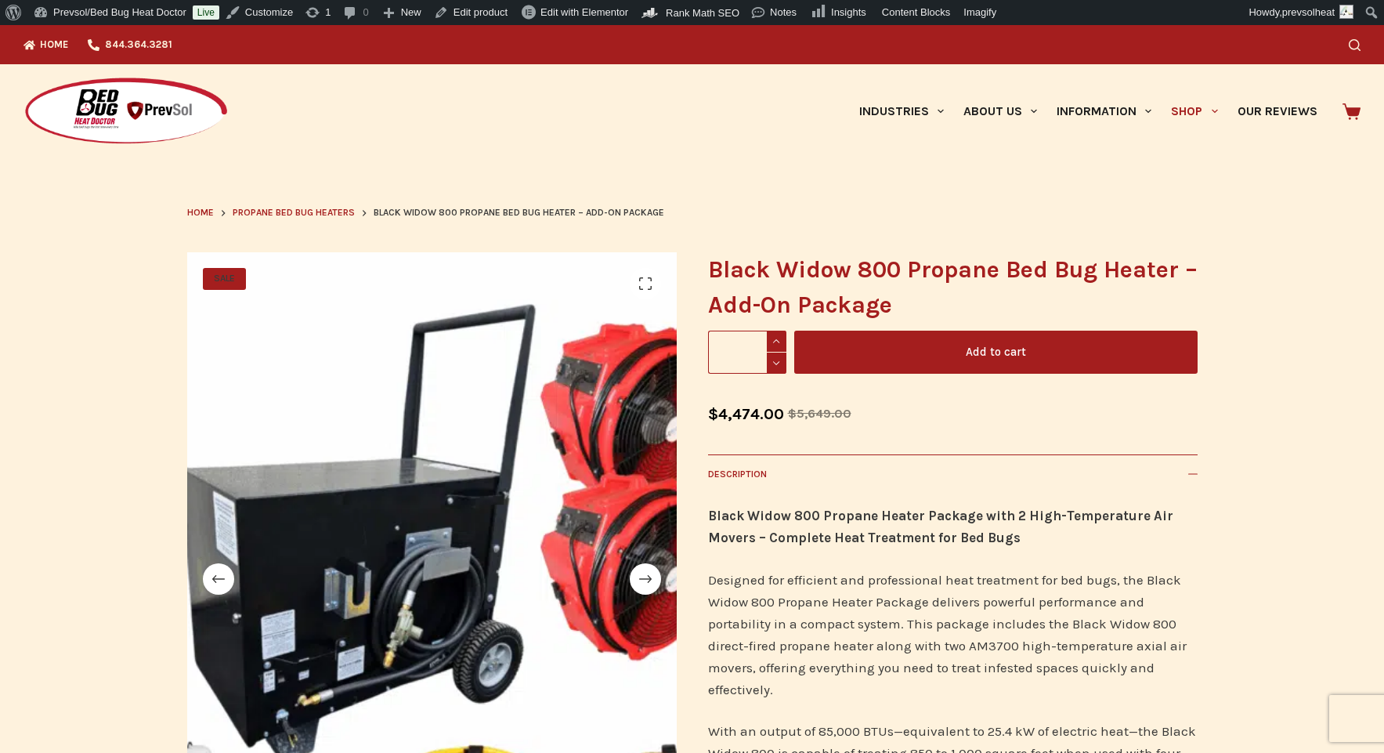
click at [312, 215] on div "Download Our User Guide Enter Your Username for an Easy Download! Email Downloa…" at bounding box center [692, 389] width 1384 height 728
click at [316, 215] on span "Propane Bed Bug Heaters" at bounding box center [294, 212] width 122 height 11
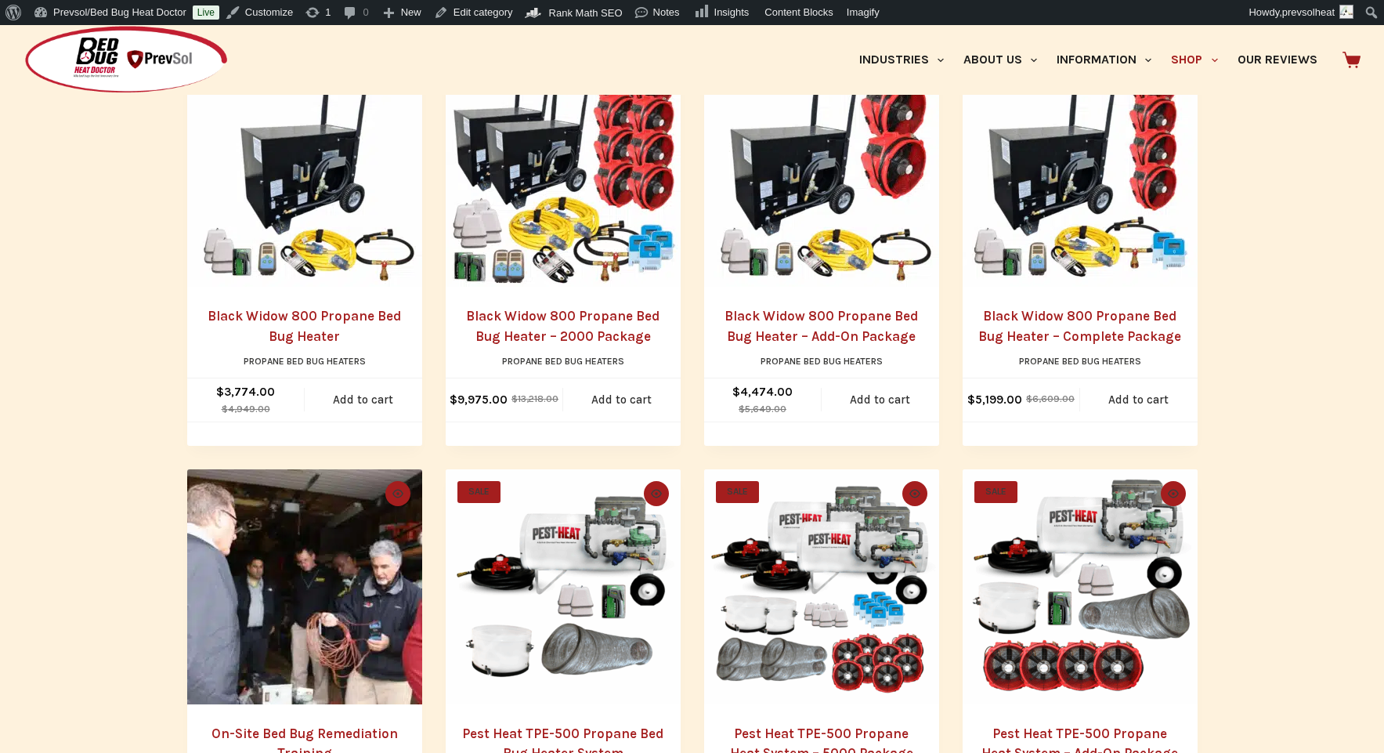
click at [797, 332] on link "Black Widow 800 Propane Bed Bug Heater – Add-On Package" at bounding box center [821, 326] width 193 height 36
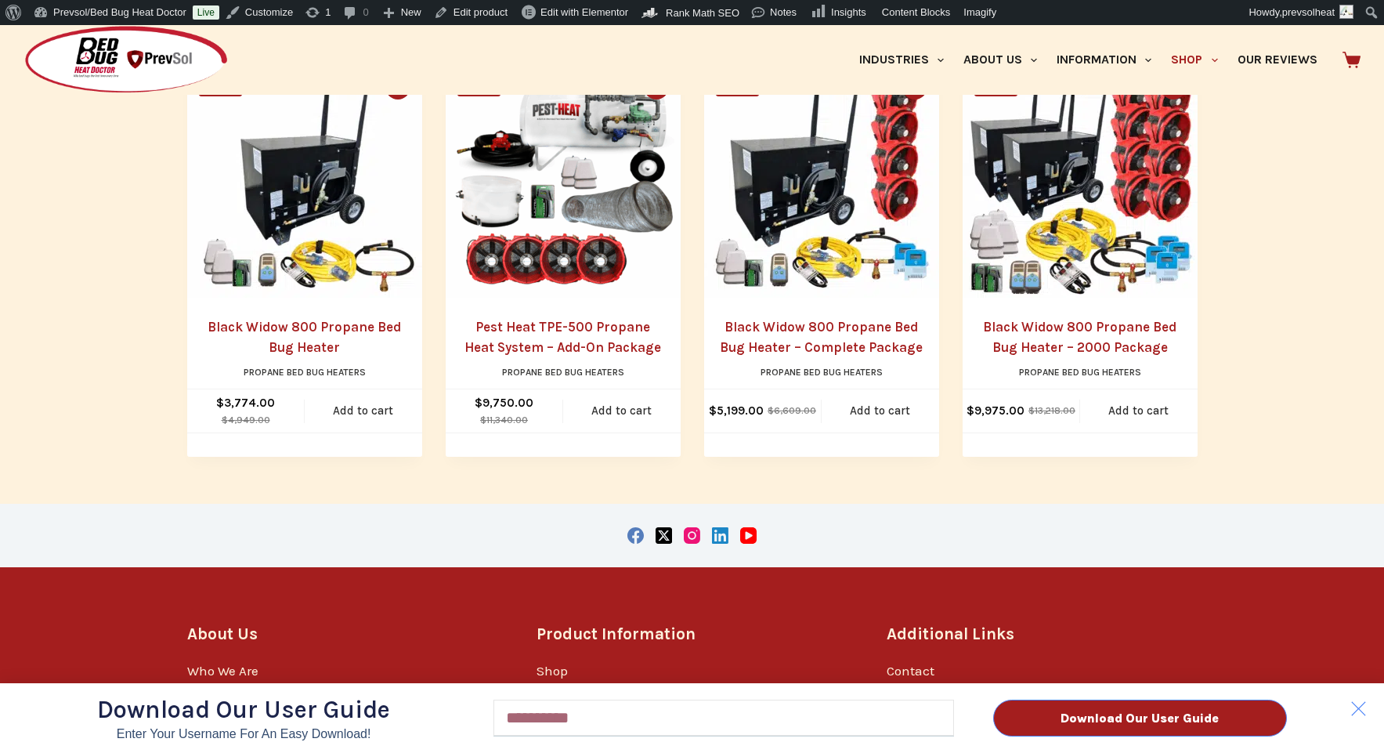
scroll to position [1966, 0]
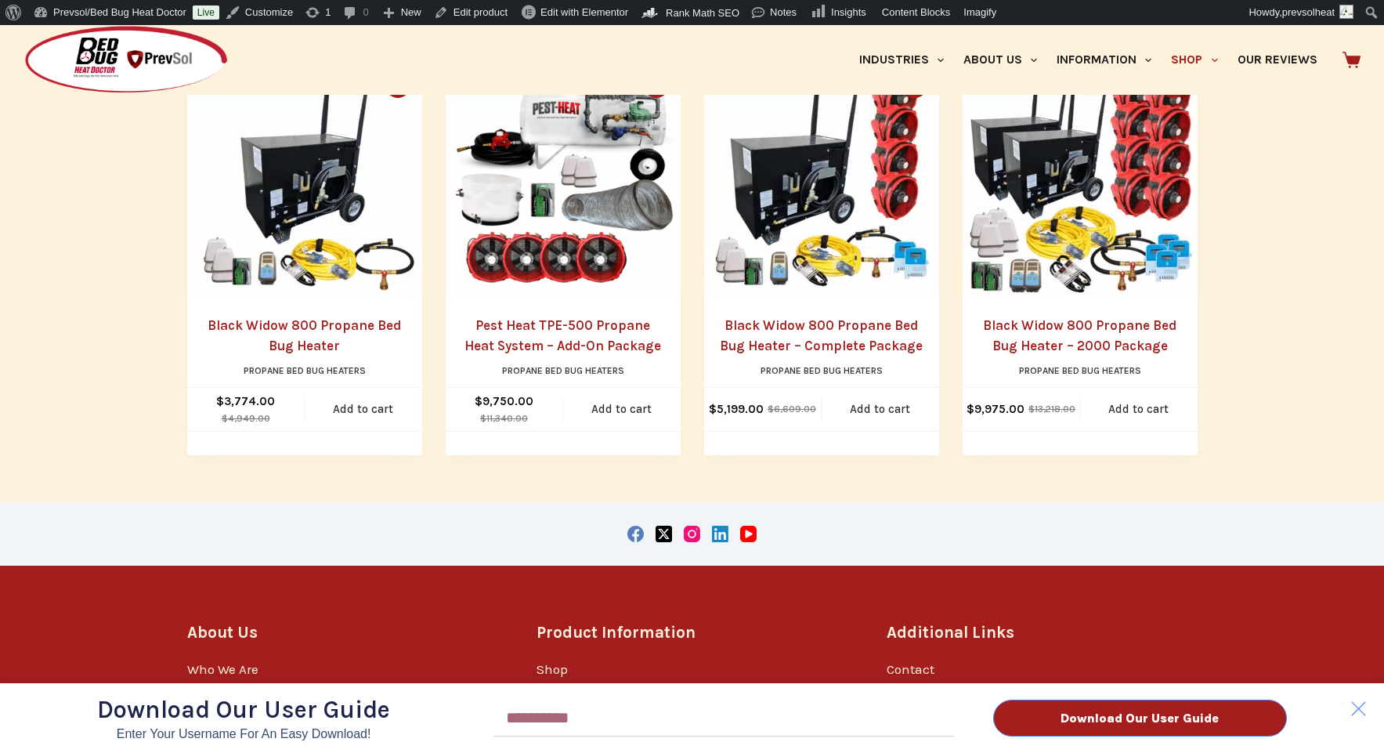
click at [575, 334] on div "Download Our User Guide Enter Your Username for an Easy Download! Email Downloa…" at bounding box center [692, 389] width 1384 height 728
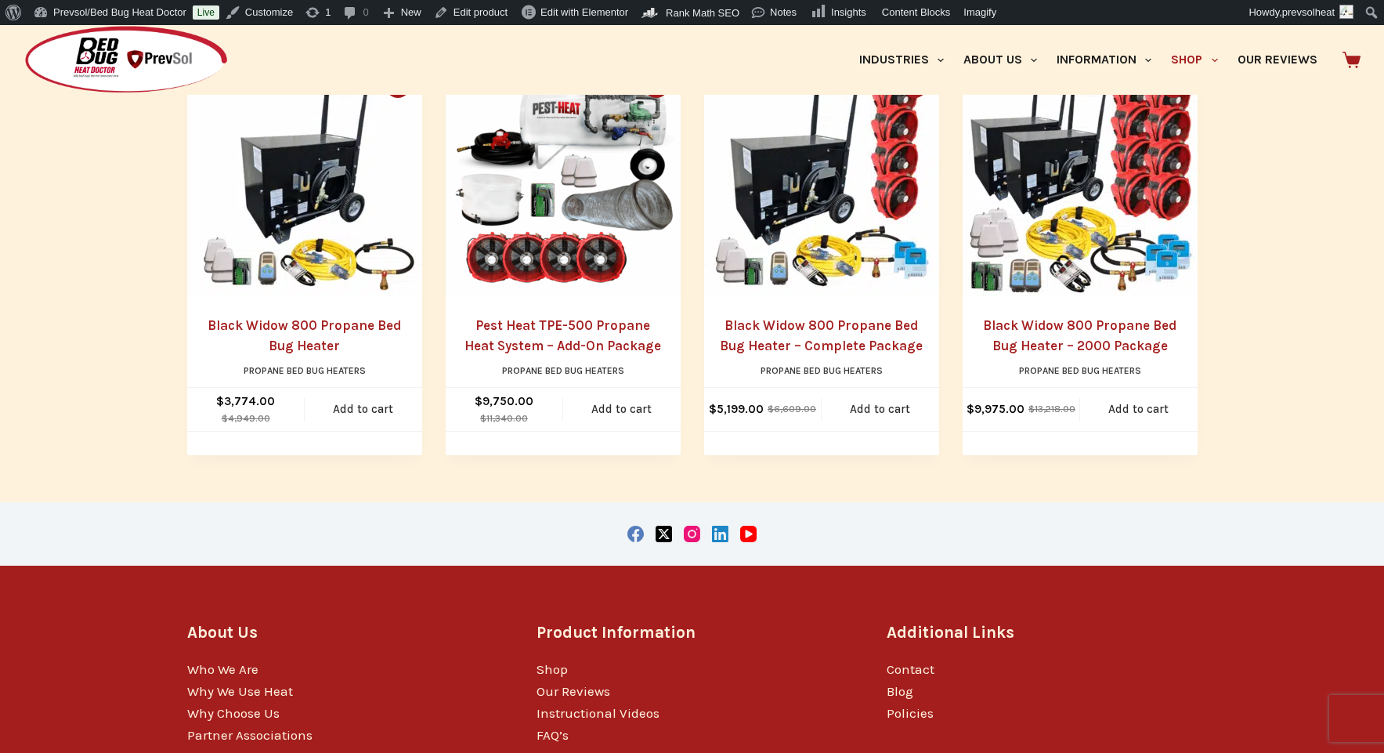
click at [570, 371] on div "Download Our User Guide Enter Your Username for an Easy Download! Email Downloa…" at bounding box center [692, 389] width 1384 height 728
click at [574, 345] on link "Pest Heat TPE-500 Propane Heat System – Add-On Package" at bounding box center [563, 335] width 197 height 36
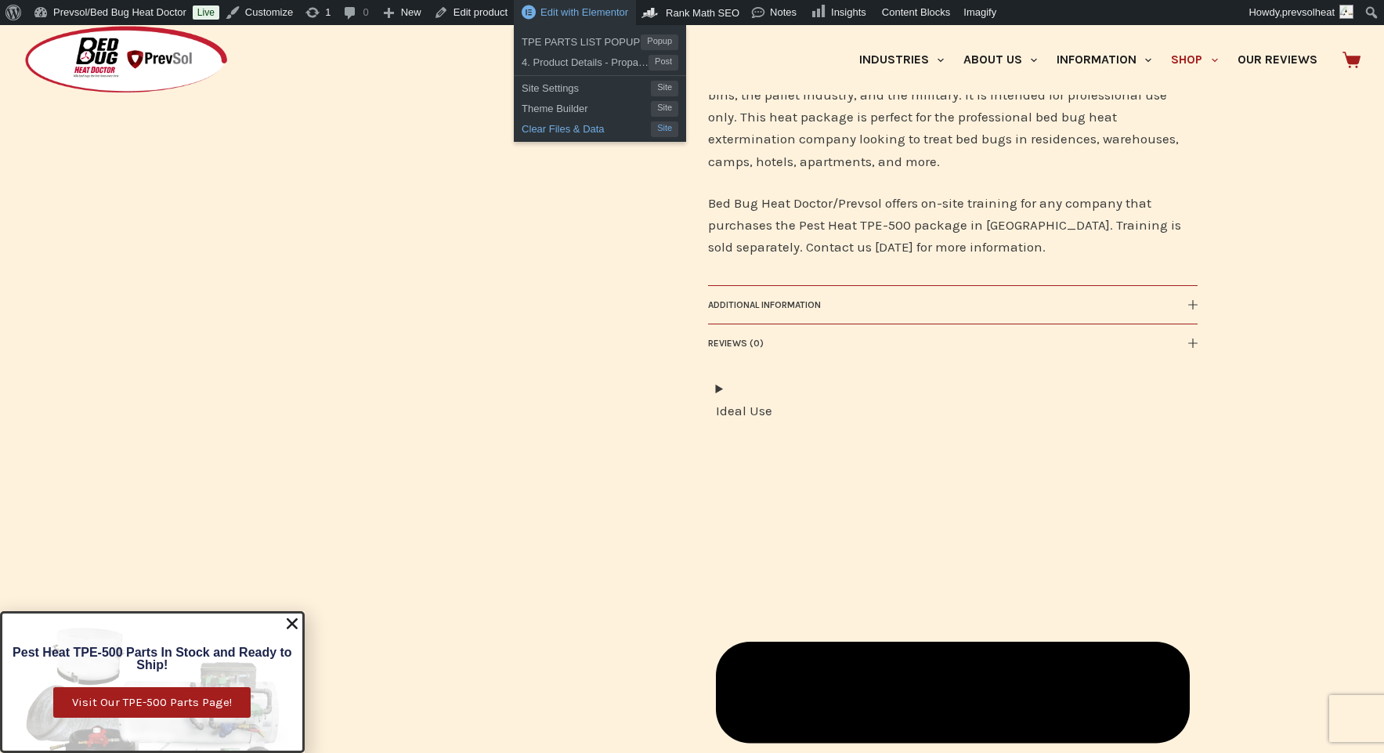
click at [585, 132] on span "Clear Files & Data" at bounding box center [586, 127] width 129 height 20
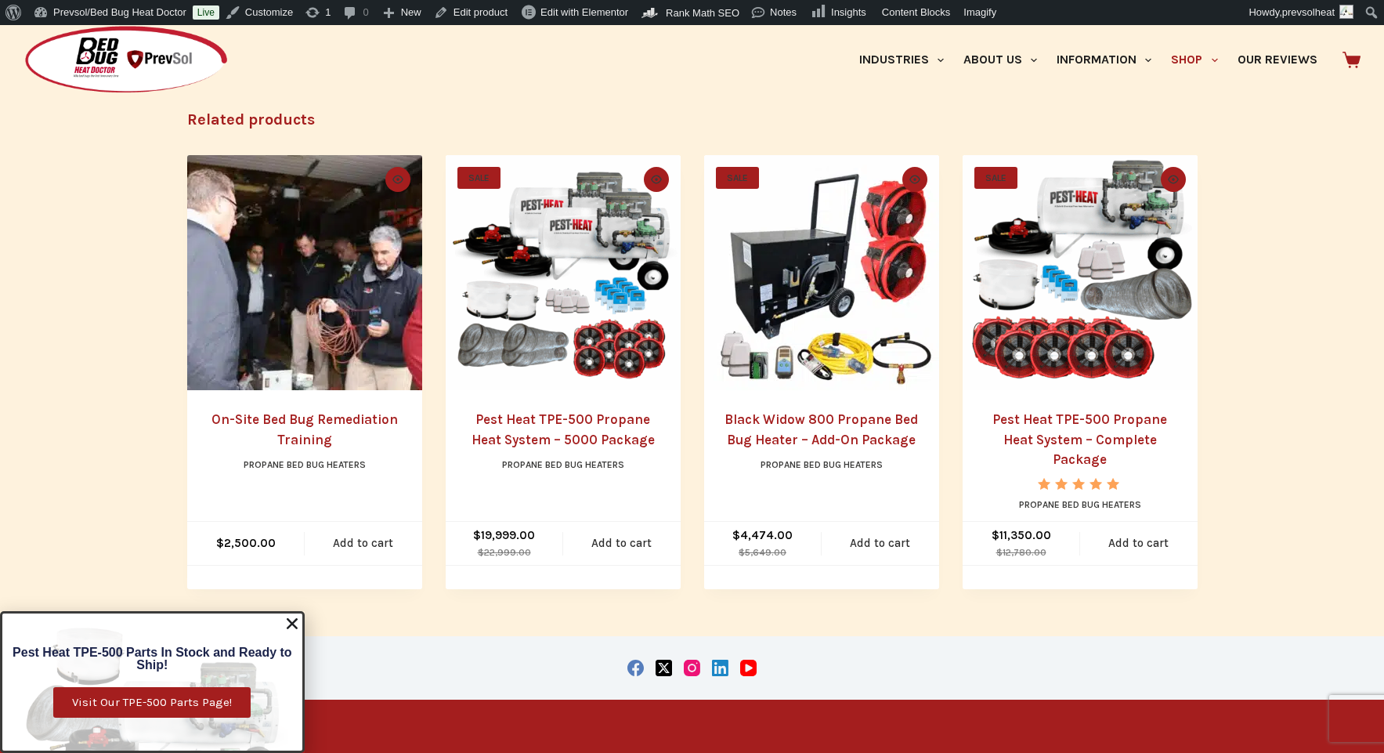
scroll to position [2074, 0]
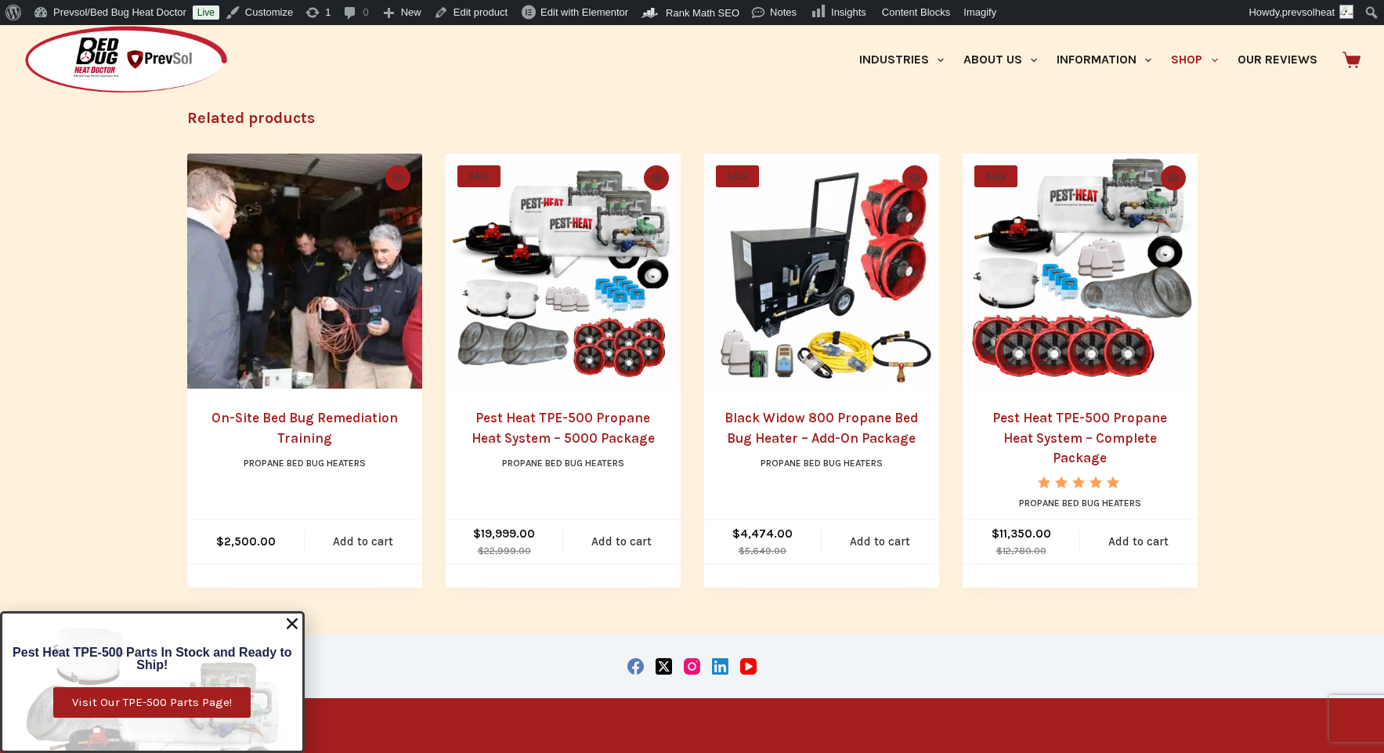
click at [817, 418] on link "Black Widow 800 Propane Bed Bug Heater – Add-On Package" at bounding box center [821, 428] width 193 height 36
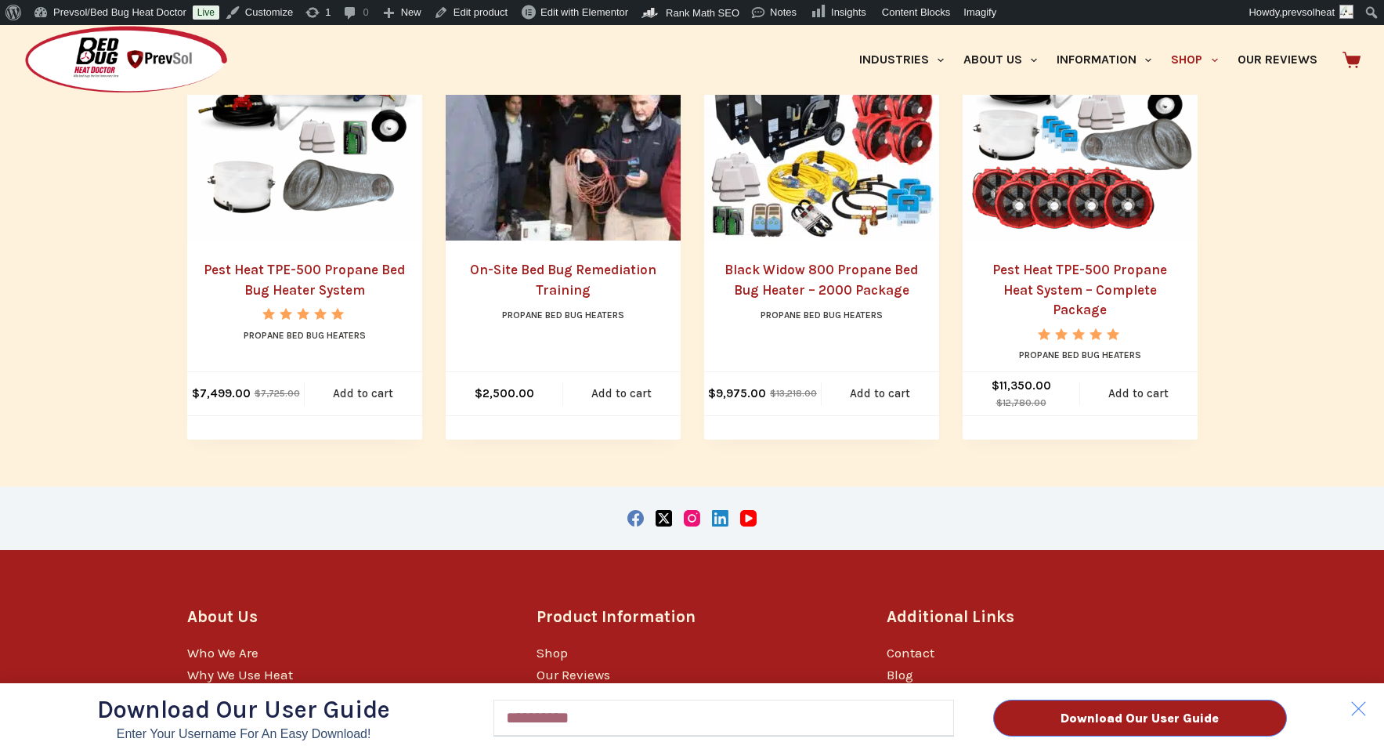
scroll to position [2058, 0]
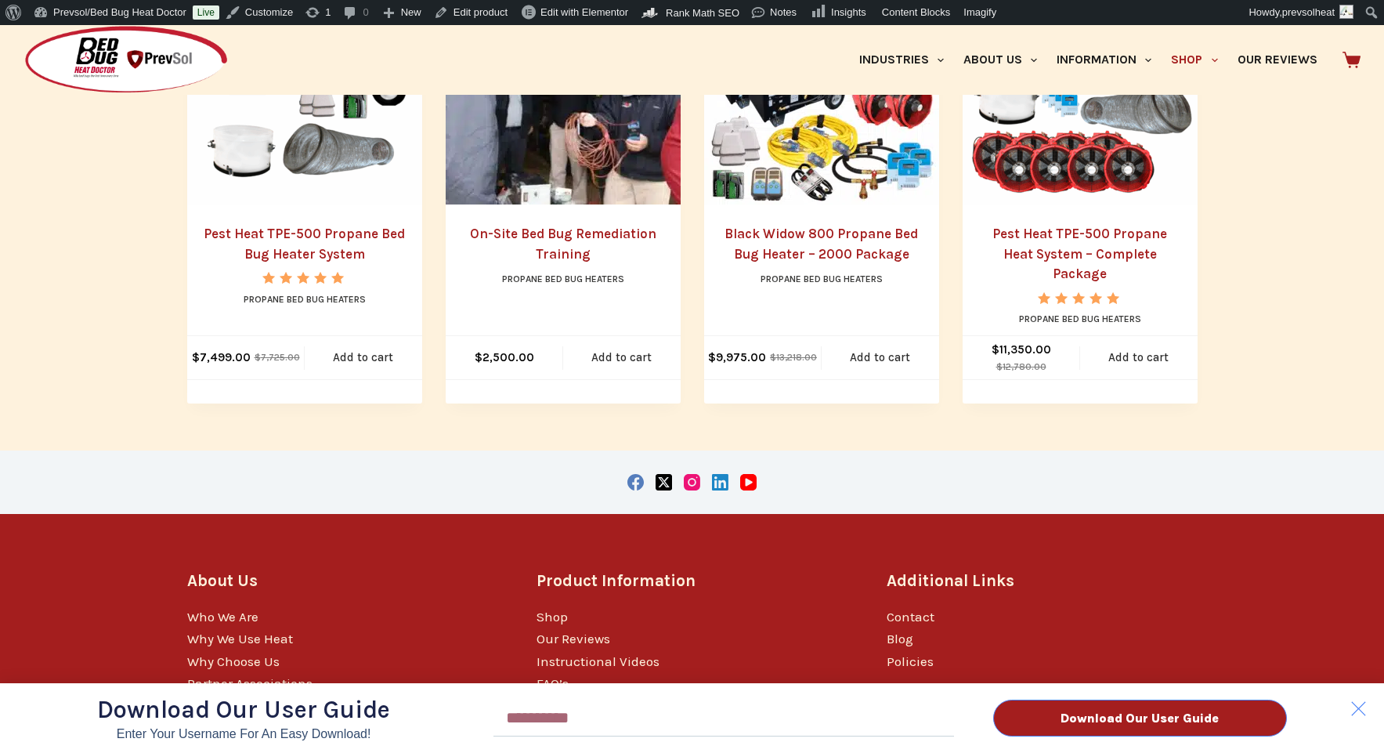
click at [1086, 249] on div "Download Our User Guide Enter Your Username for an Easy Download! Email Downloa…" at bounding box center [692, 389] width 1384 height 728
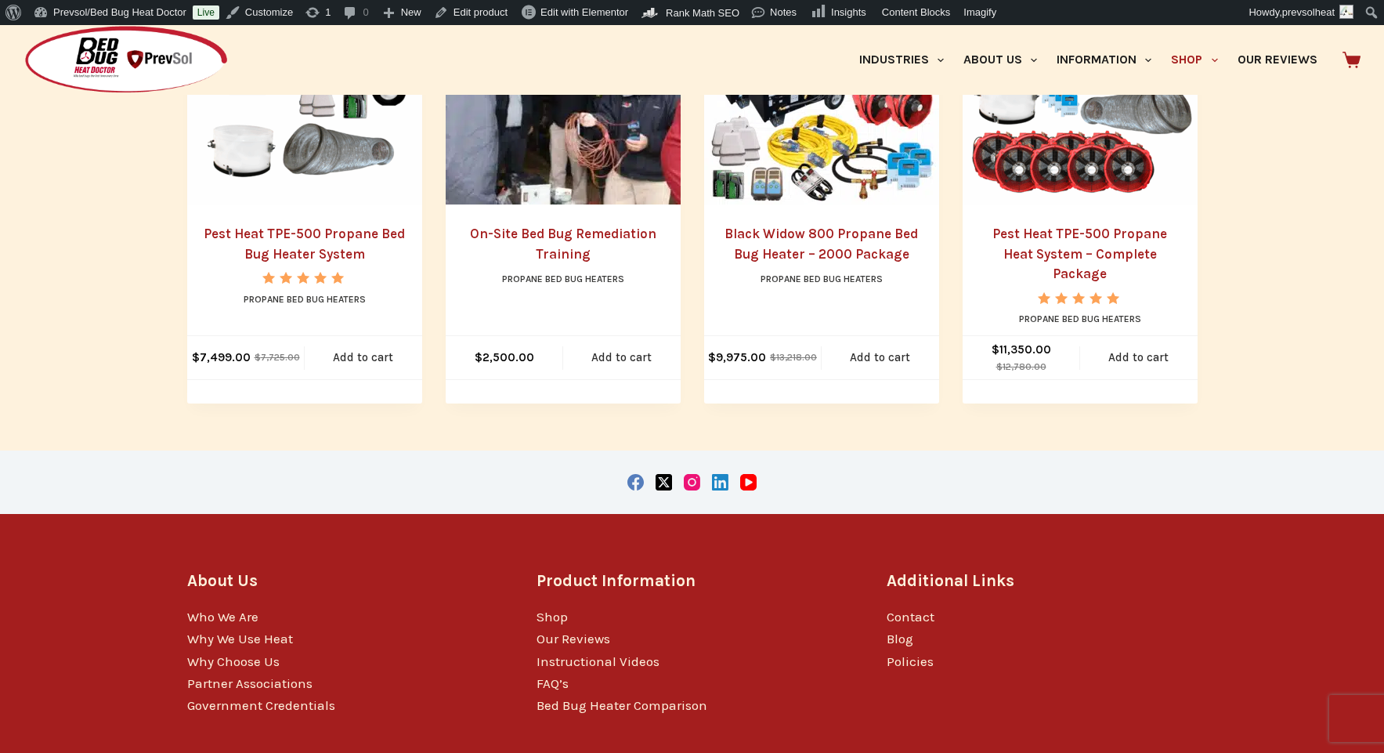
click at [1085, 251] on div "Download Our User Guide Enter Your Username for an Easy Download! Email Downloa…" at bounding box center [692, 389] width 1384 height 728
click at [1084, 253] on div "Download Our User Guide Enter Your Username for an Easy Download! Email Downloa…" at bounding box center [692, 389] width 1384 height 728
click at [1093, 254] on link "Pest Heat TPE-500 Propane Heat System – Complete Package" at bounding box center [1079, 254] width 175 height 56
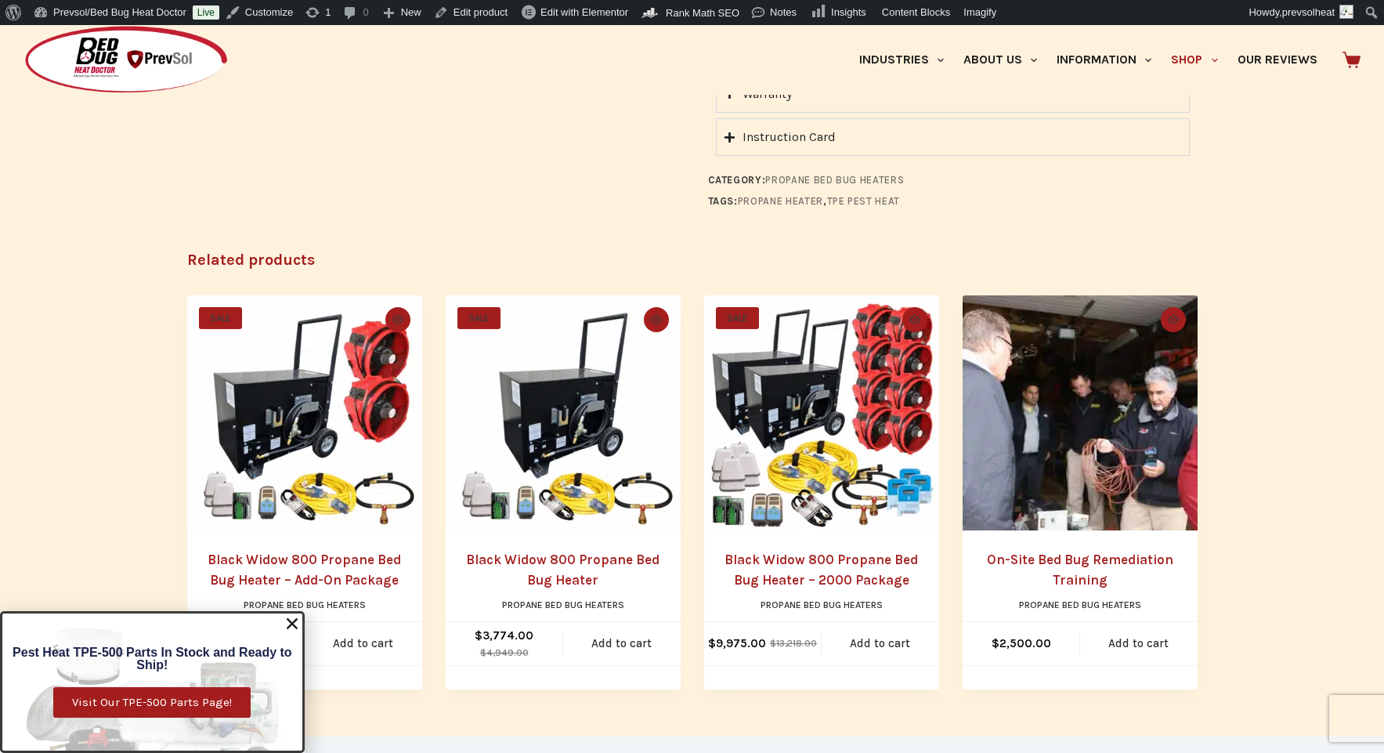
scroll to position [2219, 0]
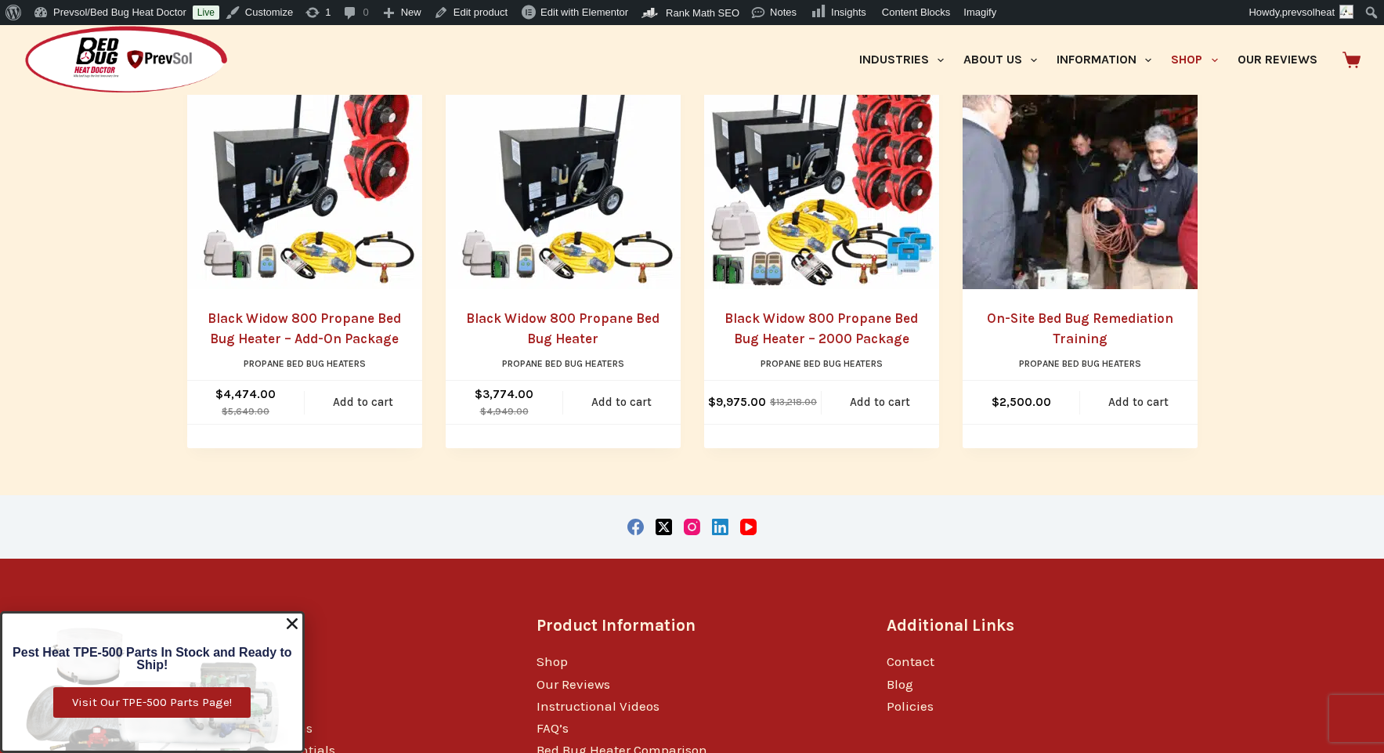
click at [811, 339] on link "Black Widow 800 Propane Bed Bug Heater – 2000 Package" at bounding box center [821, 328] width 193 height 36
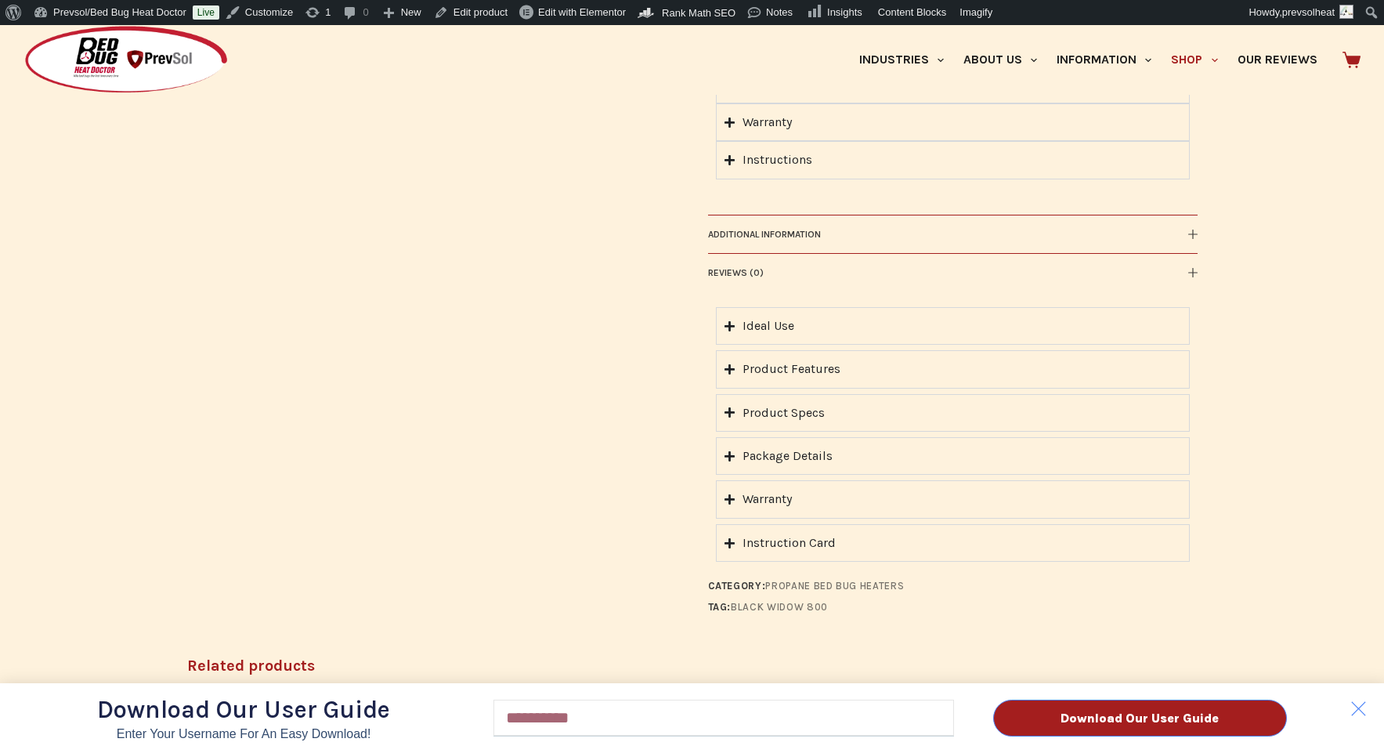
scroll to position [1803, 0]
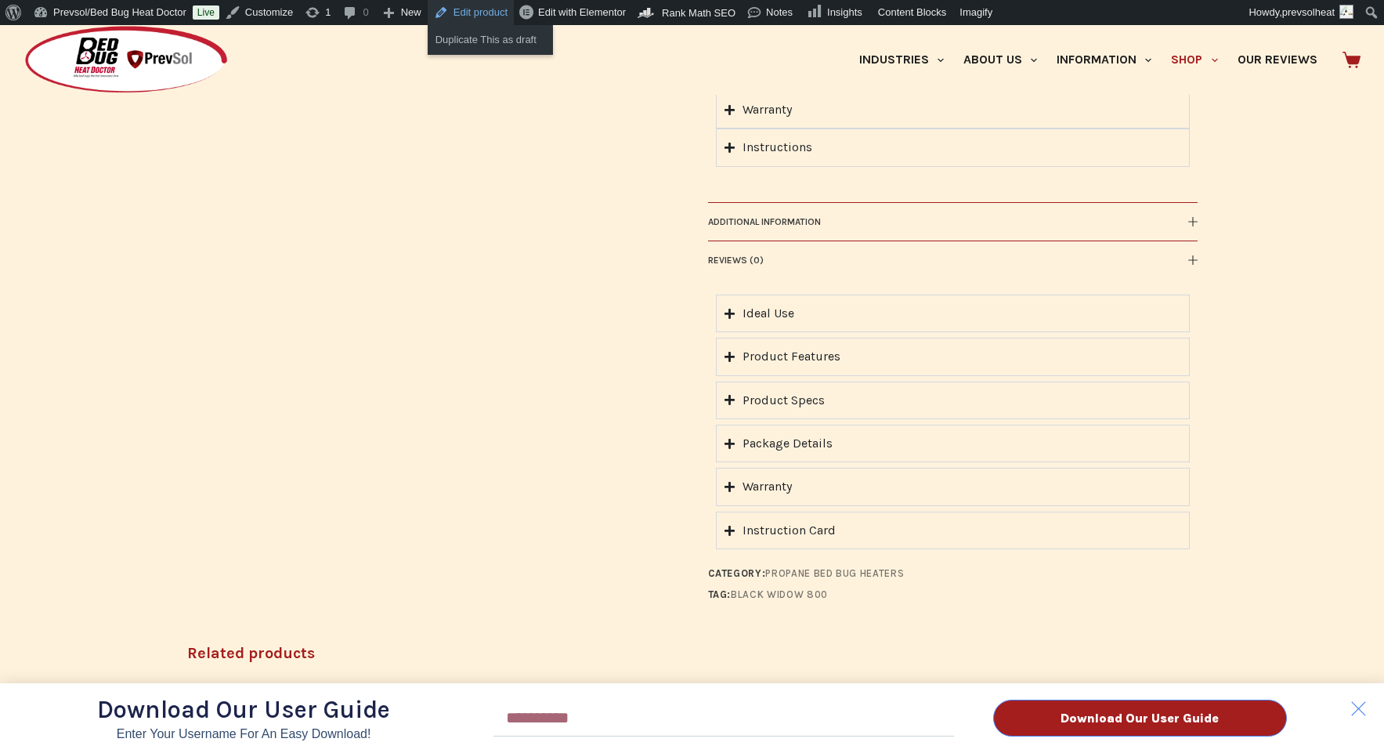
click at [493, 19] on link "Edit product" at bounding box center [471, 12] width 86 height 25
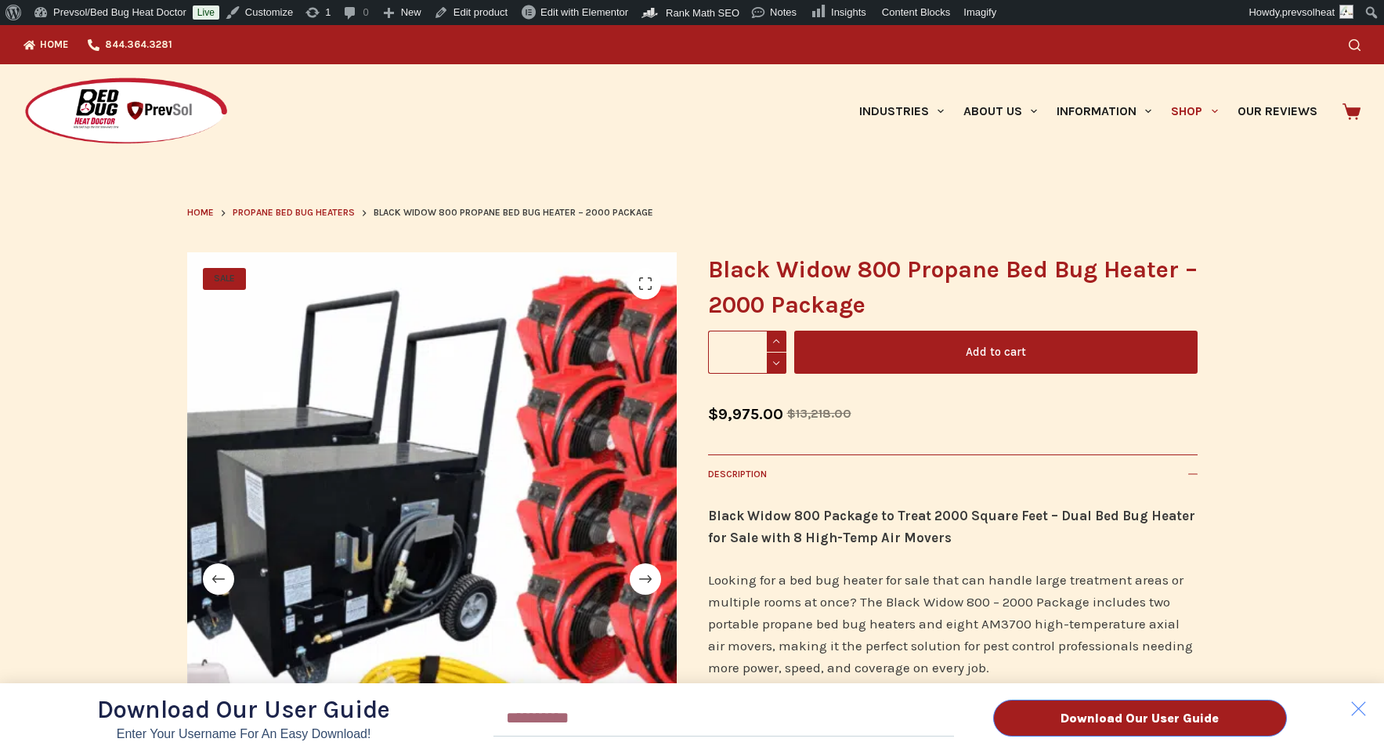
click at [1191, 472] on div "Download Our User Guide Enter Your Username for an Easy Download! Email Downloa…" at bounding box center [692, 389] width 1384 height 728
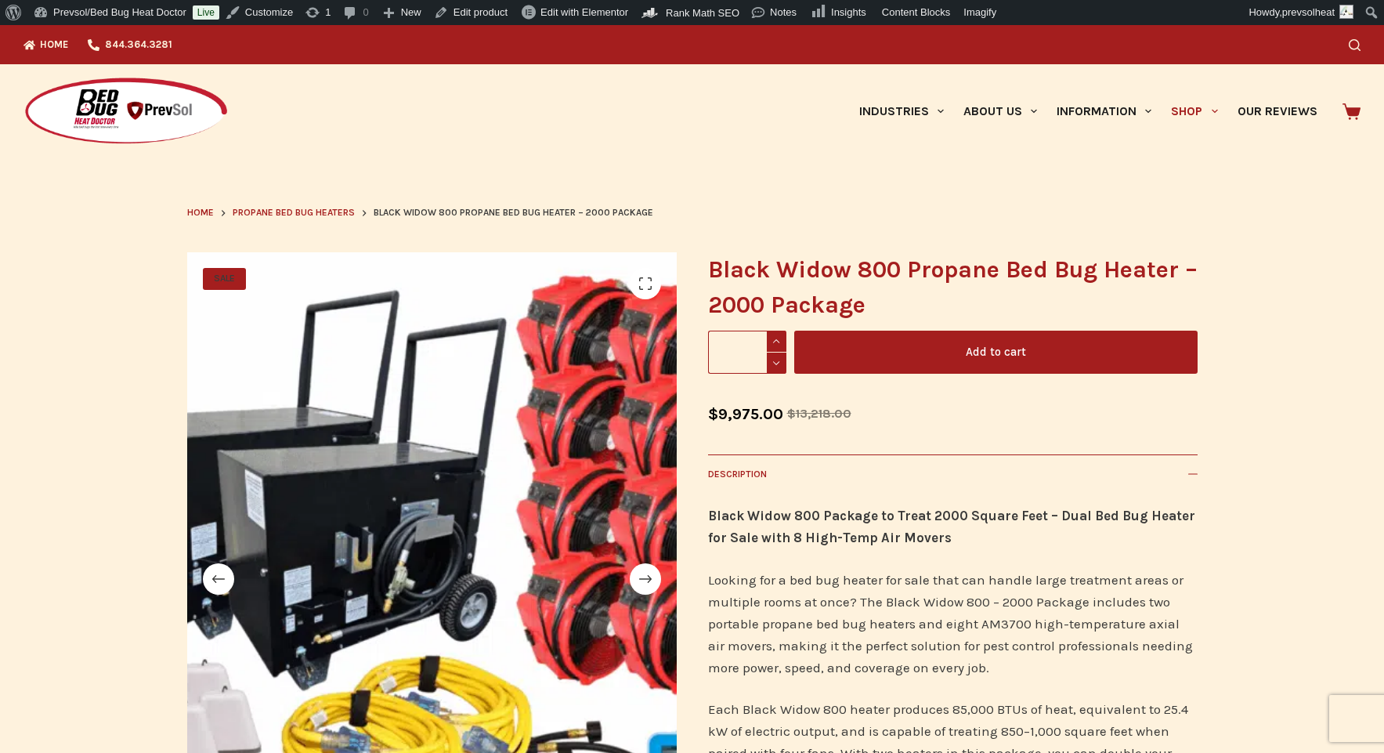
click at [1191, 475] on icon at bounding box center [1192, 473] width 9 height 9
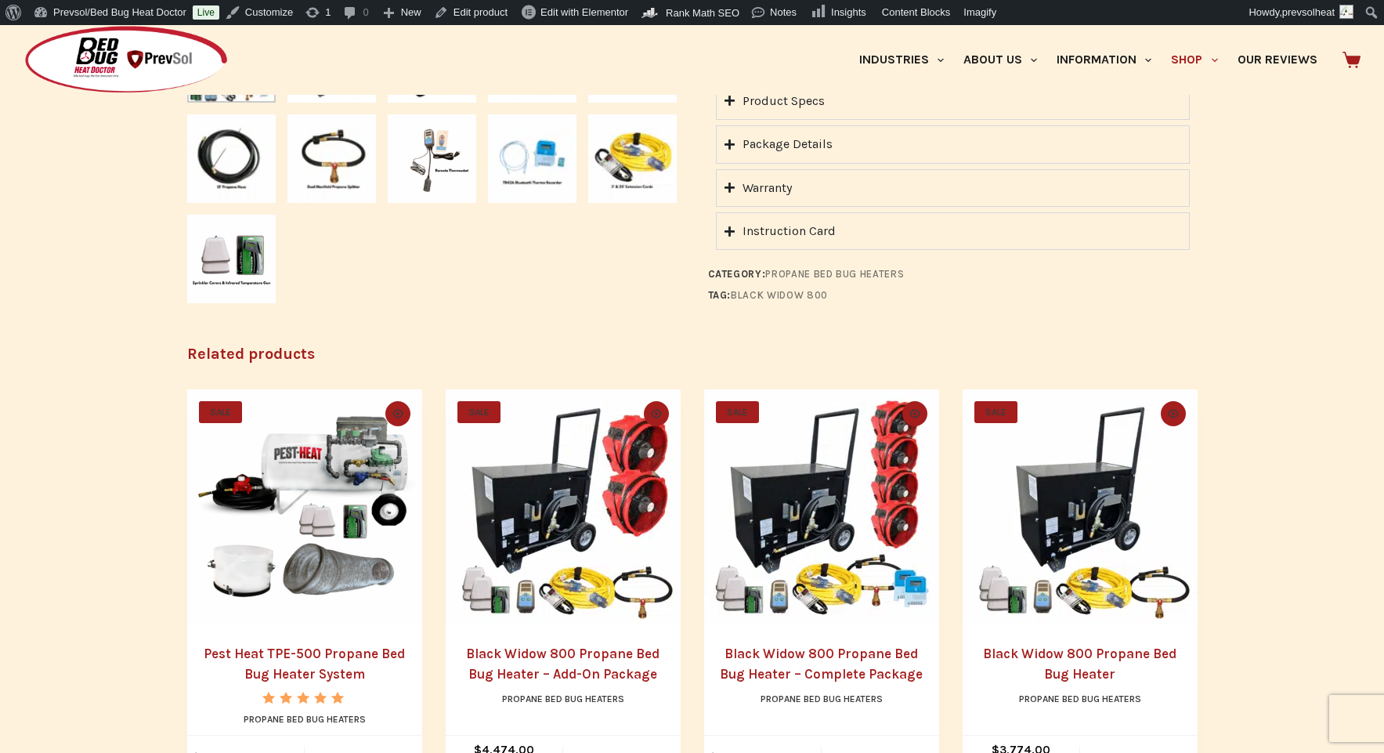
scroll to position [1328, 0]
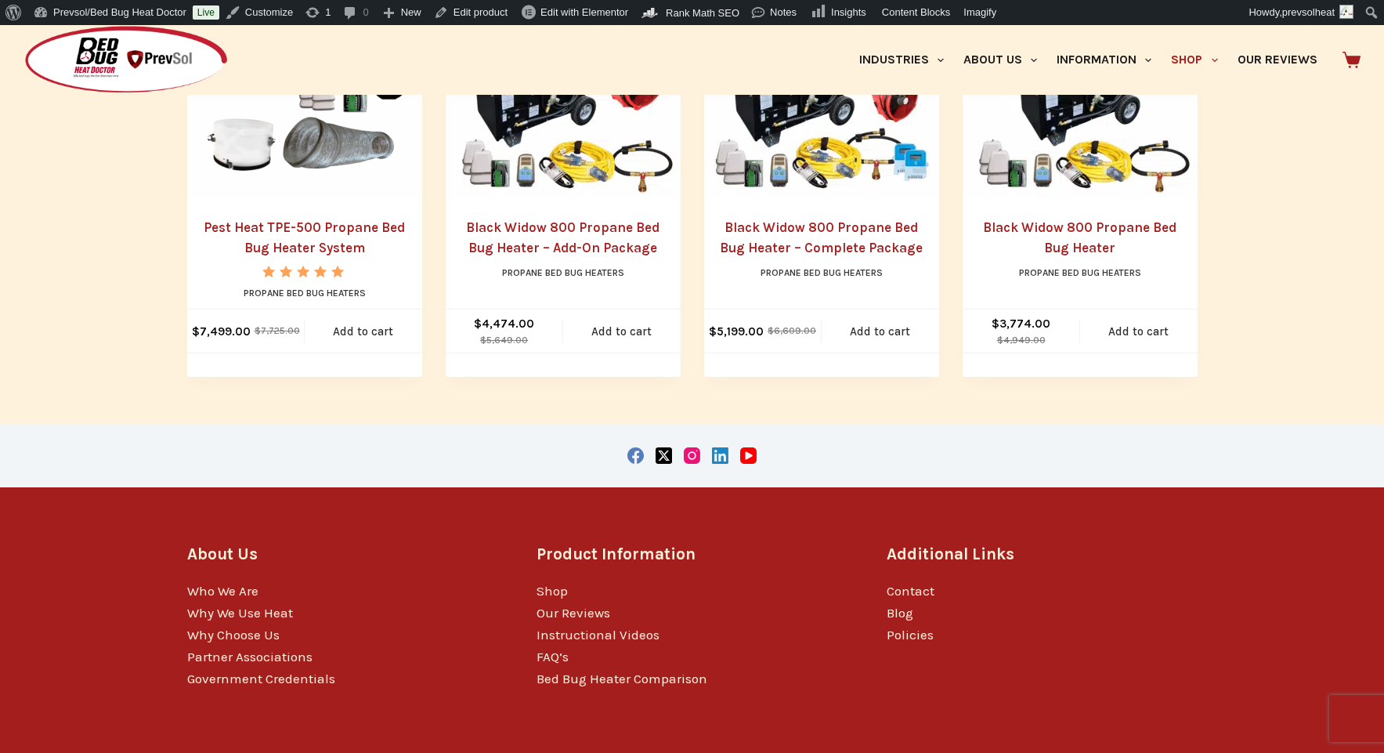
click at [537, 234] on link "Black Widow 800 Propane Bed Bug Heater – Add-On Package" at bounding box center [562, 237] width 193 height 36
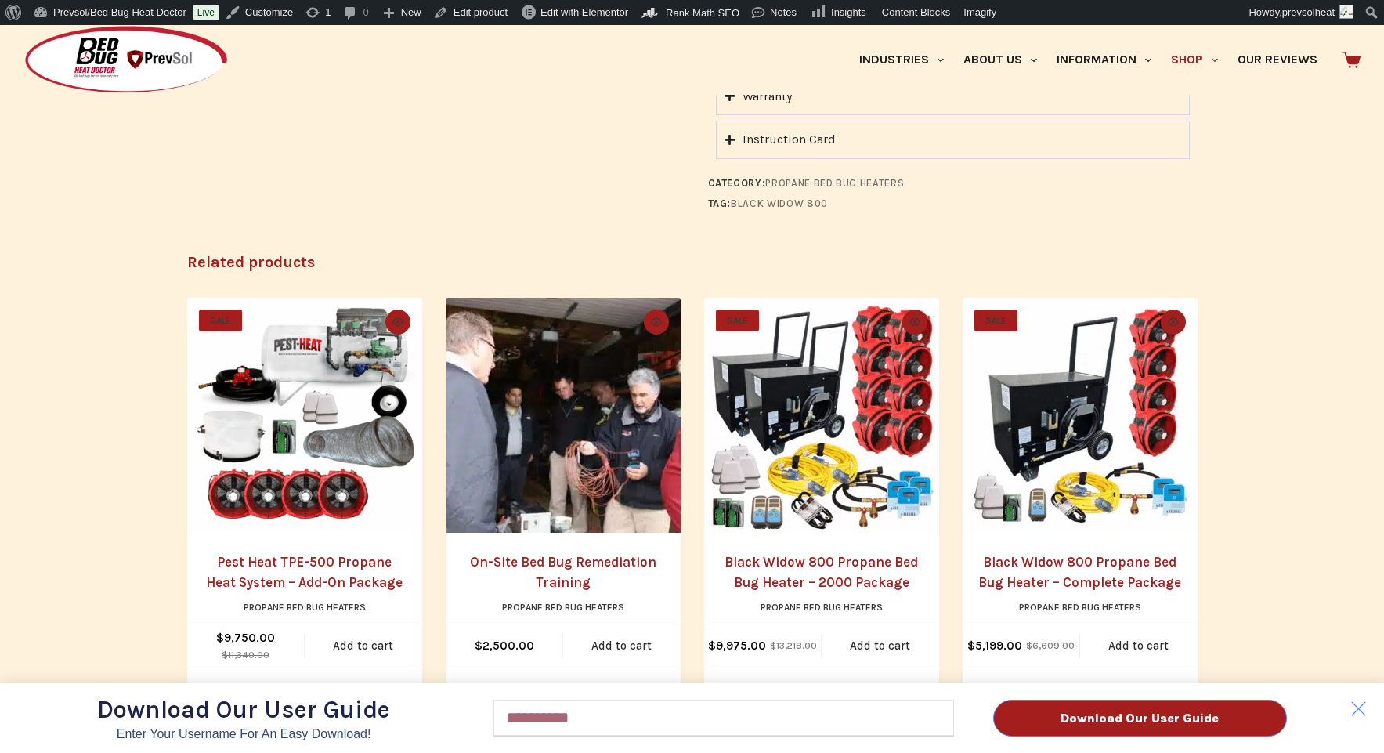
scroll to position [1761, 0]
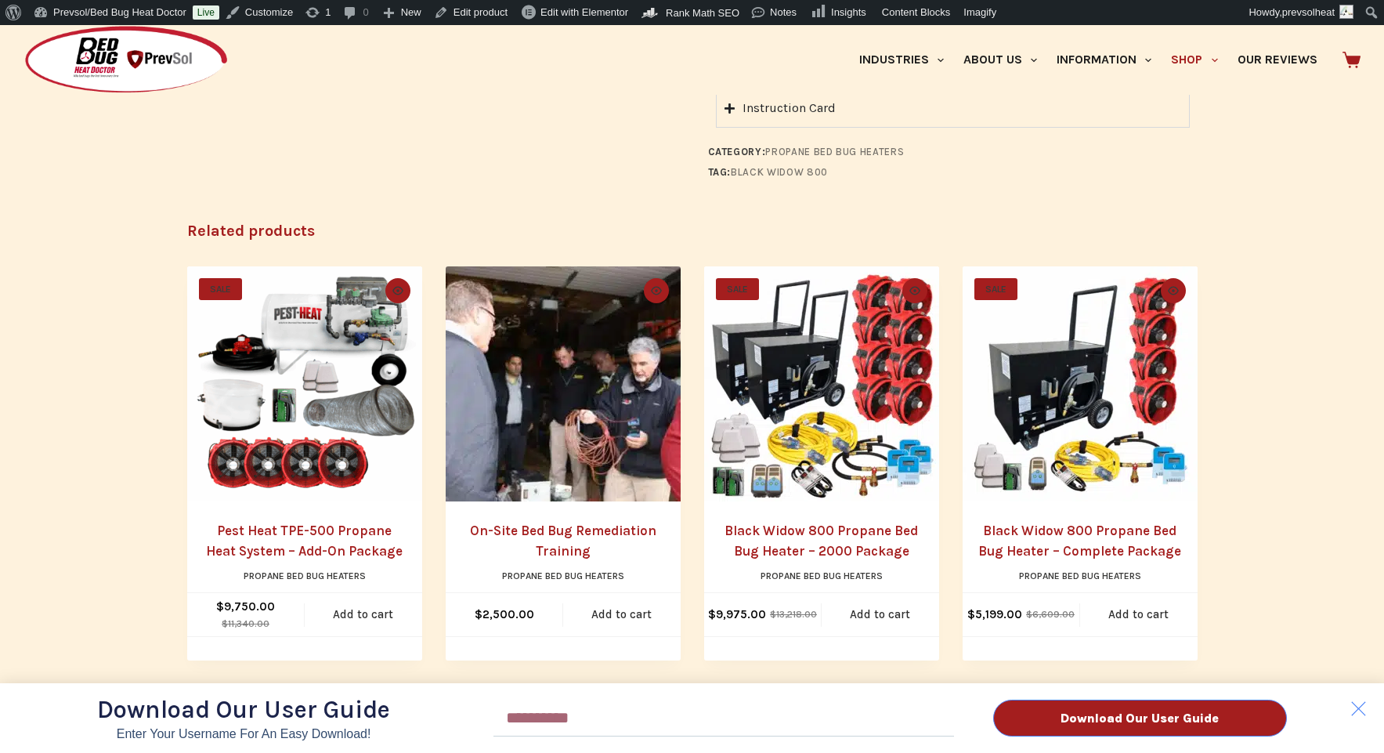
click at [788, 540] on div "Download Our User Guide Enter Your Username for an Easy Download! Email Downloa…" at bounding box center [692, 389] width 1384 height 728
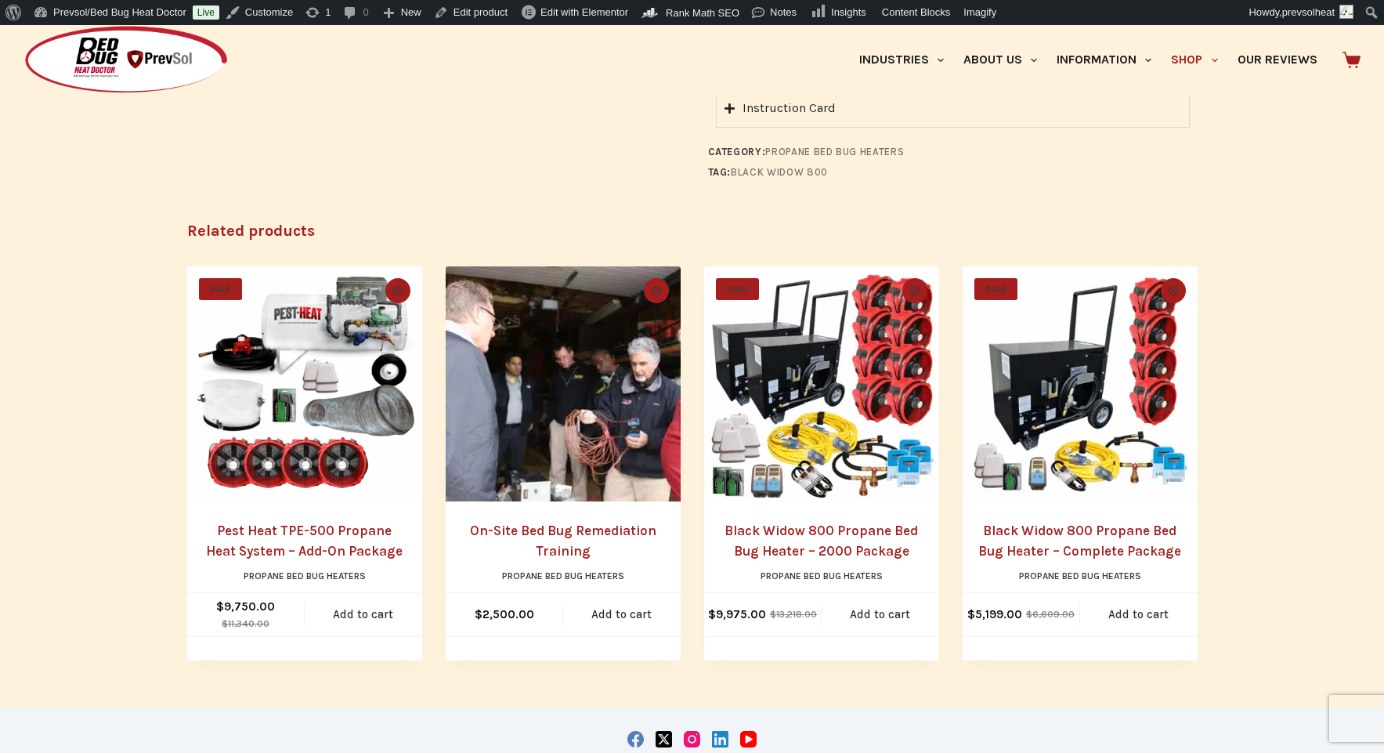
click at [796, 547] on div "Download Our User Guide Enter Your Username for an Easy Download! Email Downloa…" at bounding box center [692, 389] width 1384 height 728
click at [799, 553] on link "Black Widow 800 Propane Bed Bug Heater – 2000 Package" at bounding box center [821, 540] width 193 height 36
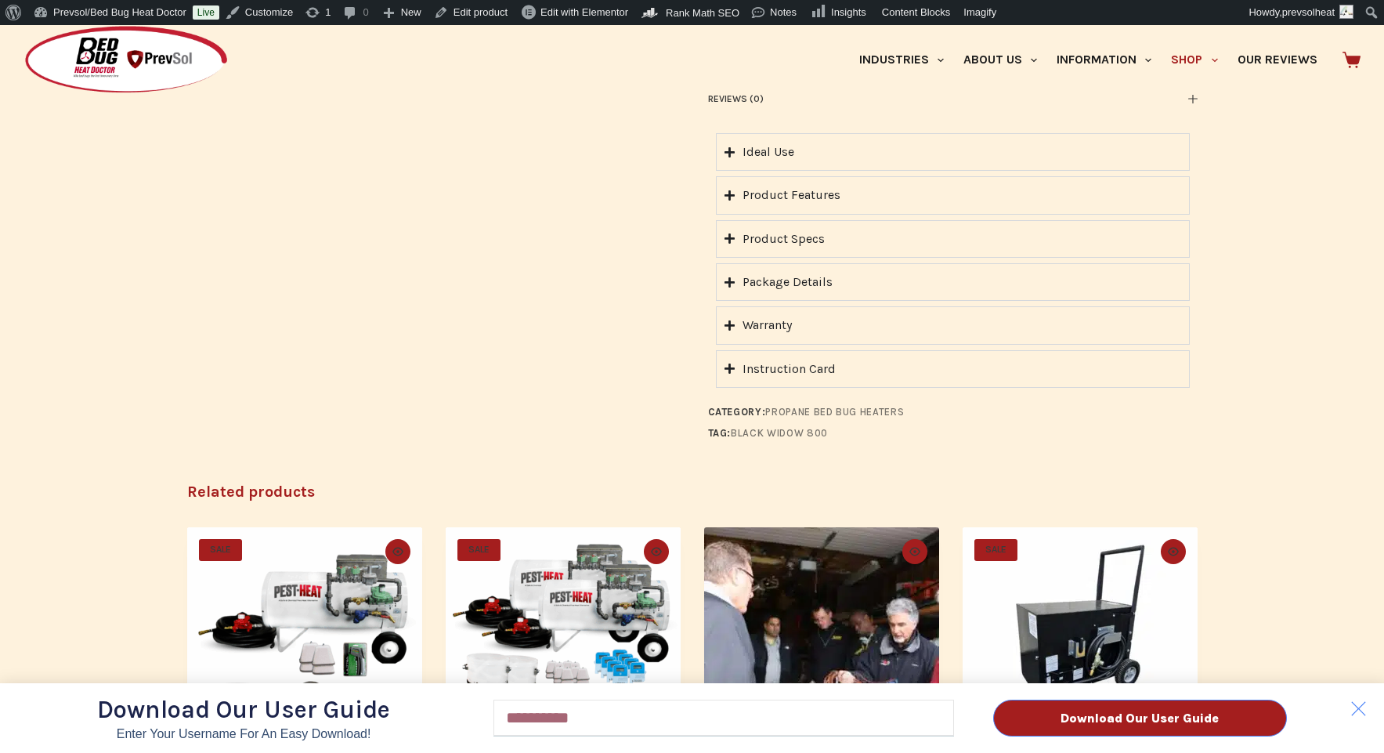
scroll to position [1907, 0]
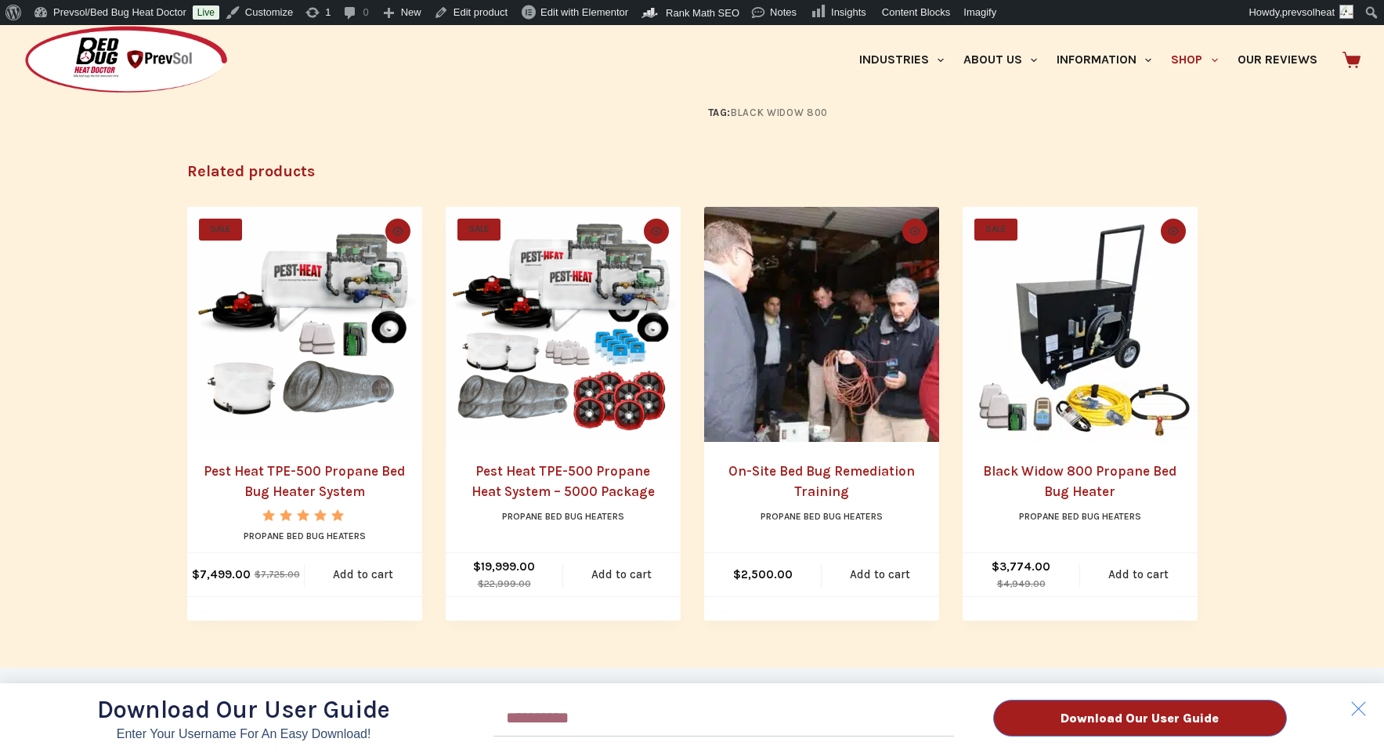
click at [1066, 461] on div "Download Our User Guide Enter Your Username for an Easy Download! Email Downloa…" at bounding box center [692, 389] width 1384 height 728
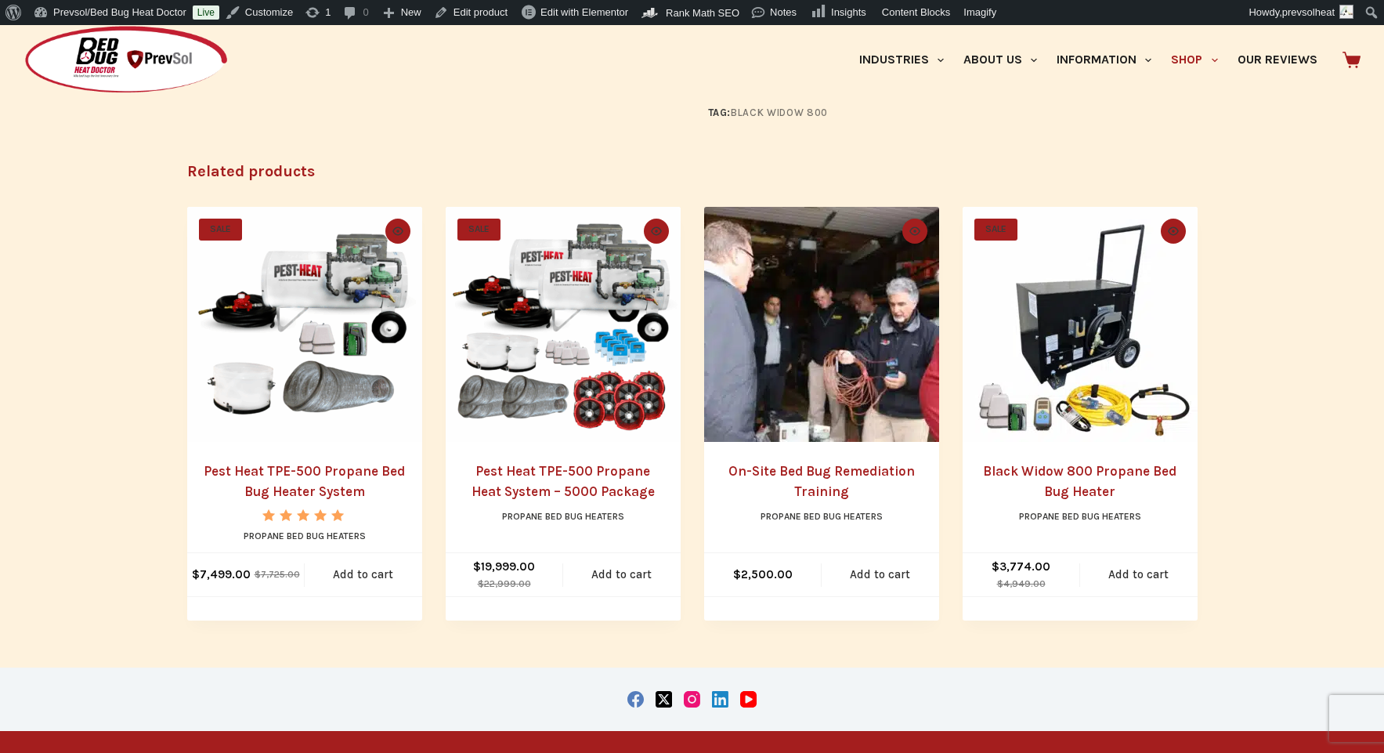
click at [1065, 472] on div "Download Our User Guide Enter Your Username for an Easy Download! Email Downloa…" at bounding box center [692, 389] width 1384 height 728
click at [1067, 473] on link "Black Widow 800 Propane Bed Bug Heater" at bounding box center [1079, 481] width 193 height 36
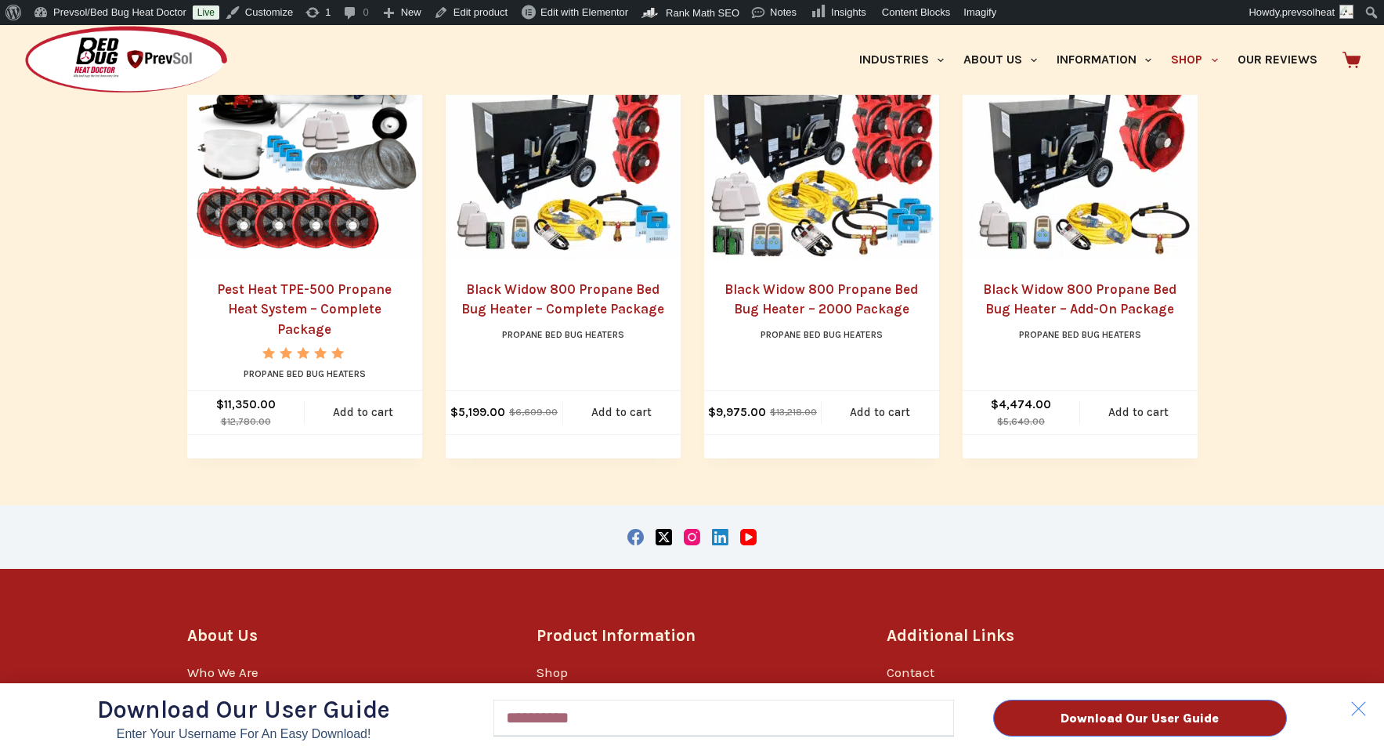
scroll to position [1596, 0]
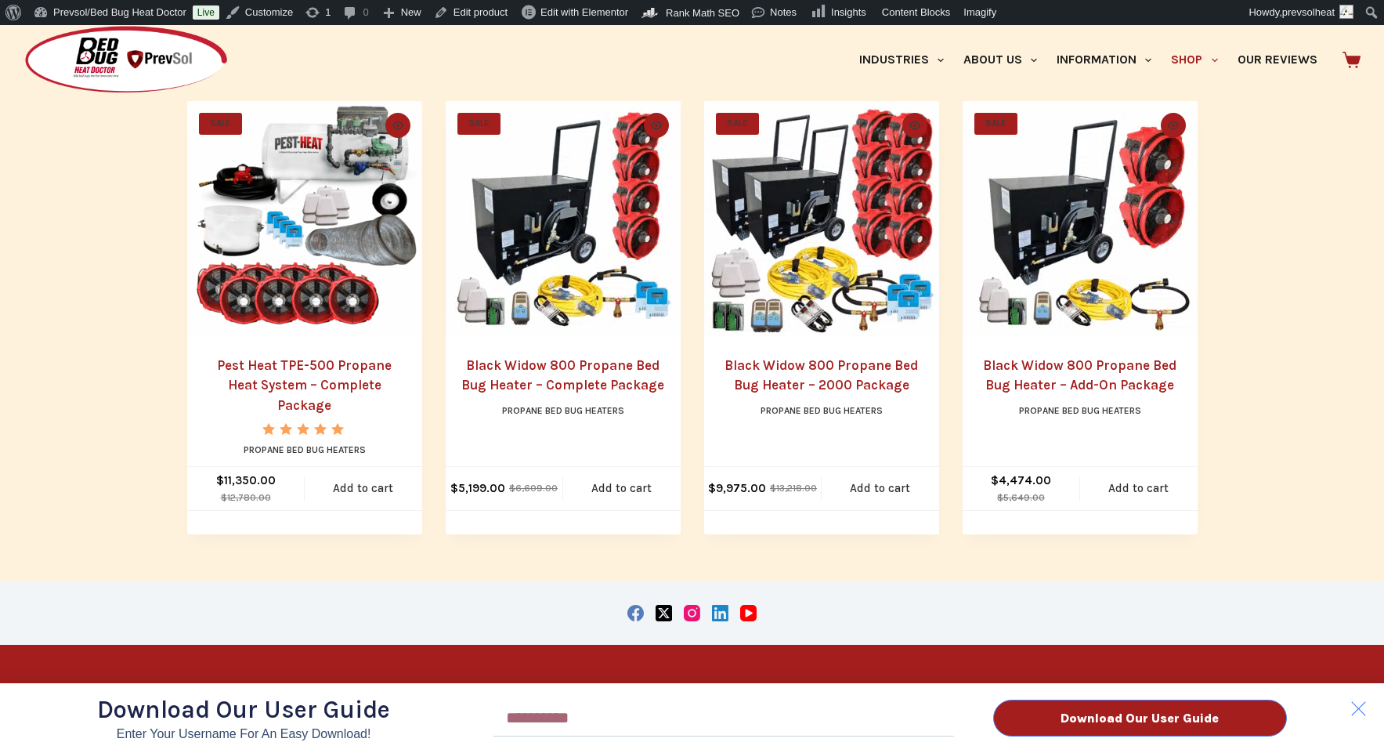
click at [1069, 381] on div "Download Our User Guide Enter Your Username for an Easy Download! Email Downloa…" at bounding box center [692, 389] width 1384 height 728
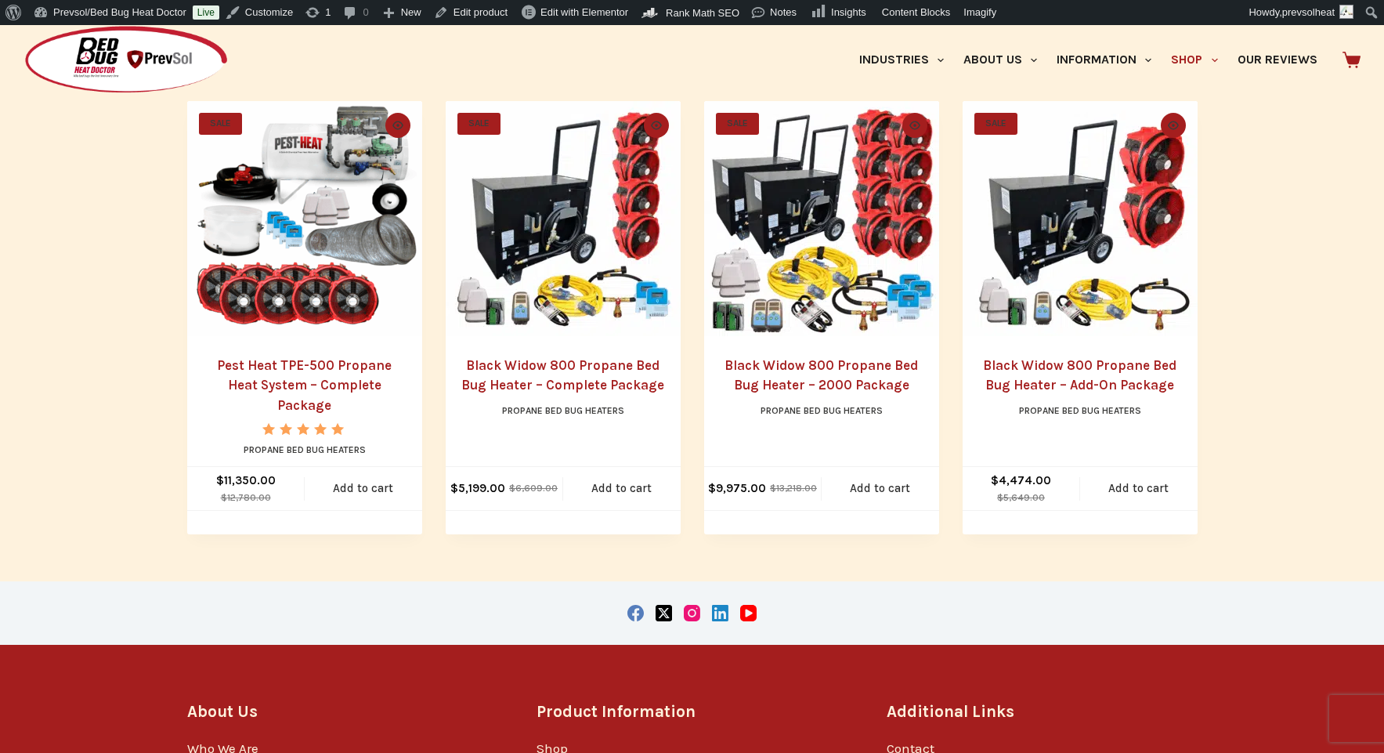
click at [1049, 391] on link "Black Widow 800 Propane Bed Bug Heater – Add-On Package" at bounding box center [1079, 375] width 193 height 36
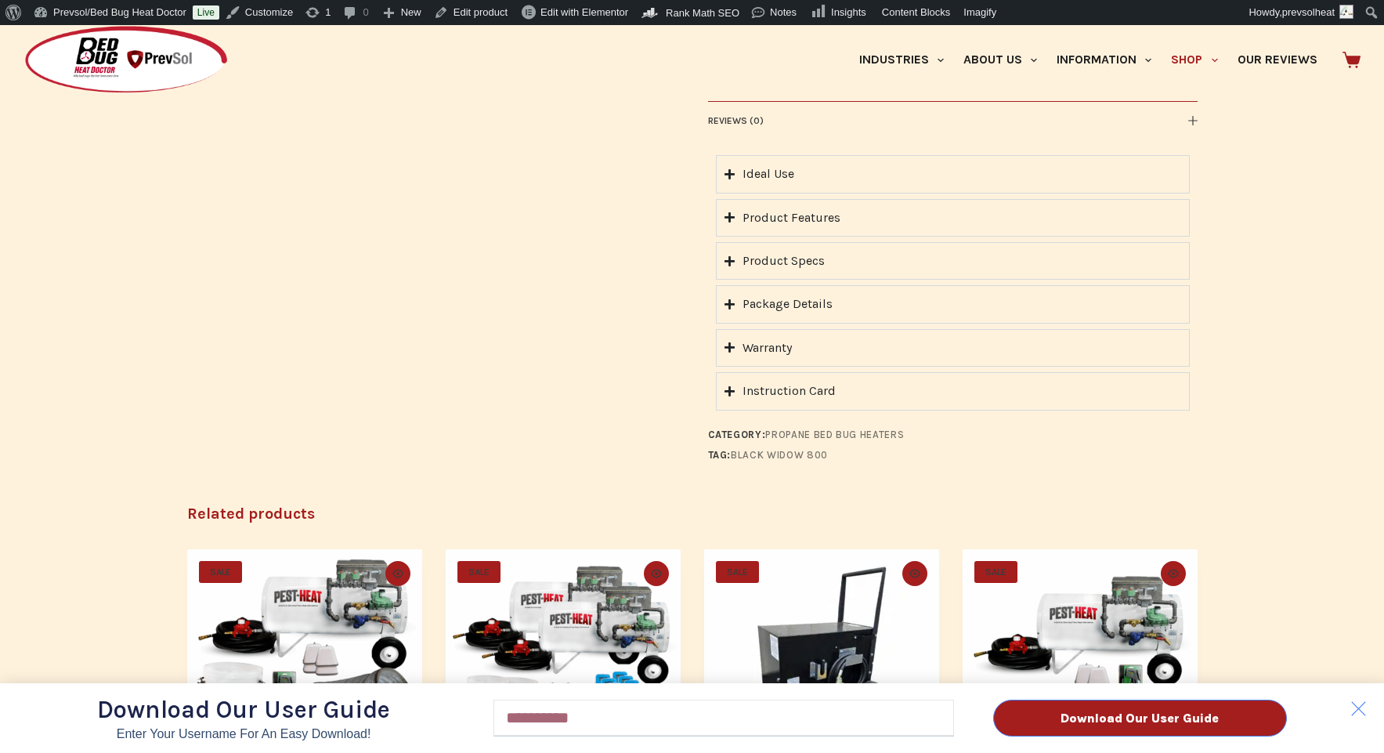
scroll to position [1770, 0]
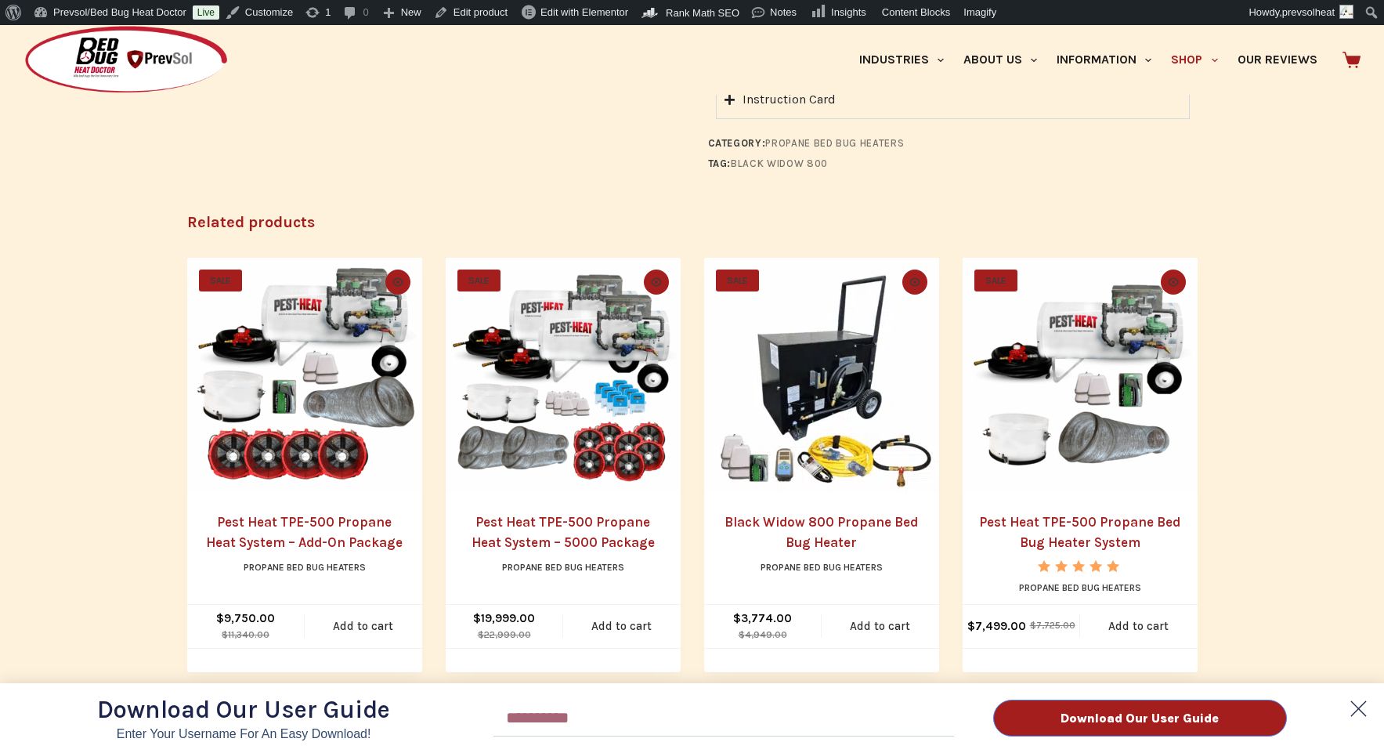
click at [1358, 708] on polygon at bounding box center [1358, 708] width 31 height 31
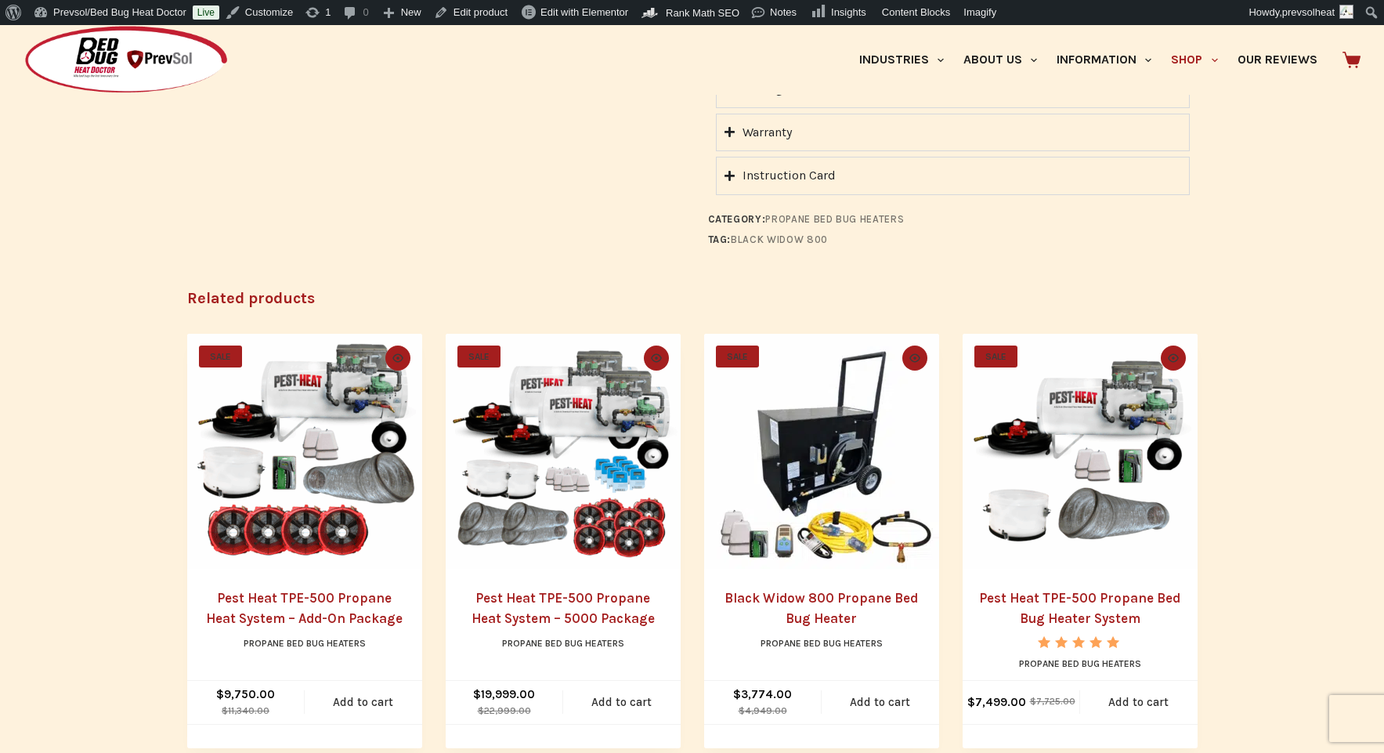
scroll to position [1689, 0]
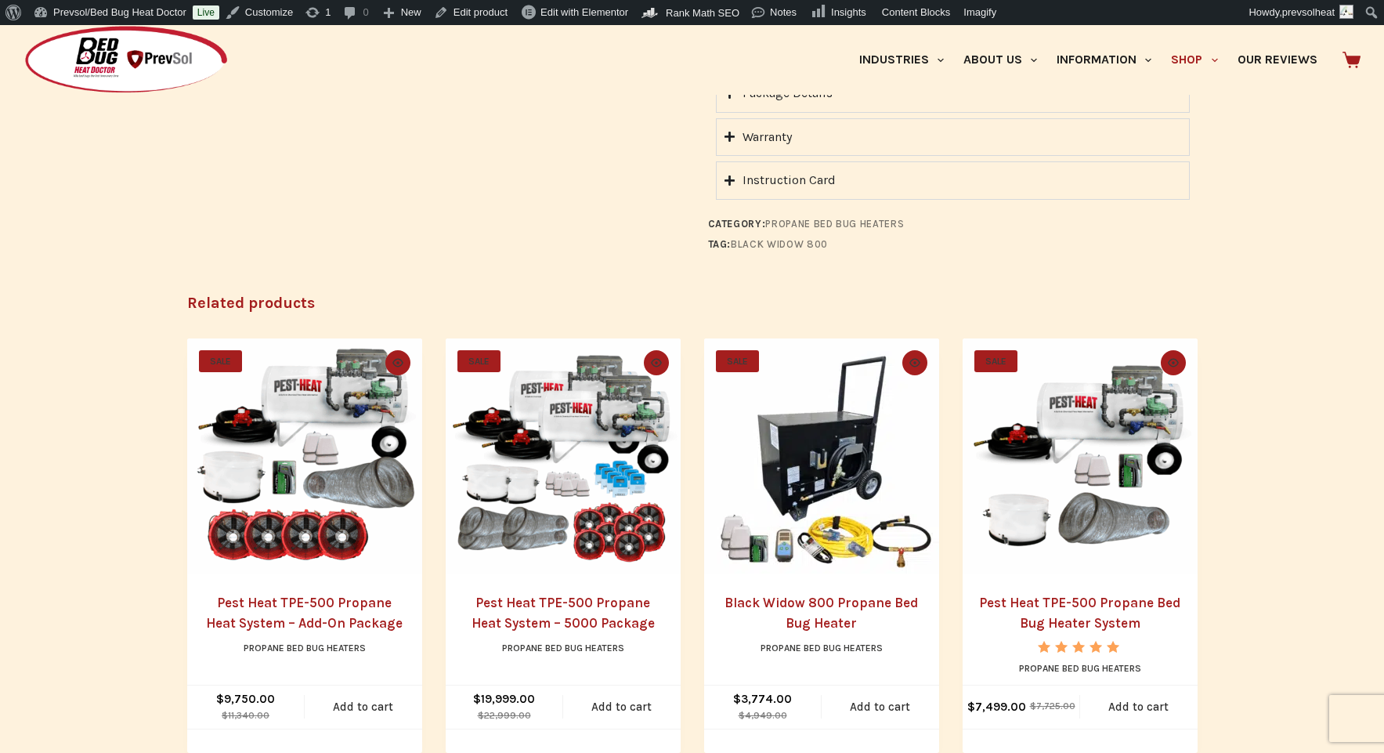
click at [545, 620] on link "Pest Heat TPE-500 Propane Heat System – 5000 Package" at bounding box center [563, 613] width 183 height 36
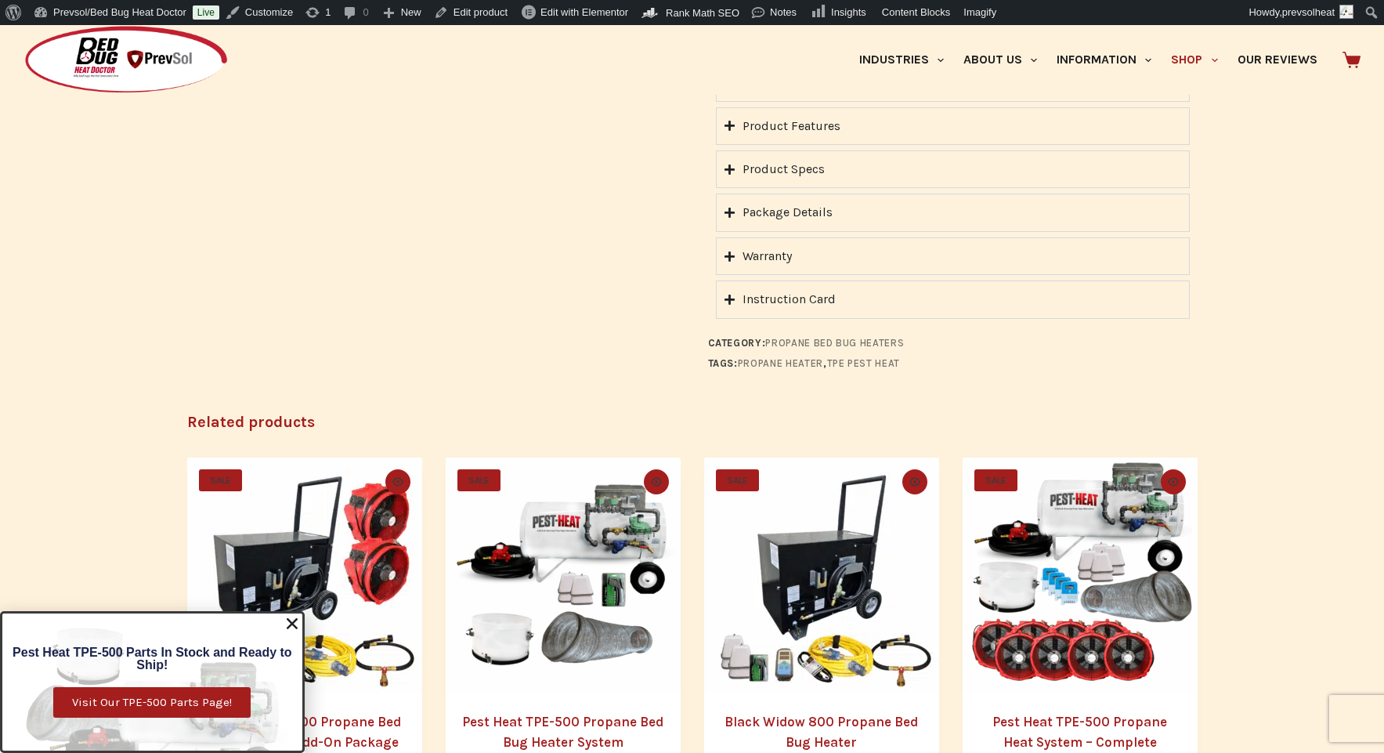
scroll to position [1820, 0]
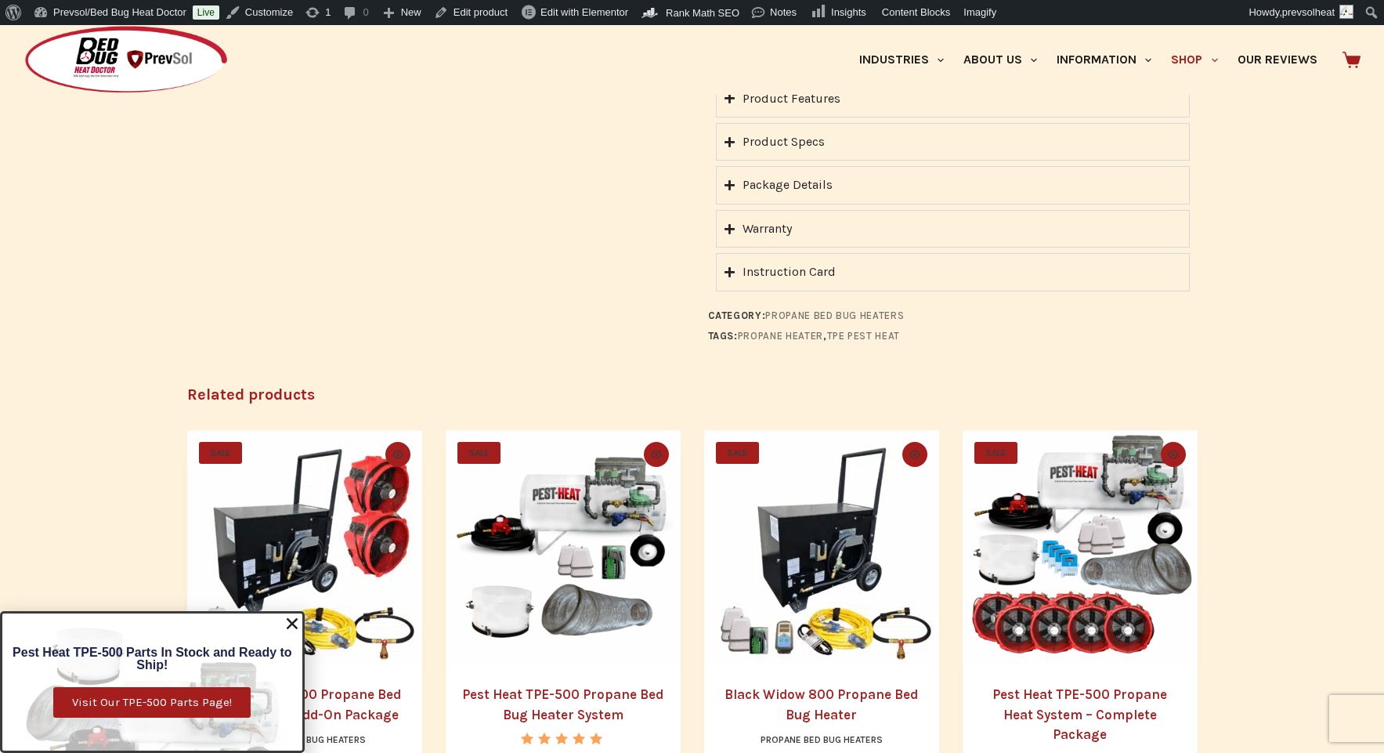
click at [294, 622] on use "Close" at bounding box center [292, 623] width 11 height 11
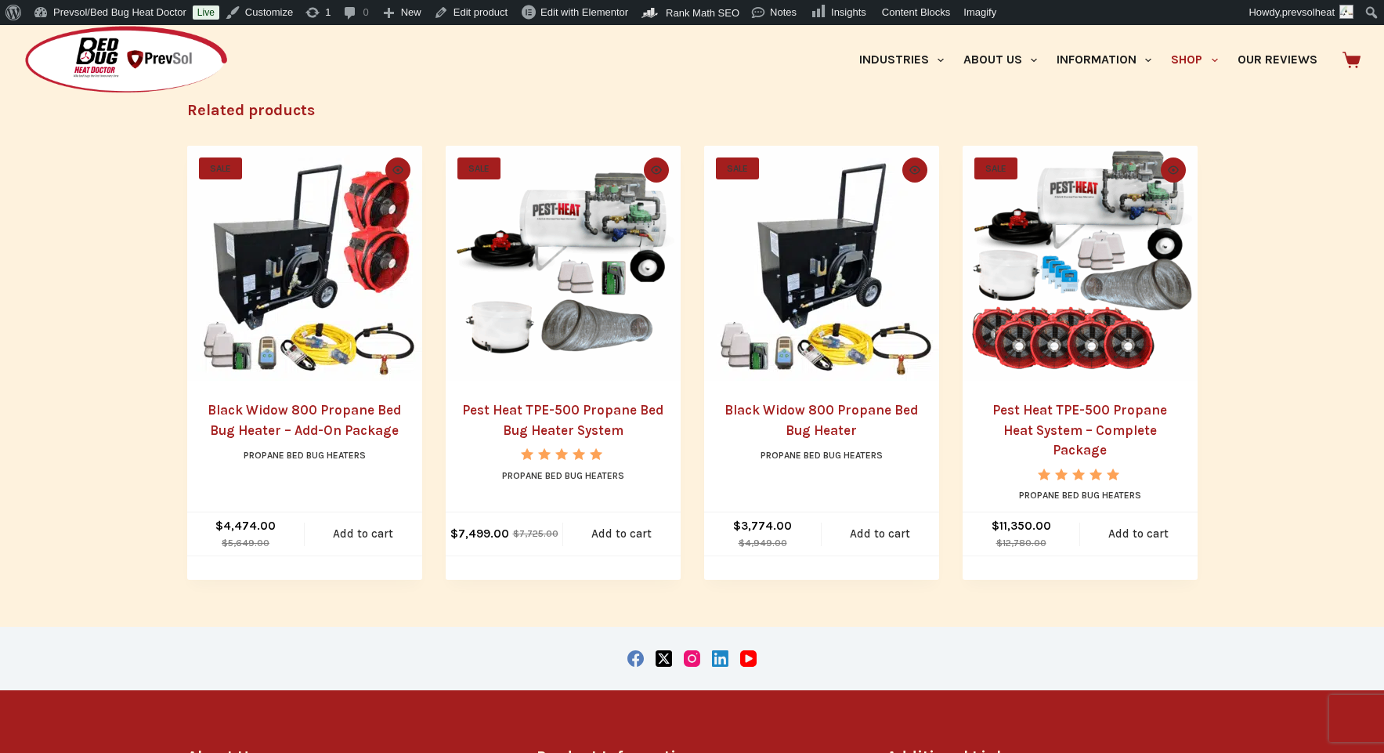
scroll to position [2108, 0]
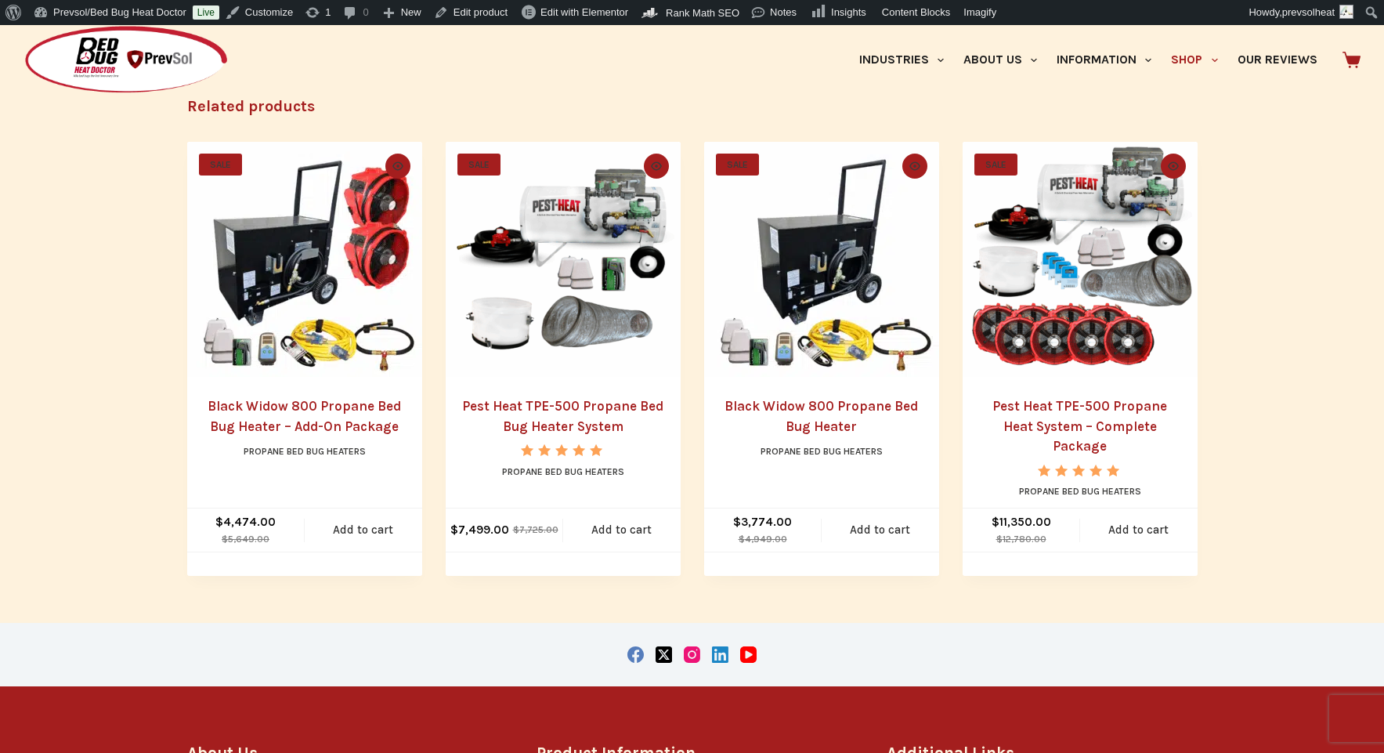
click at [331, 425] on link "Black Widow 800 Propane Bed Bug Heater – Add-On Package" at bounding box center [304, 416] width 193 height 36
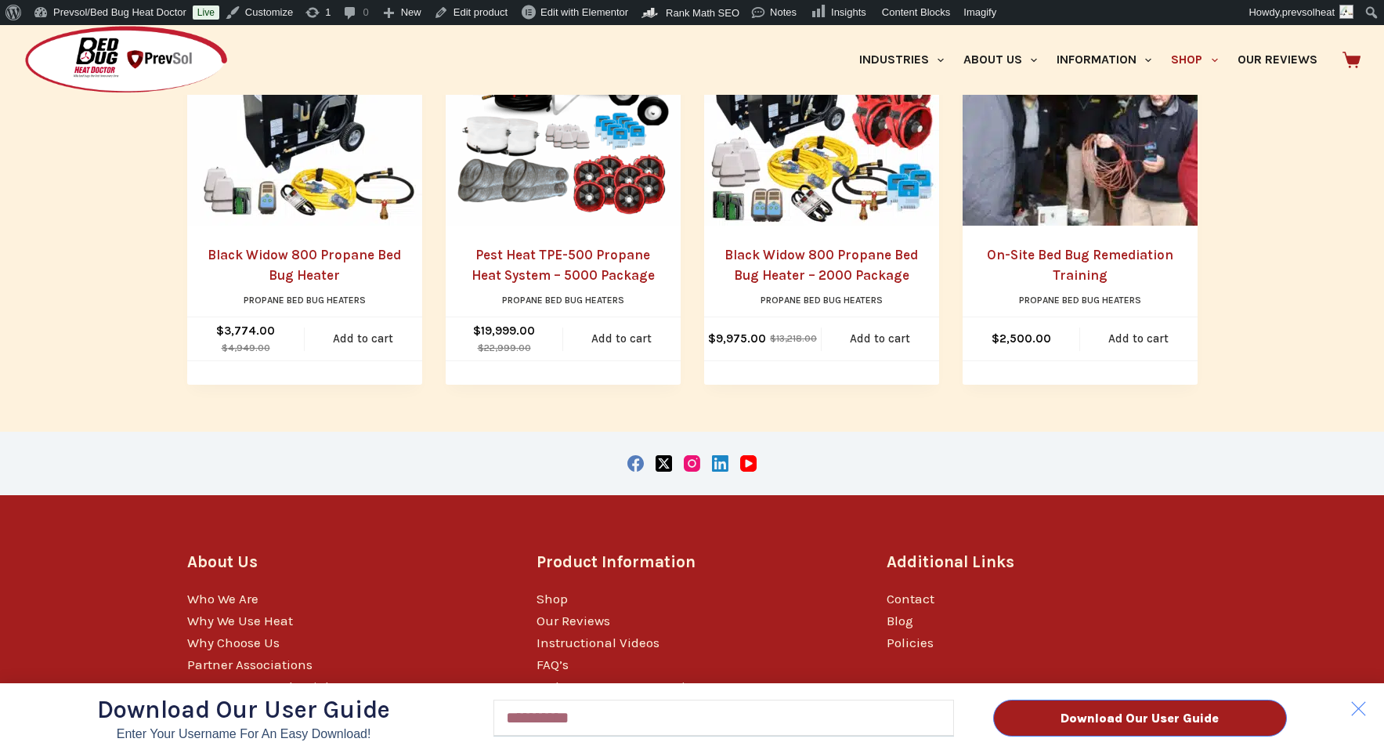
scroll to position [2072, 0]
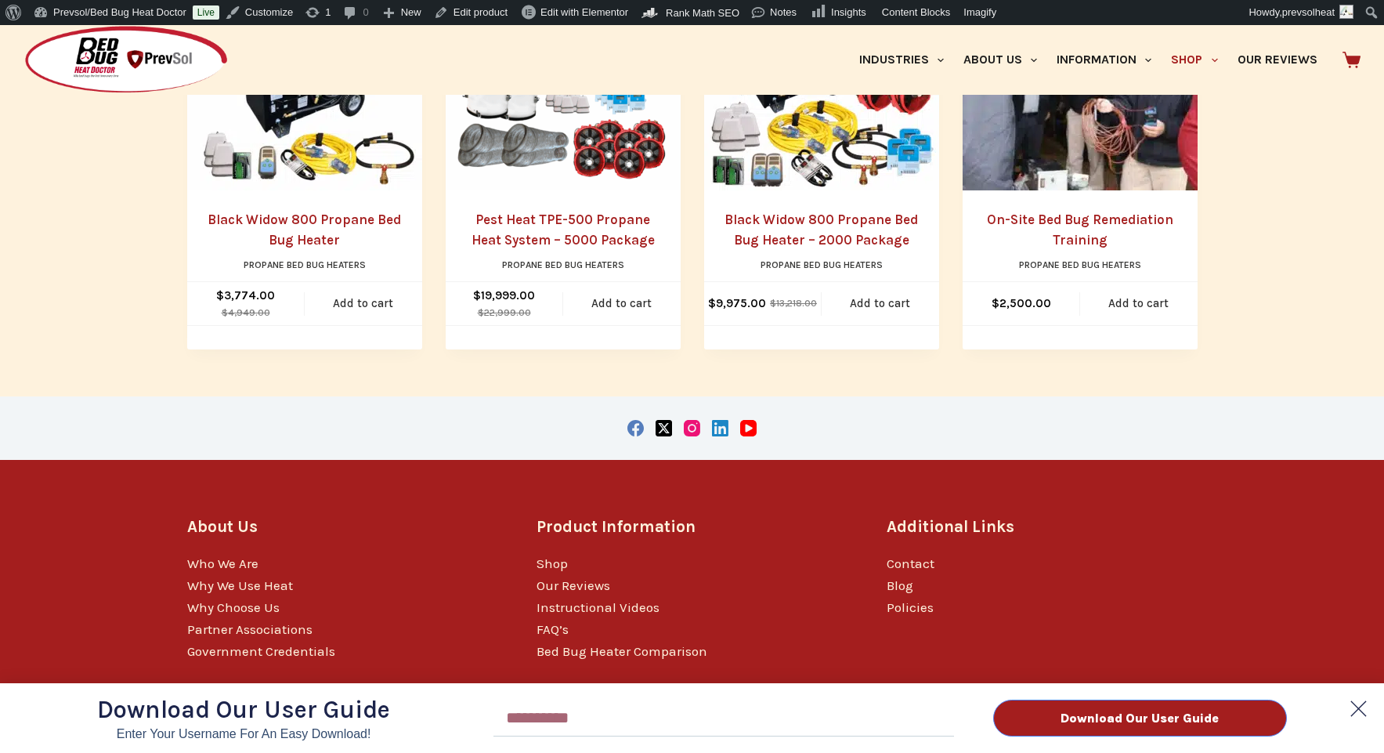
click at [1361, 712] on polygon at bounding box center [1358, 708] width 31 height 31
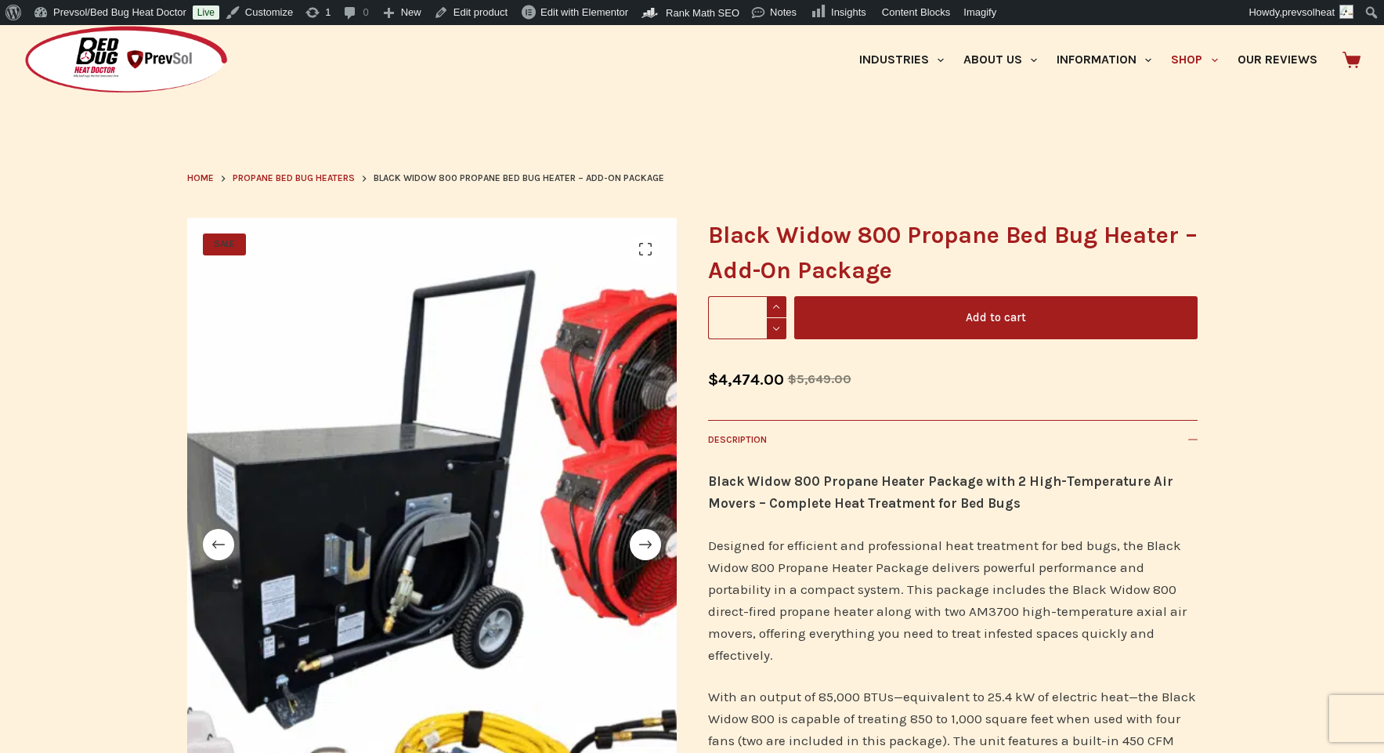
scroll to position [0, 0]
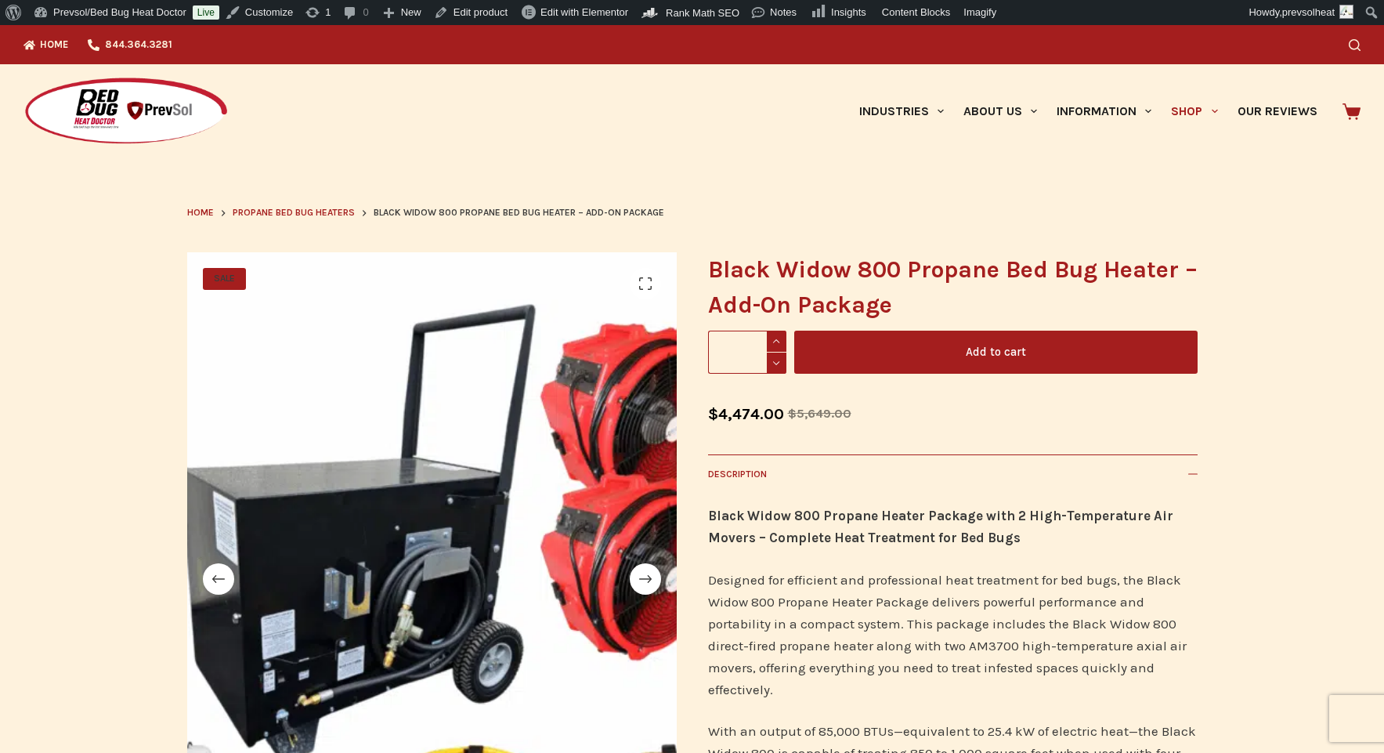
click at [321, 217] on span "Propane Bed Bug Heaters" at bounding box center [294, 212] width 122 height 11
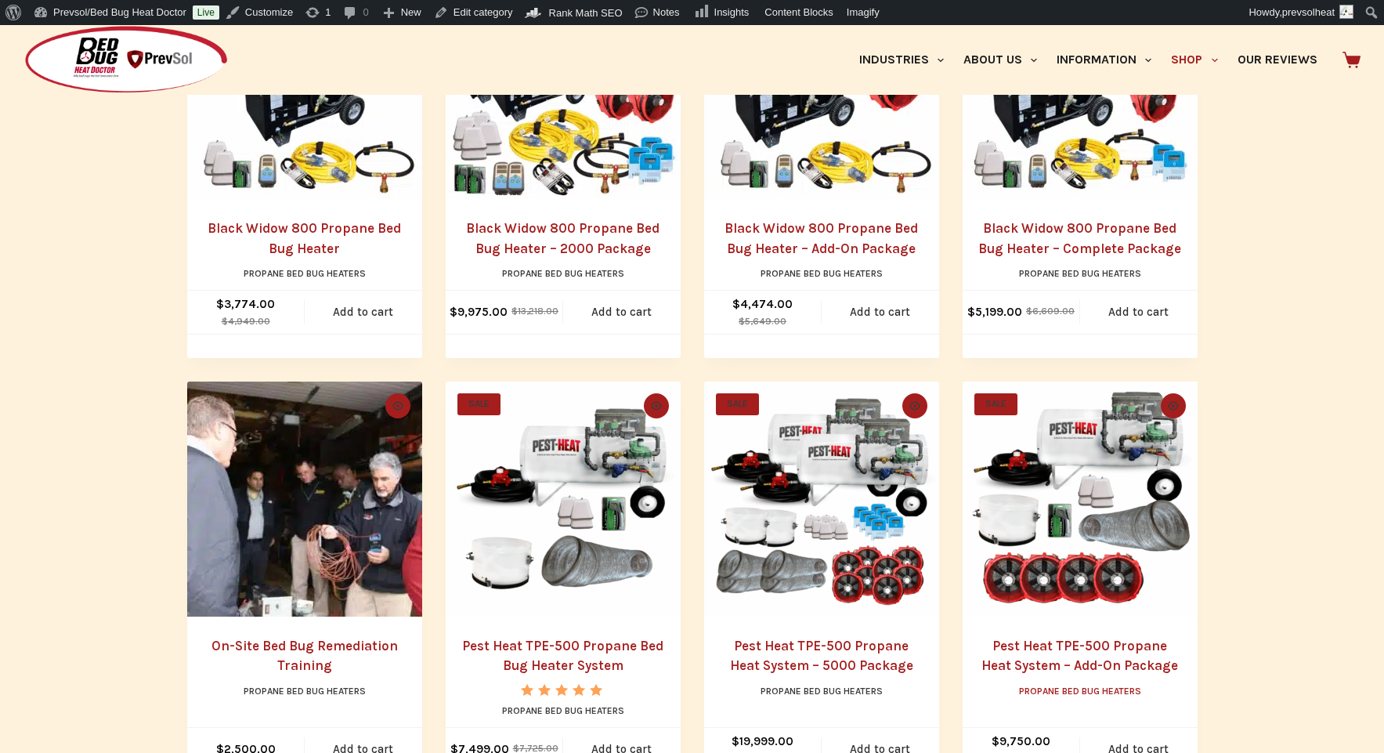
scroll to position [487, 0]
click at [1098, 654] on h2 "Pest Heat TPE-500 Propane Heat System – Add-On Package" at bounding box center [1080, 657] width 204 height 40
click at [1097, 659] on link "Pest Heat TPE-500 Propane Heat System – Add-On Package" at bounding box center [1079, 656] width 197 height 36
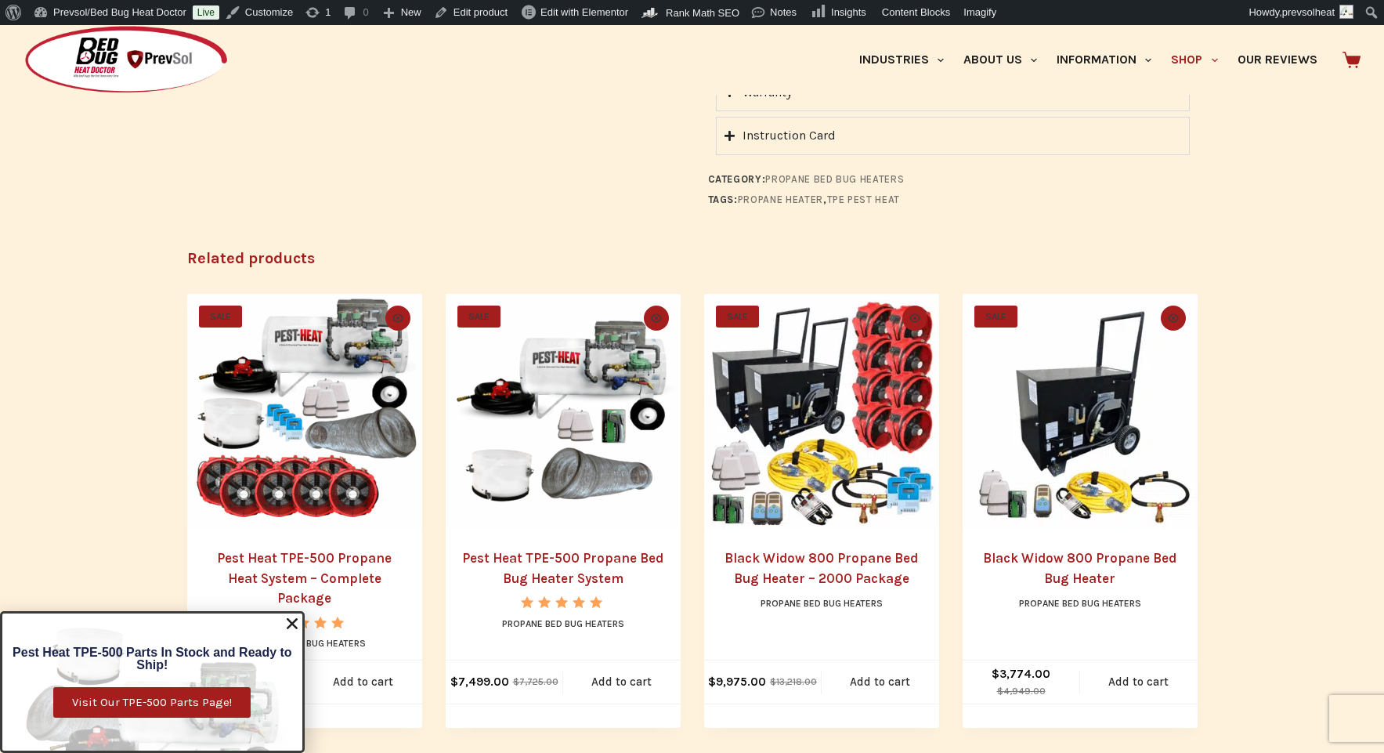
scroll to position [2097, 0]
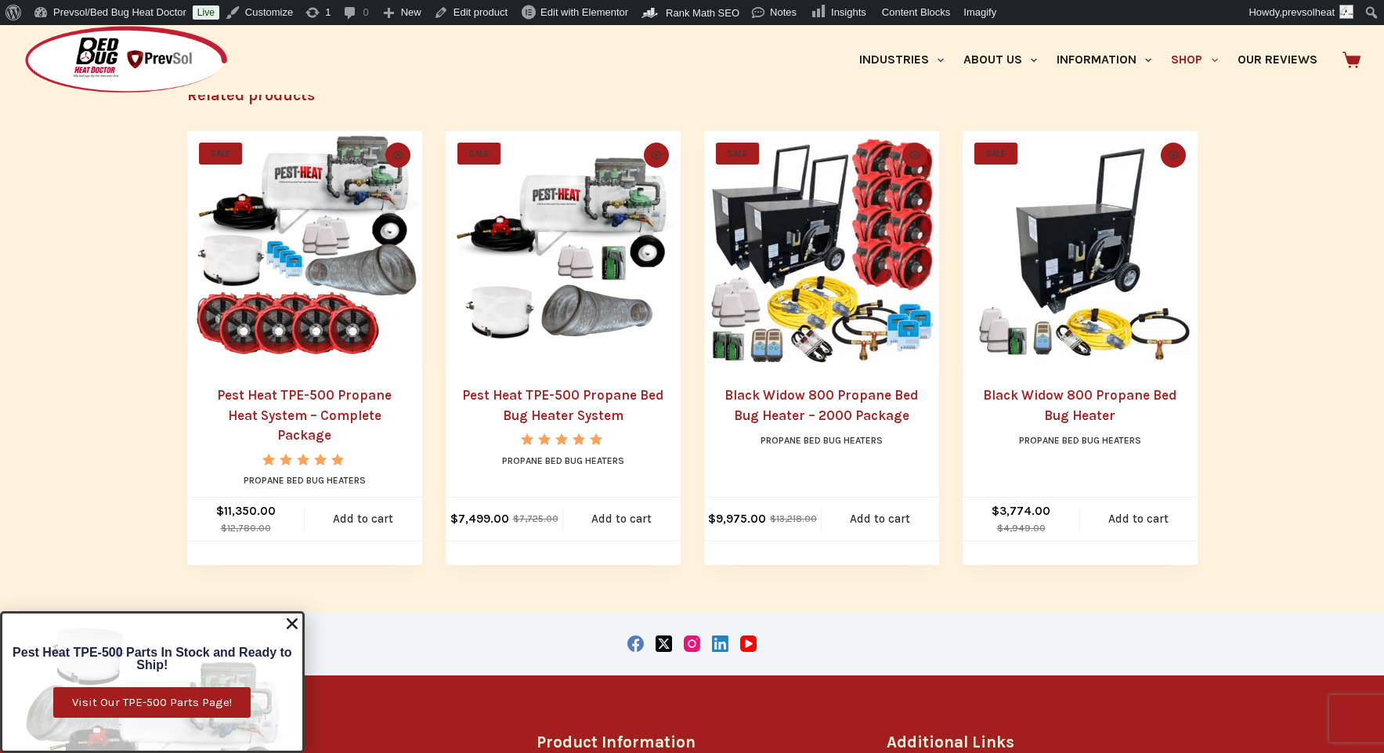
click at [1065, 399] on link "Black Widow 800 Propane Bed Bug Heater" at bounding box center [1079, 405] width 193 height 36
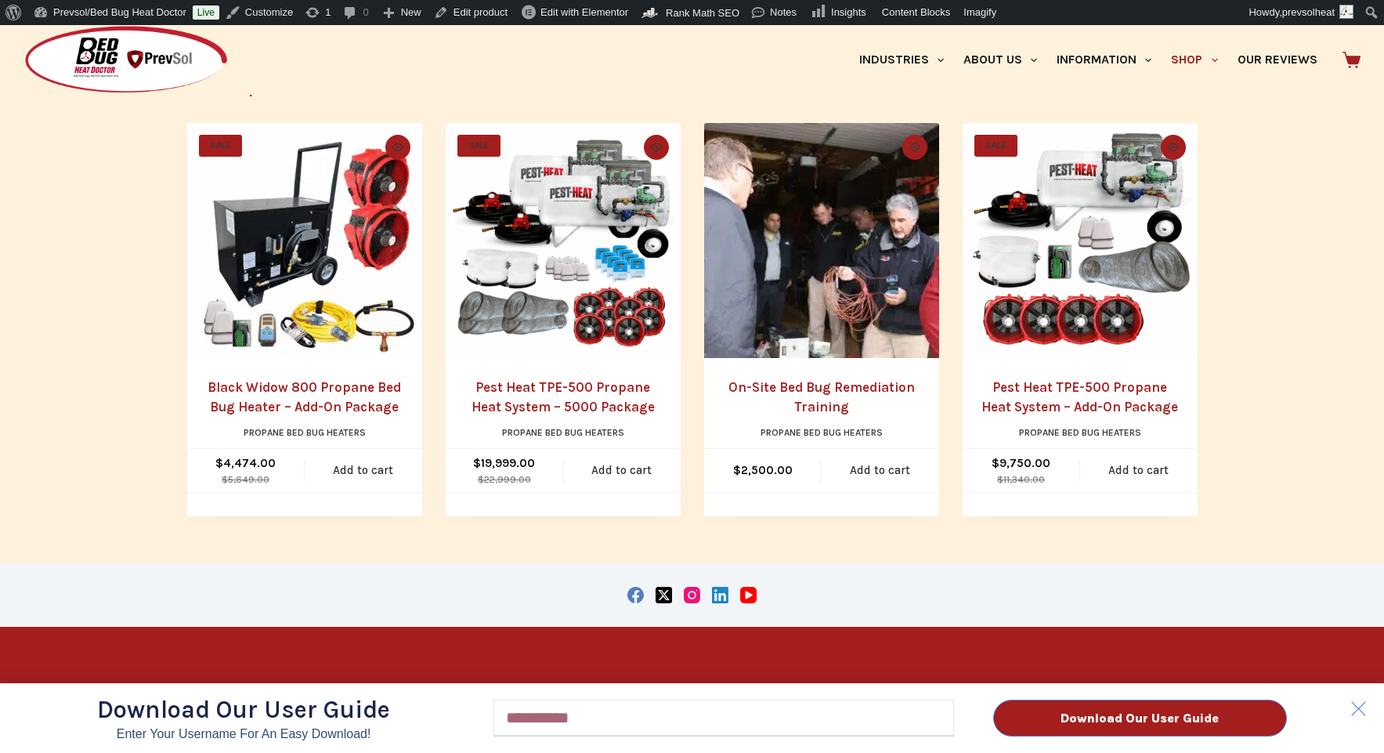
scroll to position [1535, 0]
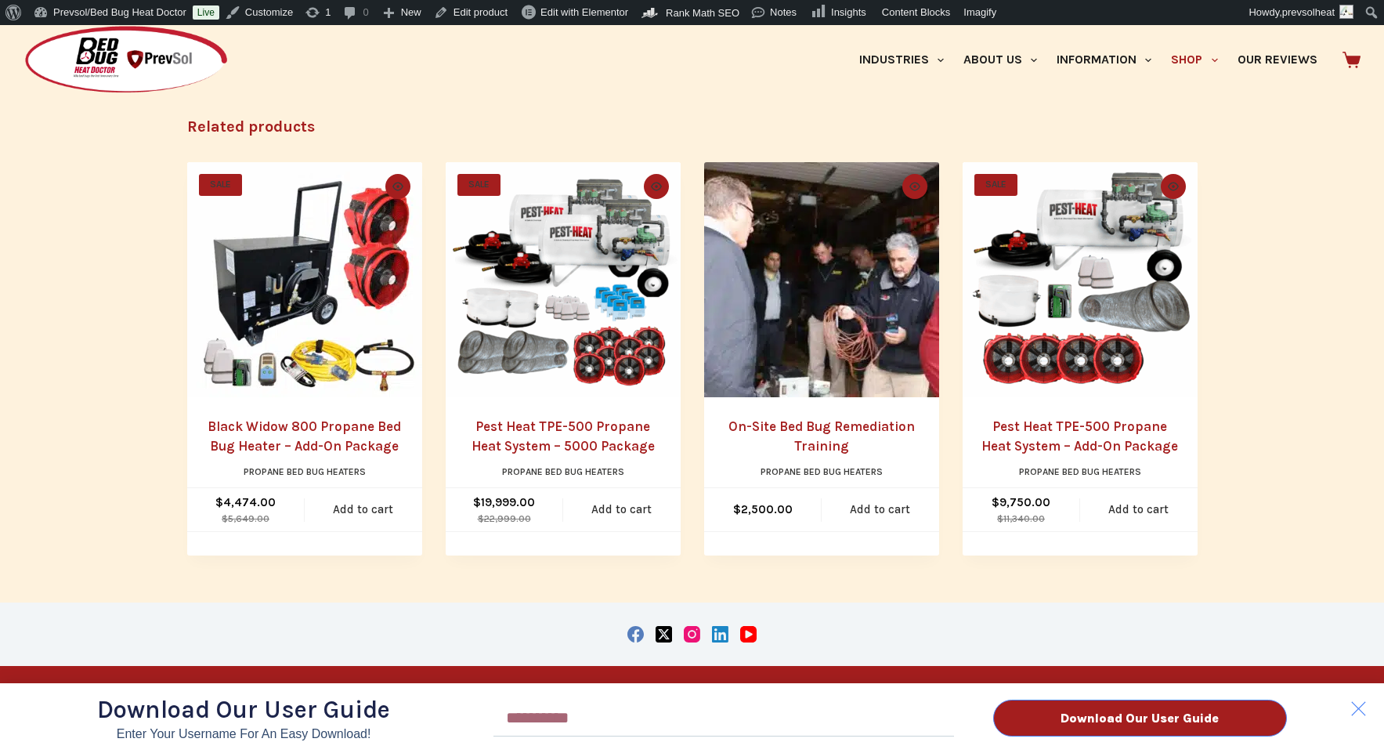
click at [814, 446] on div "Download Our User Guide Enter Your Username for an Easy Download! Email Downloa…" at bounding box center [692, 389] width 1384 height 728
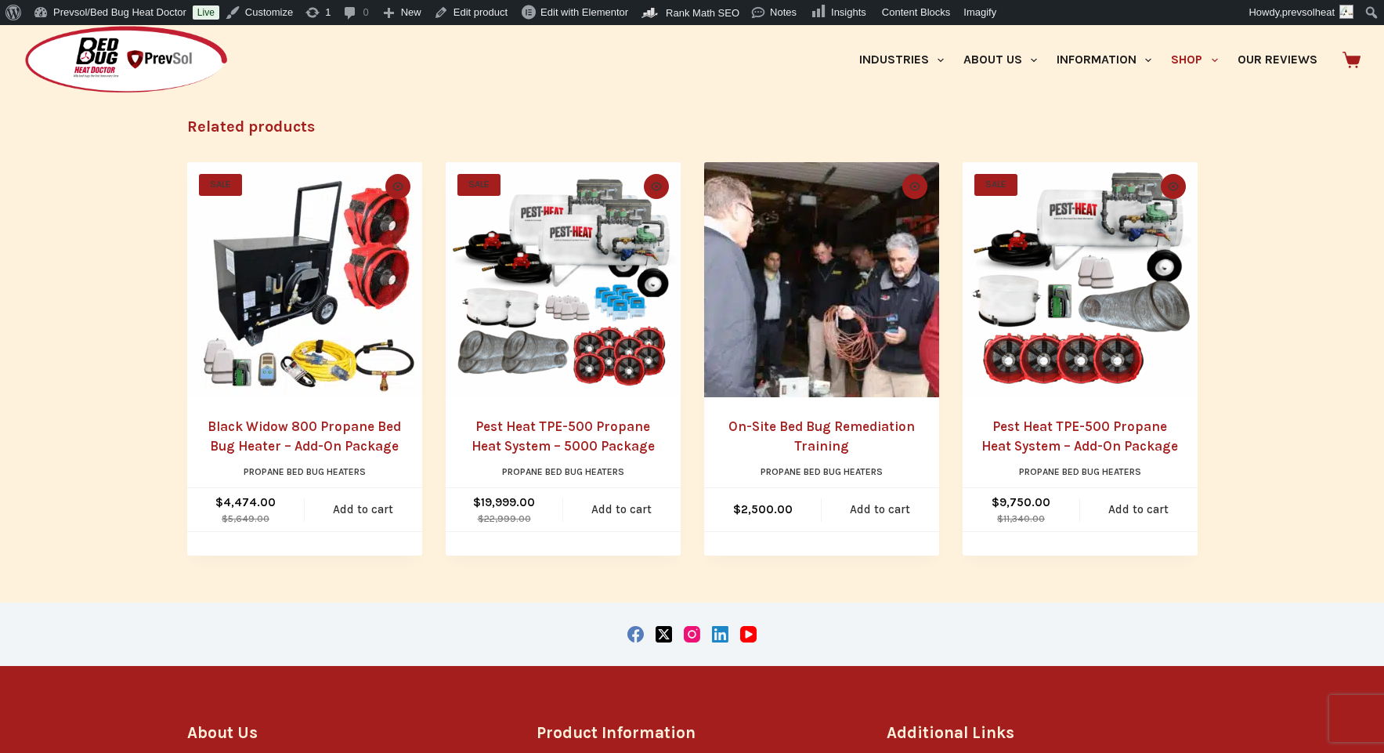
click at [814, 446] on div "Download Our User Guide Enter Your Username for an Easy Download! Email Downloa…" at bounding box center [692, 389] width 1384 height 728
click at [818, 449] on link "On-Site Bed Bug Remediation Training" at bounding box center [821, 436] width 186 height 36
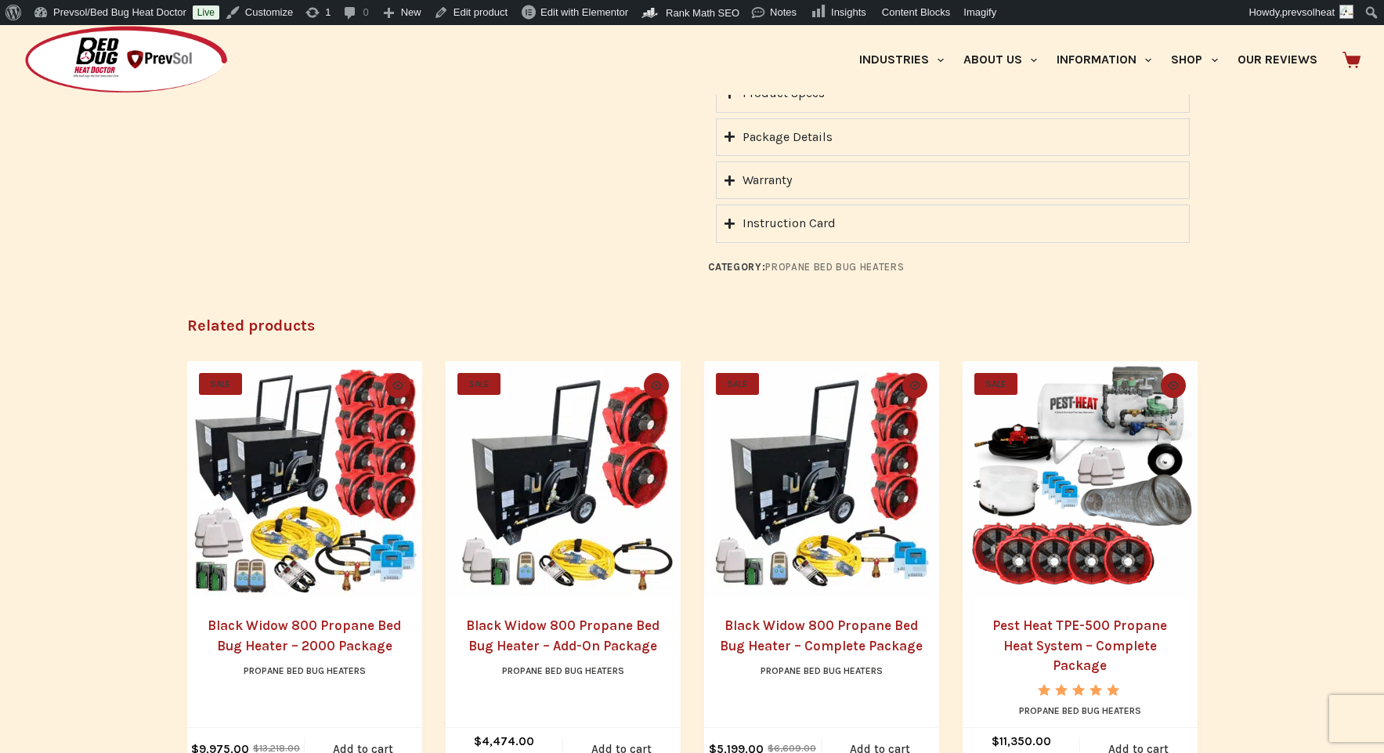
scroll to position [2748, 0]
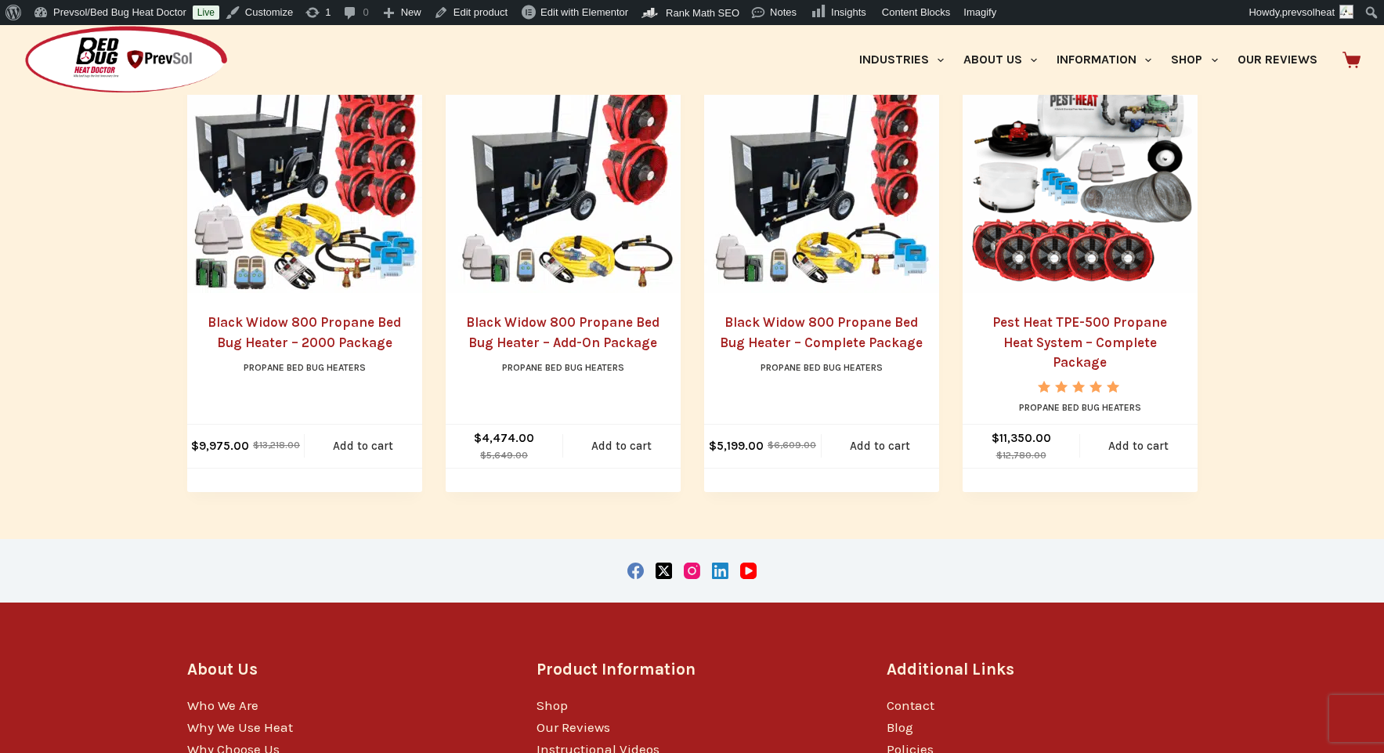
click at [328, 314] on link "Black Widow 800 Propane Bed Bug Heater – 2000 Package" at bounding box center [304, 332] width 193 height 36
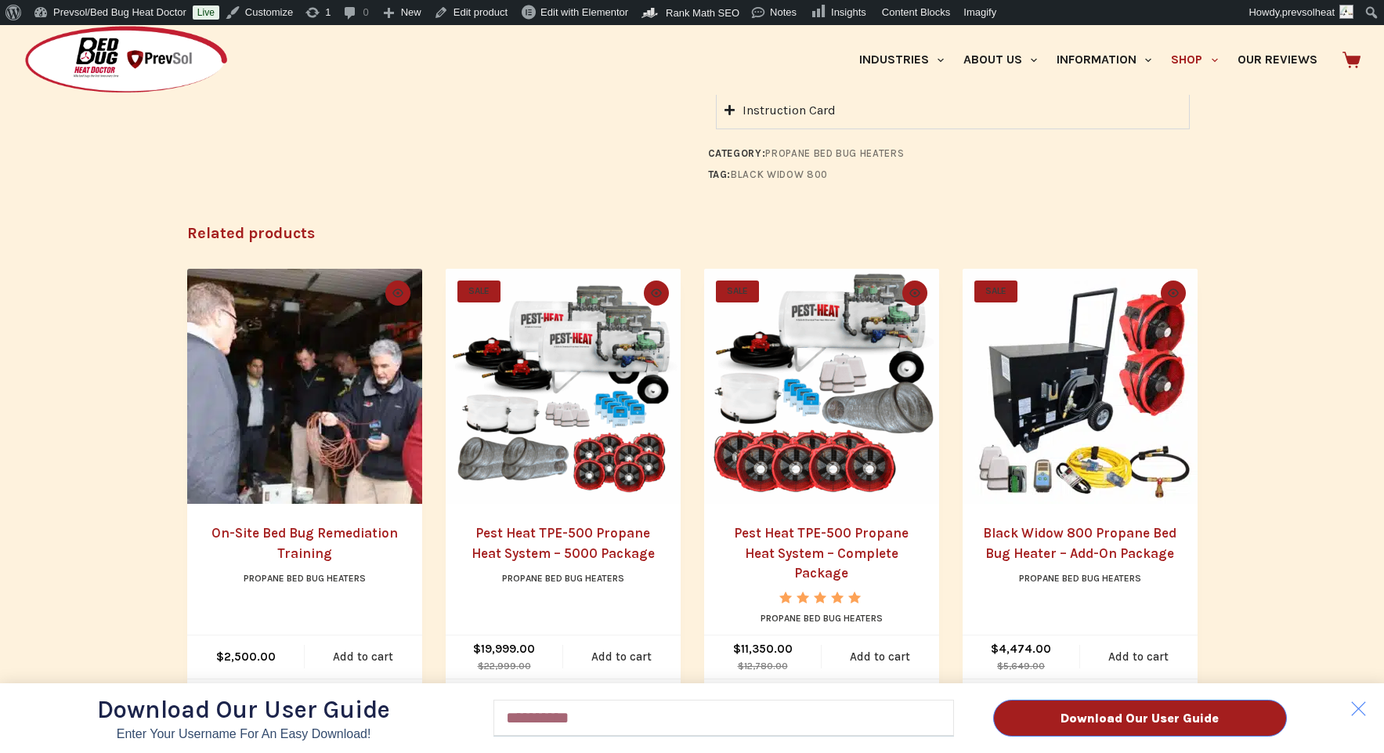
scroll to position [1845, 0]
click at [557, 521] on div "Download Our User Guide Enter Your Username for an Easy Download! Email Downloa…" at bounding box center [692, 389] width 1384 height 728
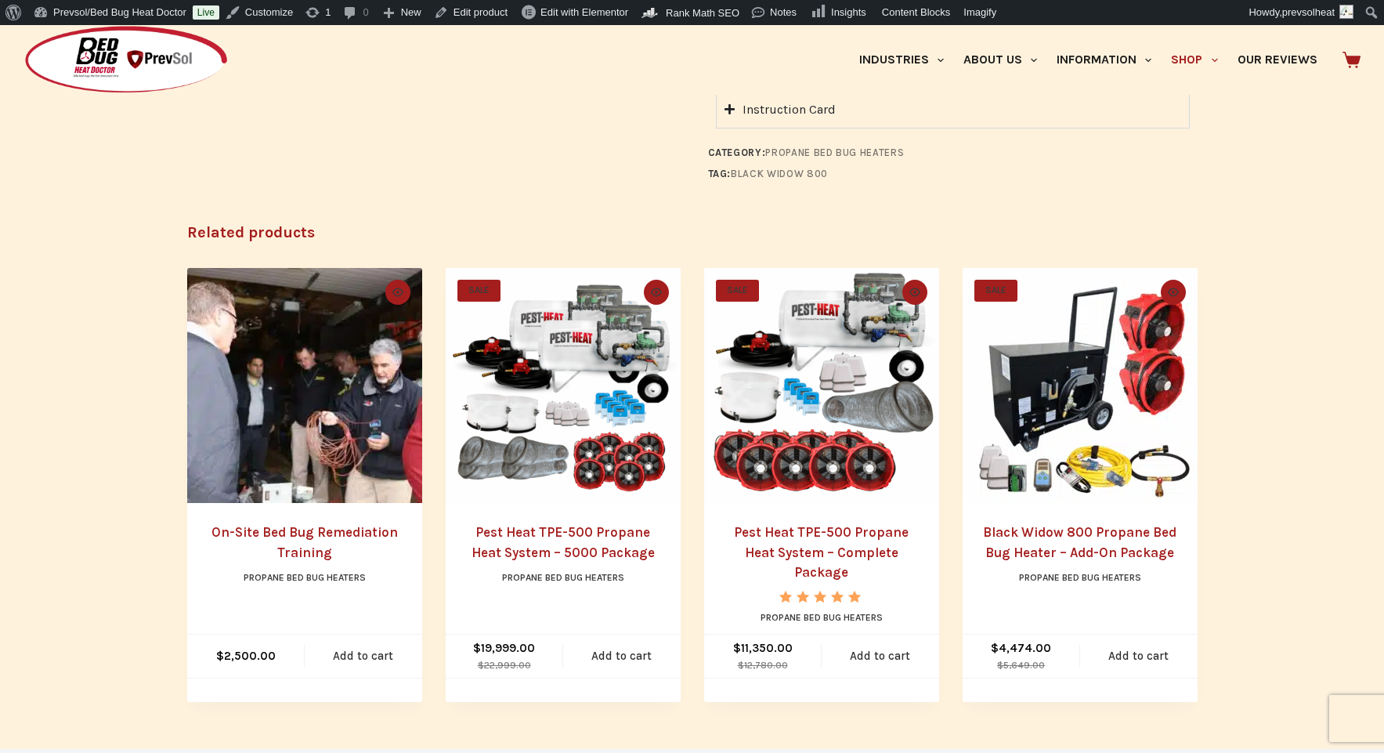
click at [557, 530] on div "Download Our User Guide Enter Your Username for an Easy Download! Email Downloa…" at bounding box center [692, 389] width 1384 height 728
click at [556, 524] on link "Pest Heat TPE-500 Propane Heat System – 5000 Package" at bounding box center [563, 542] width 183 height 36
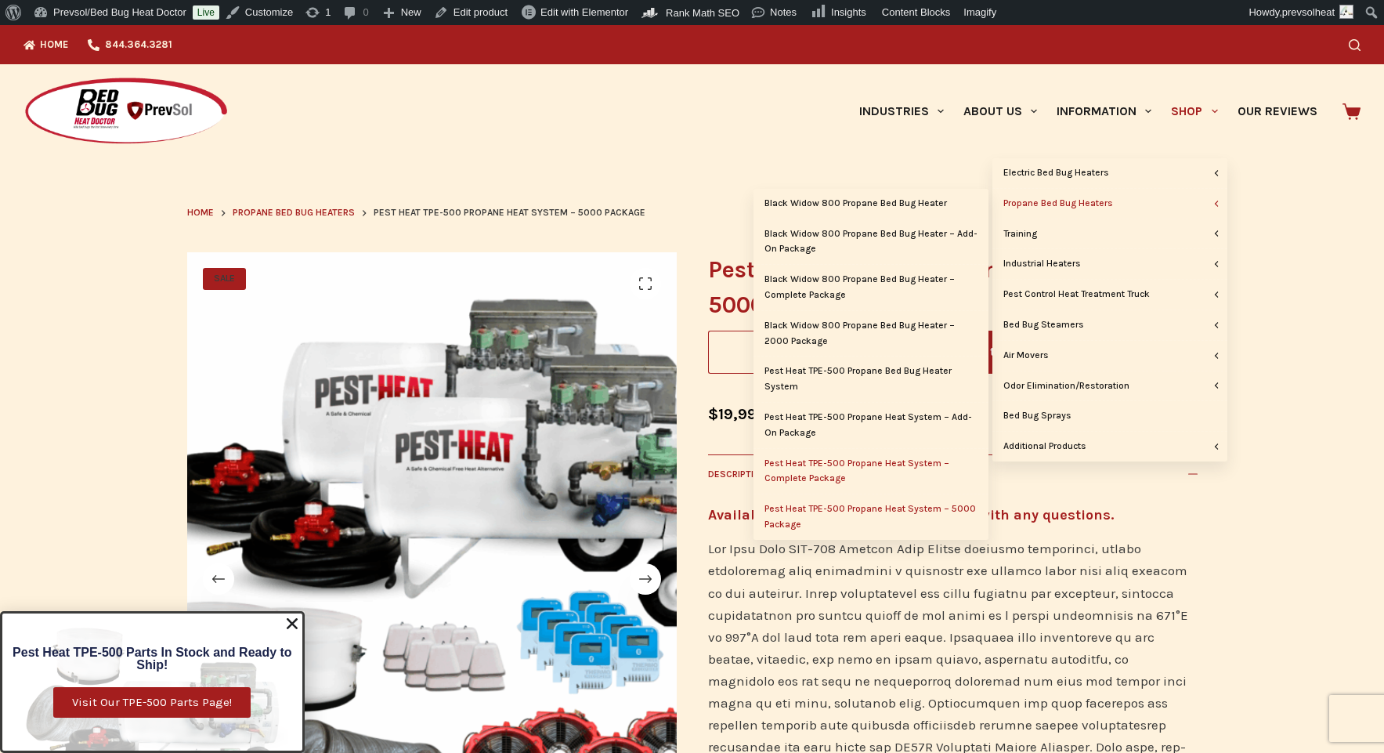
click at [834, 465] on link "Pest Heat TPE-500 Propane Heat System – Complete Package" at bounding box center [871, 471] width 235 height 45
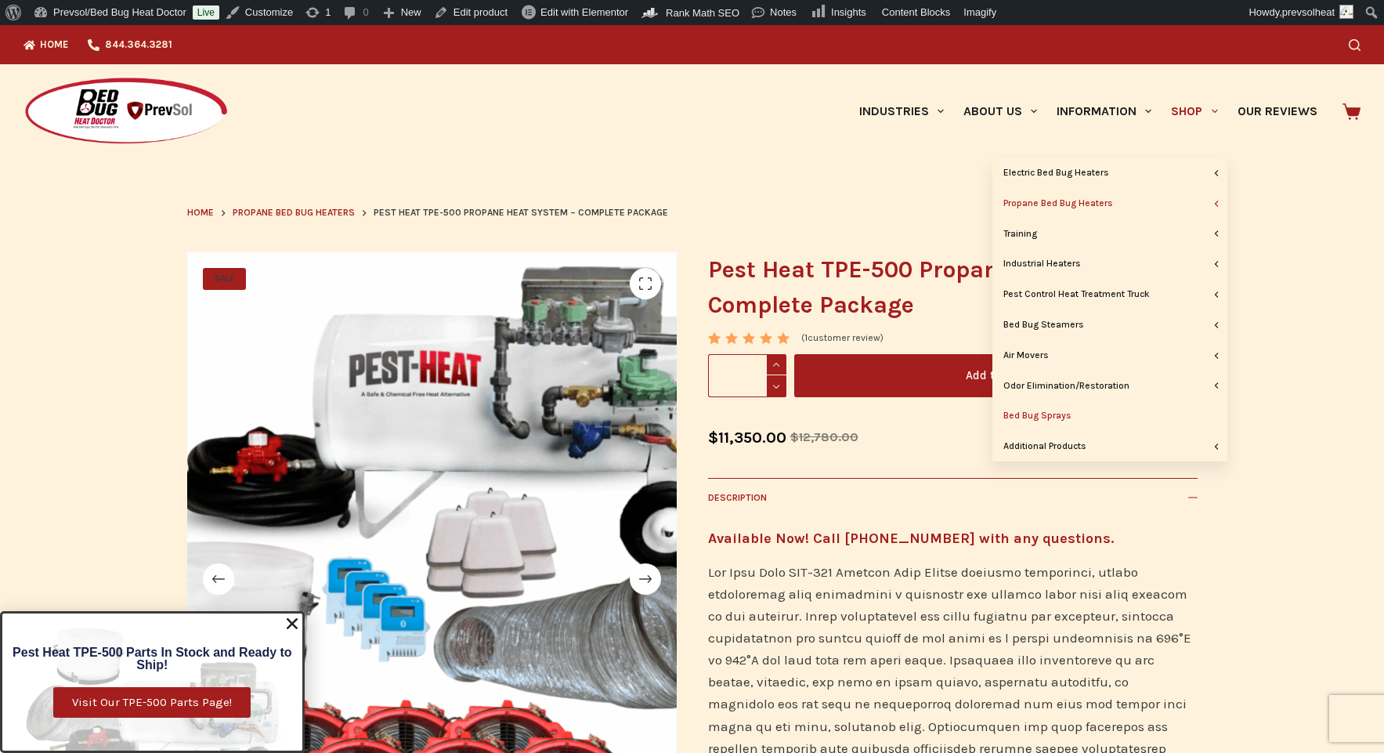
click at [1119, 414] on link "Bed Bug Sprays" at bounding box center [1109, 416] width 235 height 30
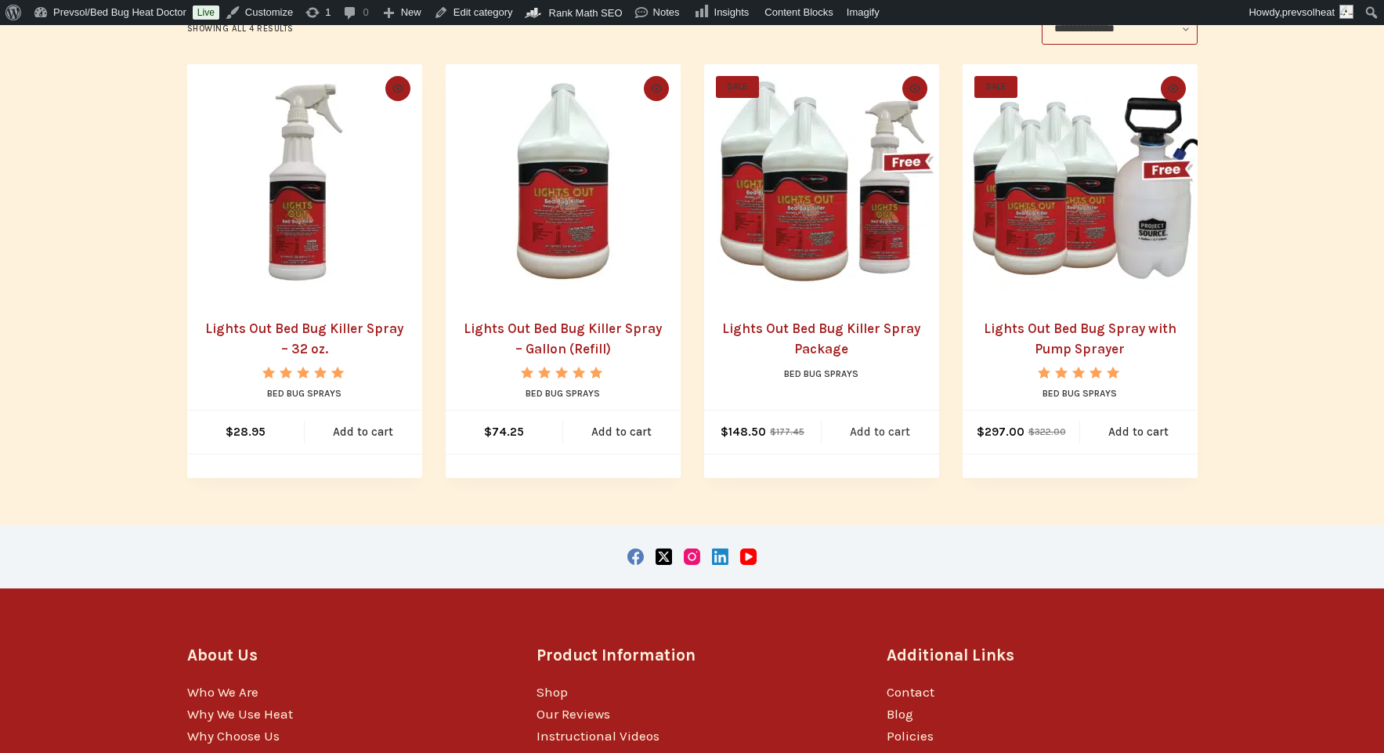
scroll to position [389, 0]
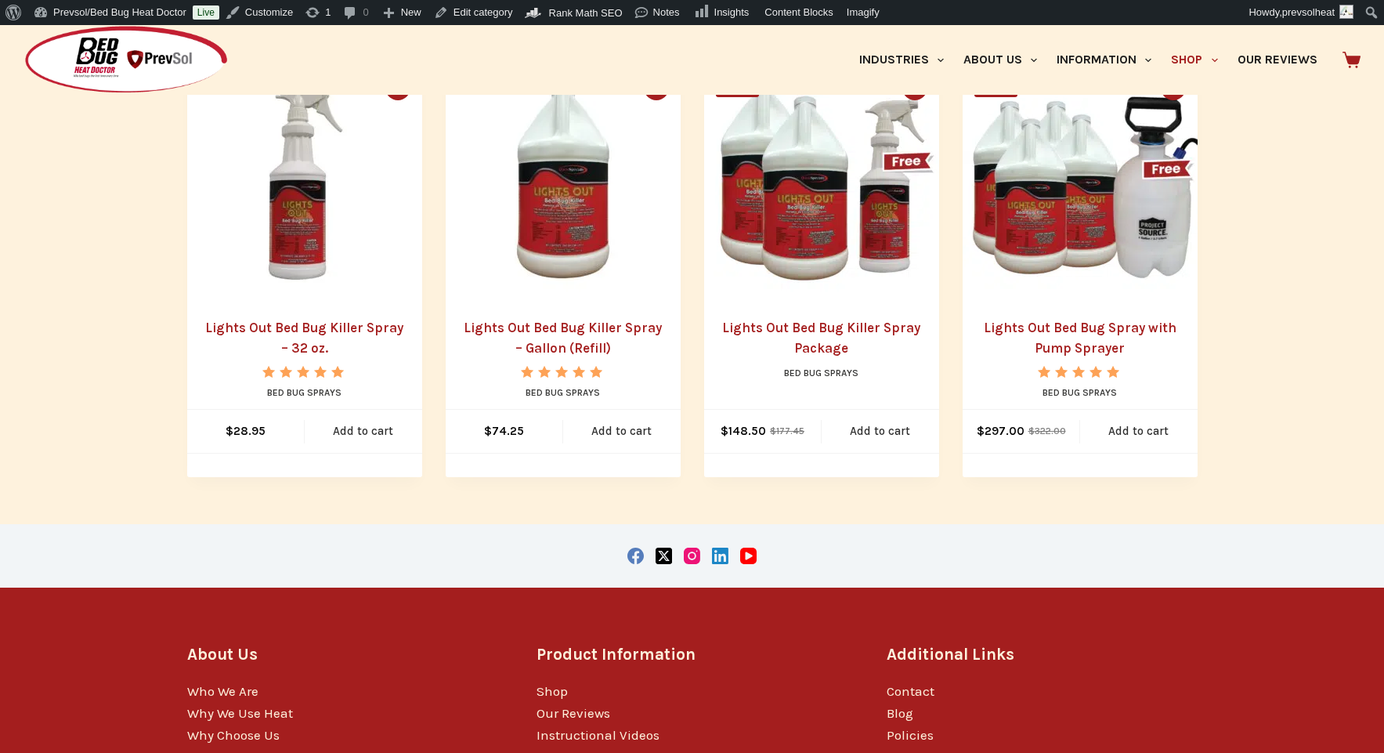
click at [839, 314] on li "SALE Quick view icon Lights Out Bed Bug Killer Spray Package Bed Bug Sprays $ 1…" at bounding box center [821, 270] width 235 height 414
click at [834, 343] on link "Lights Out Bed Bug Killer Spray Package" at bounding box center [821, 338] width 198 height 36
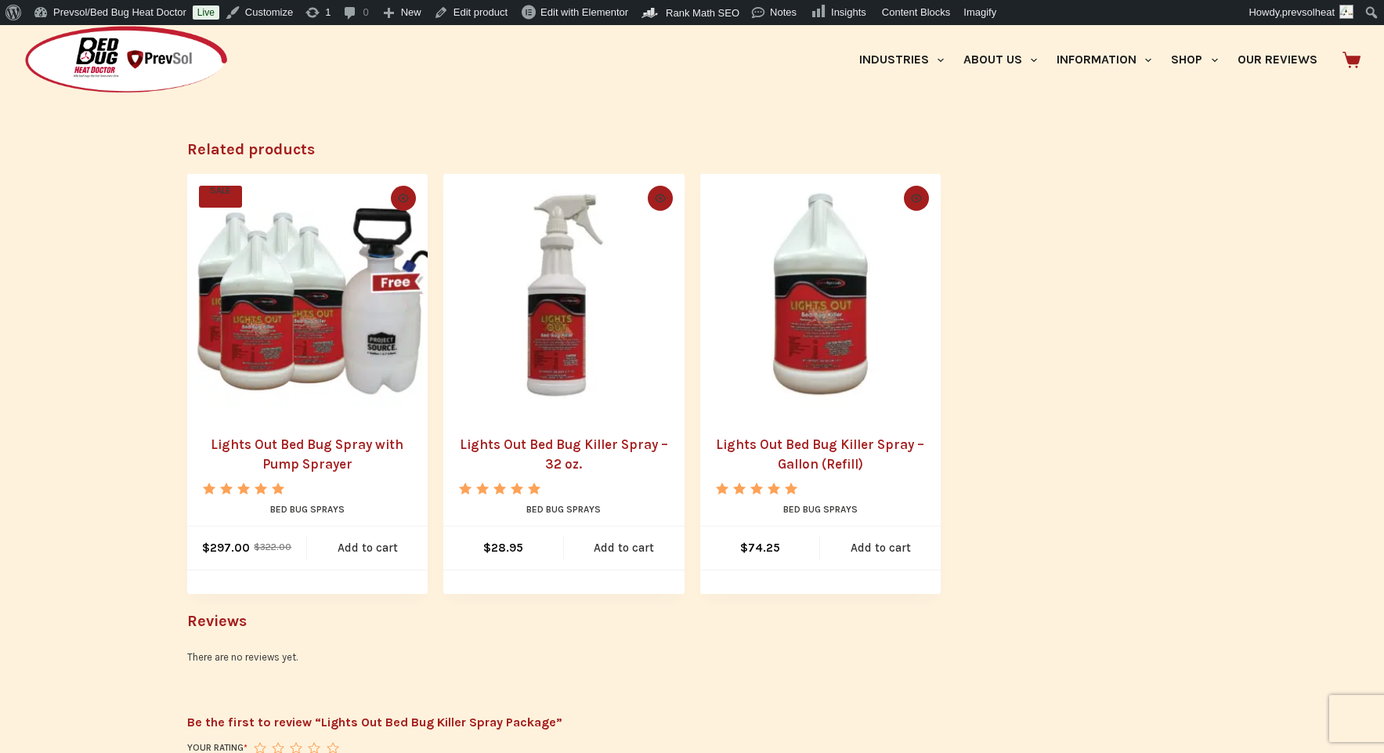
scroll to position [1768, 0]
